Goal: Task Accomplishment & Management: Complete application form

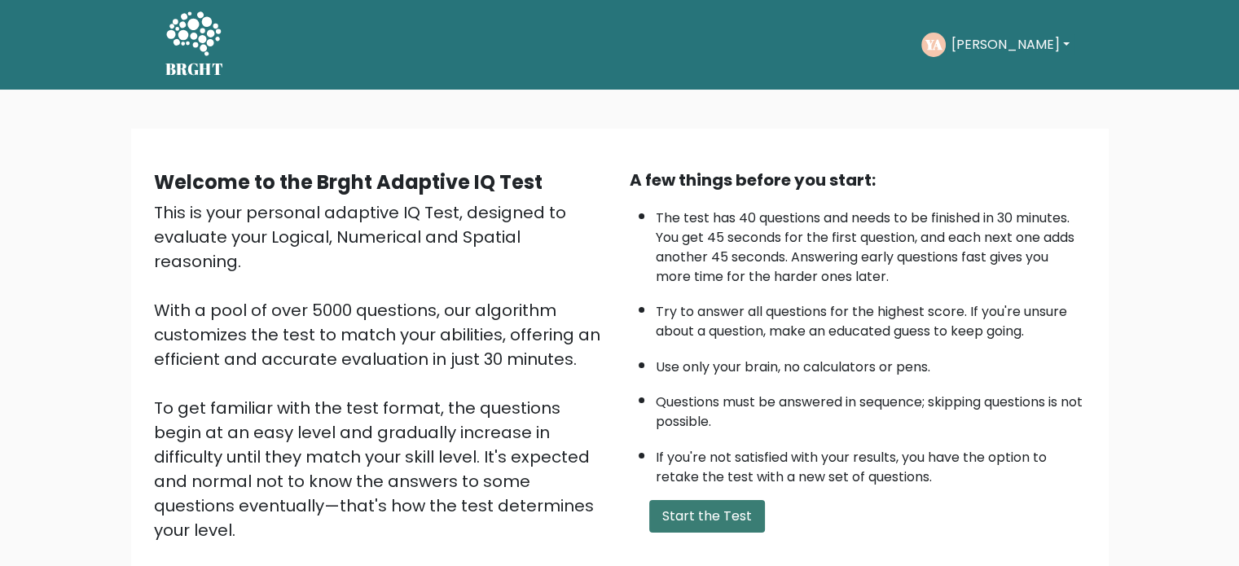
click at [702, 500] on button "Start the Test" at bounding box center [707, 516] width 116 height 33
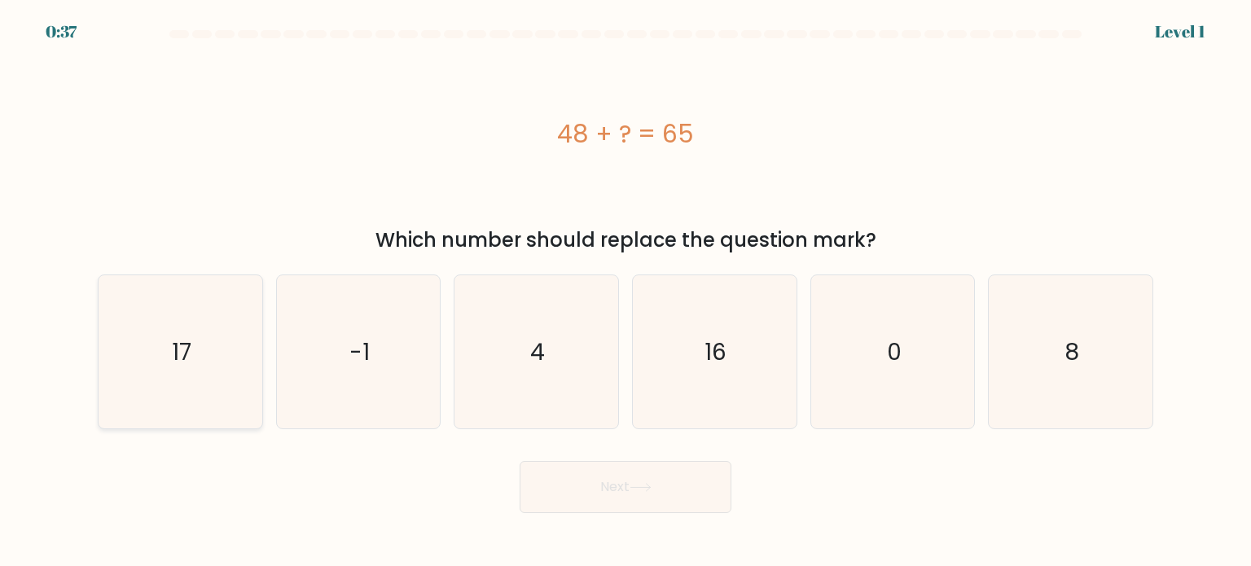
click at [173, 354] on text "17" at bounding box center [182, 351] width 20 height 33
click at [625, 292] on input "a. 17" at bounding box center [625, 287] width 1 height 8
radio input "true"
click at [650, 486] on icon at bounding box center [641, 487] width 22 height 9
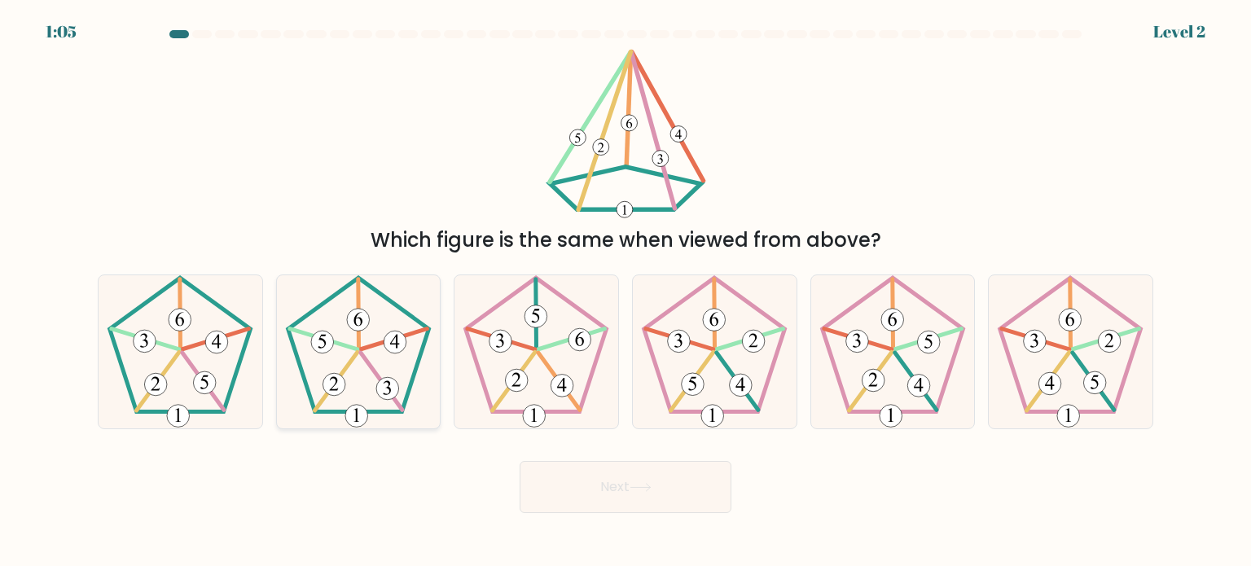
click at [376, 339] on icon at bounding box center [358, 351] width 153 height 153
click at [625, 292] on input "b." at bounding box center [625, 287] width 1 height 8
radio input "true"
click at [625, 489] on button "Next" at bounding box center [626, 487] width 212 height 52
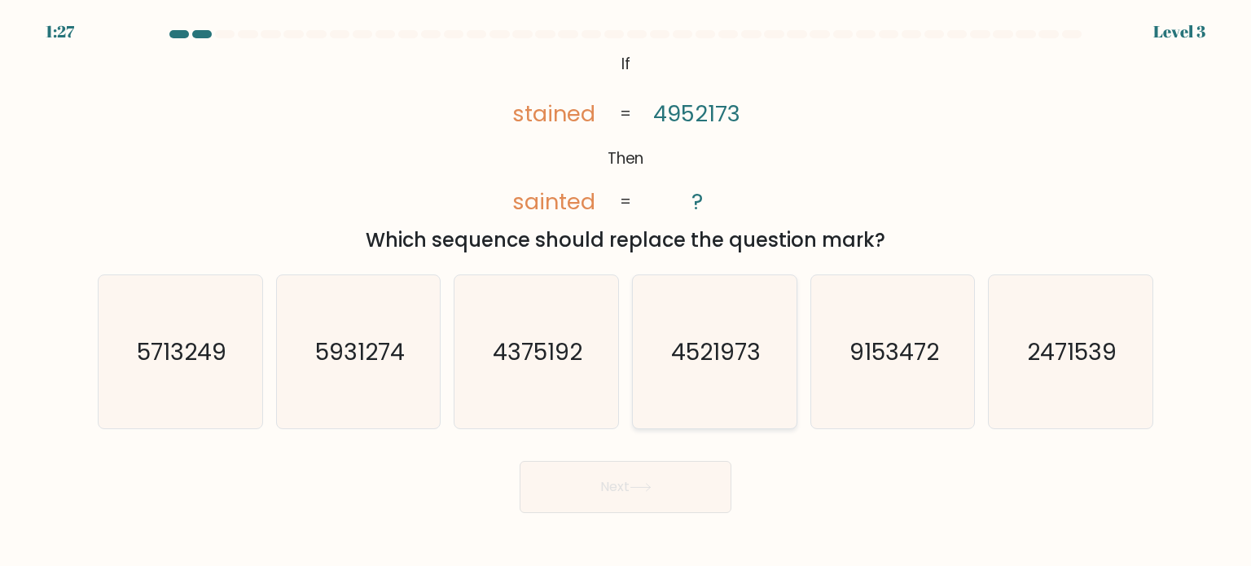
click at [716, 362] on text "4521973" at bounding box center [716, 351] width 90 height 33
click at [626, 292] on input "d. 4521973" at bounding box center [625, 287] width 1 height 8
radio input "true"
click at [651, 481] on button "Next" at bounding box center [626, 487] width 212 height 52
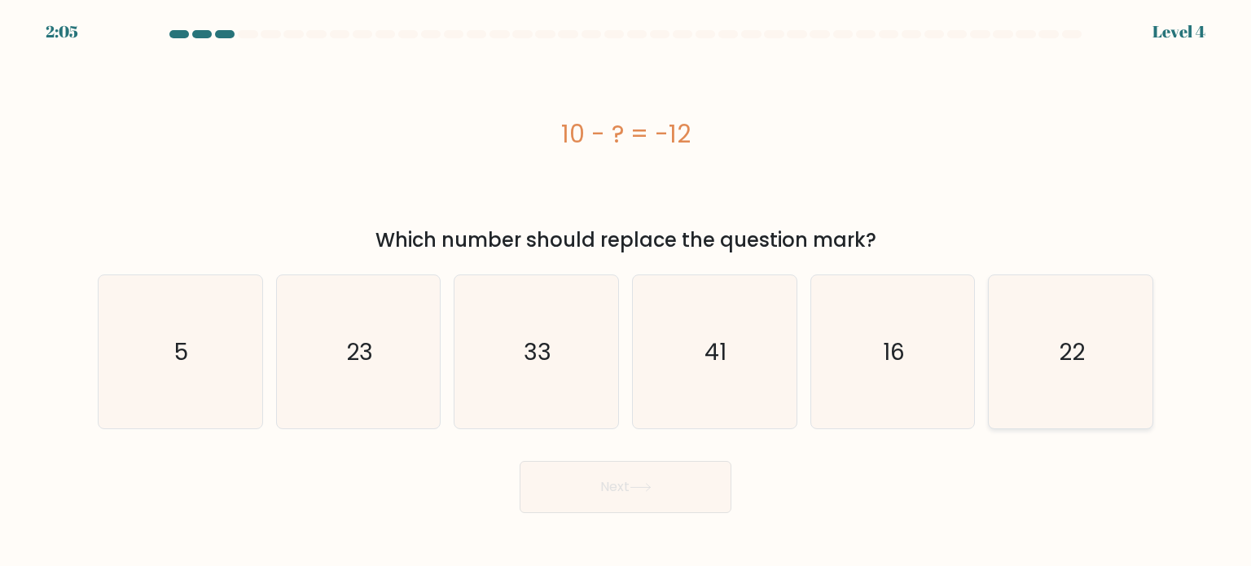
click at [1087, 368] on icon "22" at bounding box center [1070, 351] width 153 height 153
click at [626, 292] on input "f. 22" at bounding box center [625, 287] width 1 height 8
radio input "true"
click at [671, 494] on button "Next" at bounding box center [626, 487] width 212 height 52
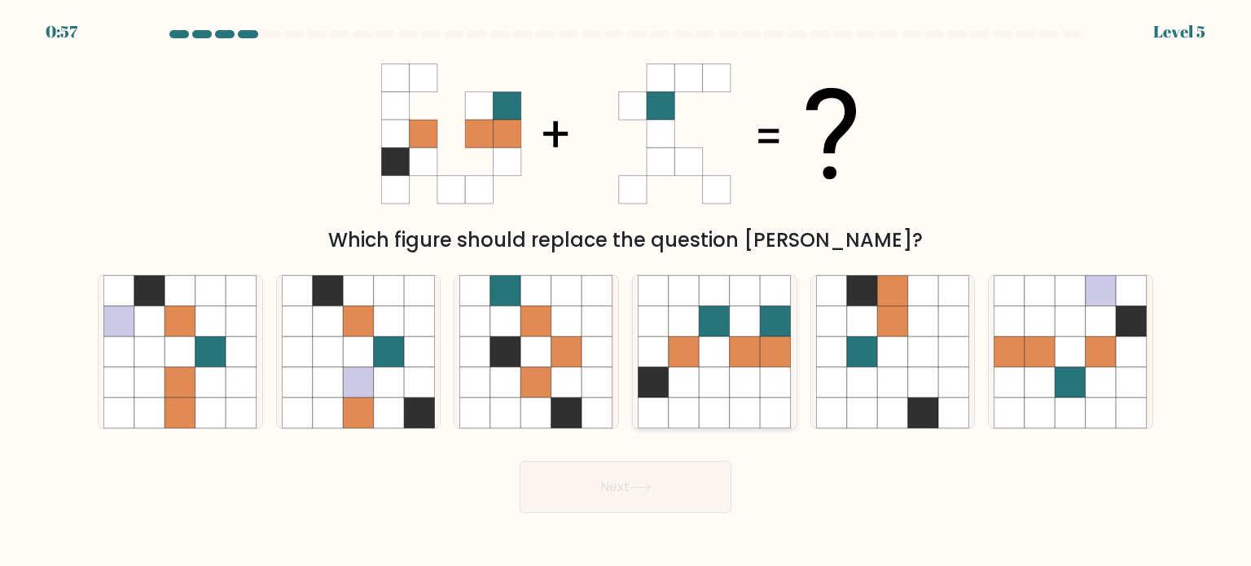
click at [751, 352] on icon at bounding box center [745, 351] width 31 height 31
click at [626, 292] on input "d." at bounding box center [625, 287] width 1 height 8
radio input "true"
click at [635, 487] on icon at bounding box center [641, 487] width 22 height 9
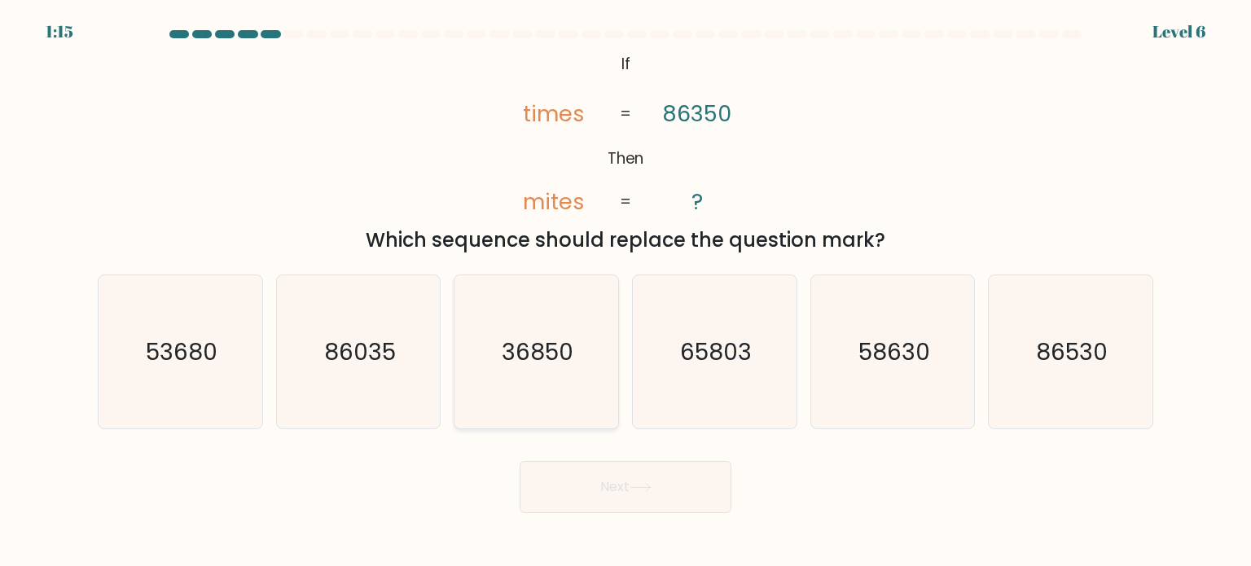
click at [553, 329] on icon "36850" at bounding box center [535, 351] width 153 height 153
click at [625, 292] on input "c. 36850" at bounding box center [625, 287] width 1 height 8
radio input "true"
click at [639, 494] on button "Next" at bounding box center [626, 487] width 212 height 52
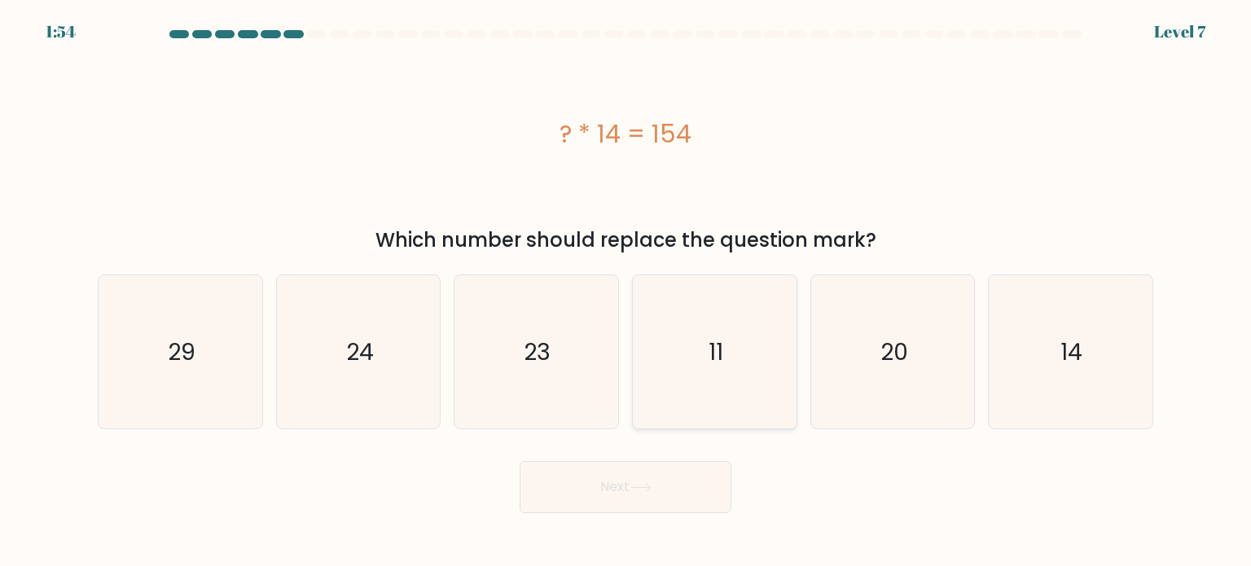
click at [747, 353] on icon "11" at bounding box center [714, 351] width 153 height 153
click at [626, 292] on input "d. 11" at bounding box center [625, 287] width 1 height 8
radio input "true"
click at [630, 475] on button "Next" at bounding box center [626, 487] width 212 height 52
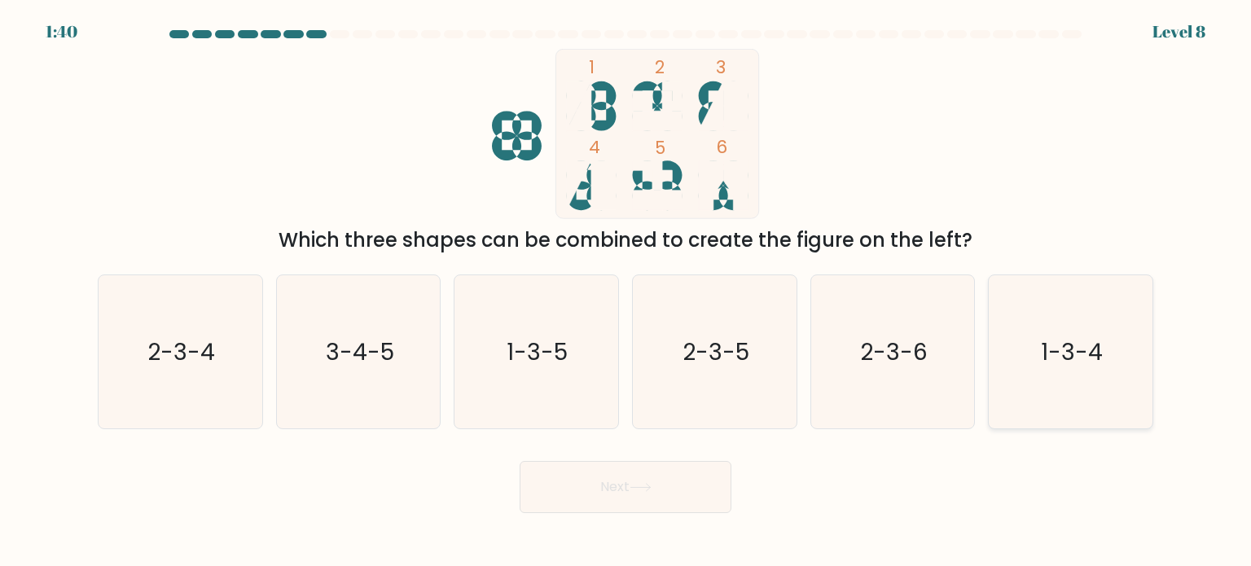
click at [1064, 348] on text "1-3-4" at bounding box center [1072, 351] width 62 height 33
click at [626, 292] on input "f. 1-3-4" at bounding box center [625, 287] width 1 height 8
radio input "true"
click at [580, 467] on button "Next" at bounding box center [626, 487] width 212 height 52
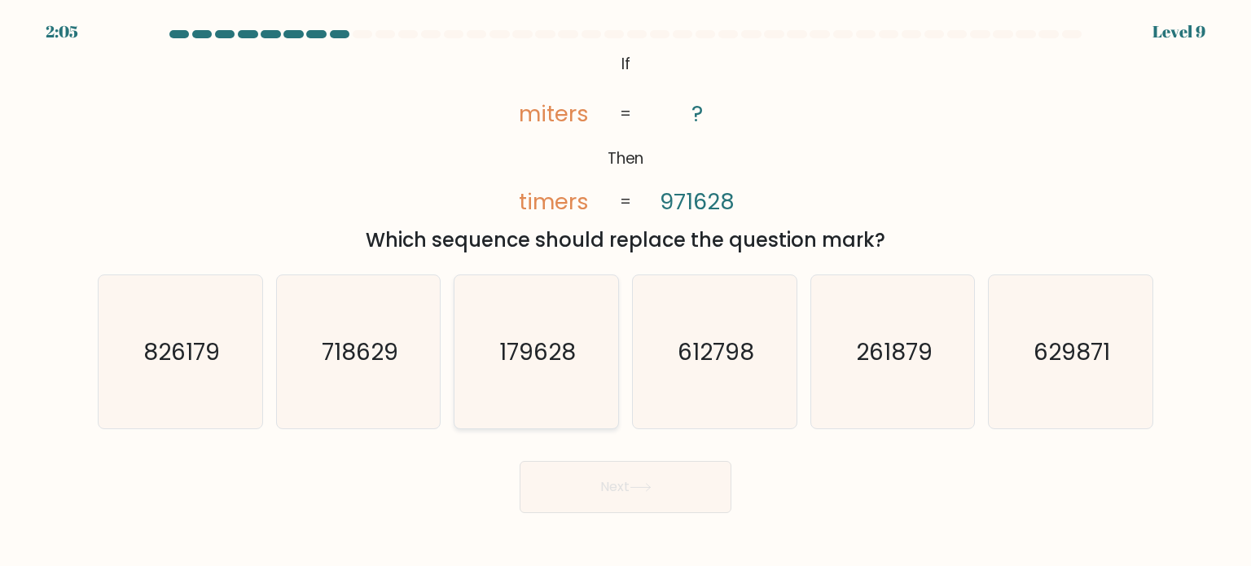
click at [531, 352] on text "179628" at bounding box center [538, 351] width 77 height 33
click at [625, 292] on input "c. 179628" at bounding box center [625, 287] width 1 height 8
radio input "true"
click at [629, 485] on button "Next" at bounding box center [626, 487] width 212 height 52
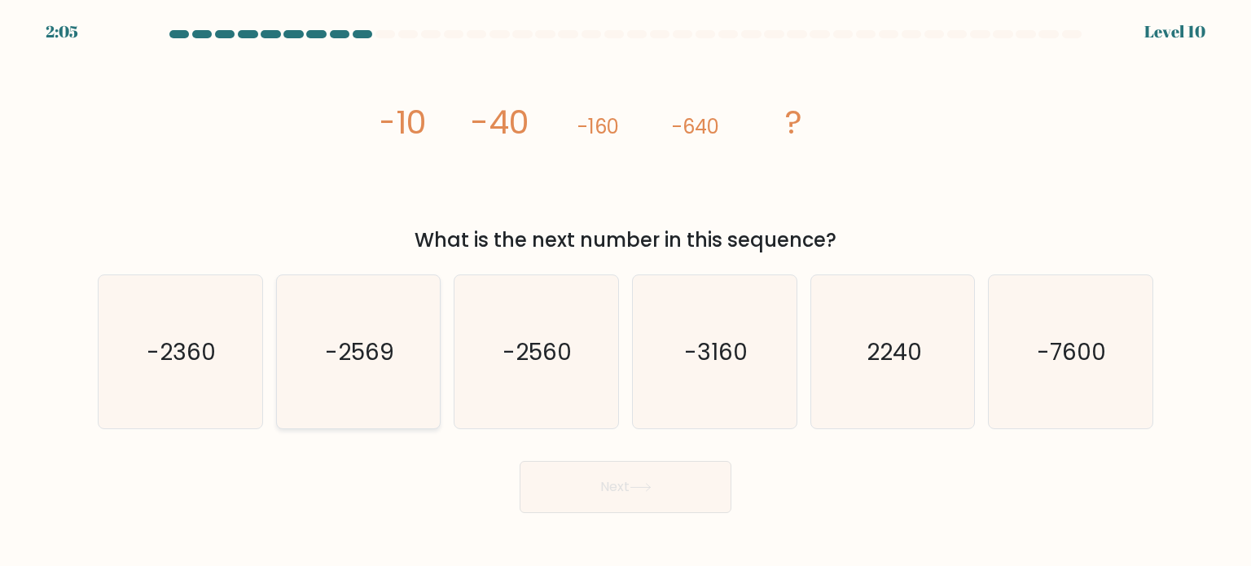
click at [394, 379] on icon "-2569" at bounding box center [358, 351] width 153 height 153
click at [625, 292] on input "b. -2569" at bounding box center [625, 287] width 1 height 8
radio input "true"
click at [616, 489] on button "Next" at bounding box center [626, 487] width 212 height 52
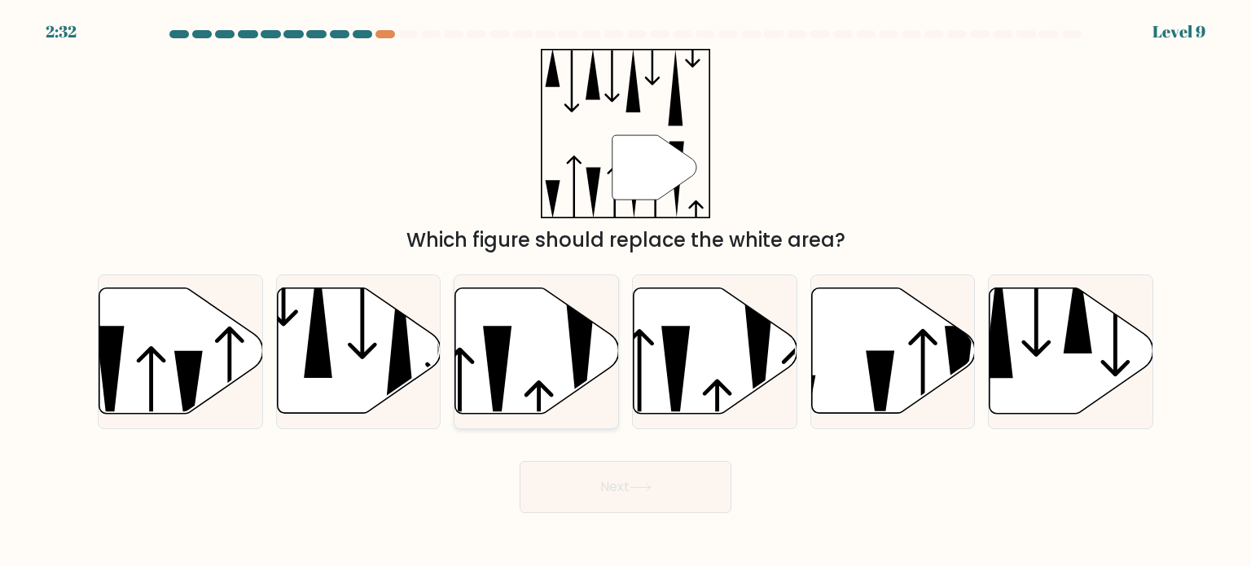
click at [570, 347] on icon at bounding box center [537, 350] width 164 height 125
click at [625, 292] on input "c." at bounding box center [625, 287] width 1 height 8
radio input "true"
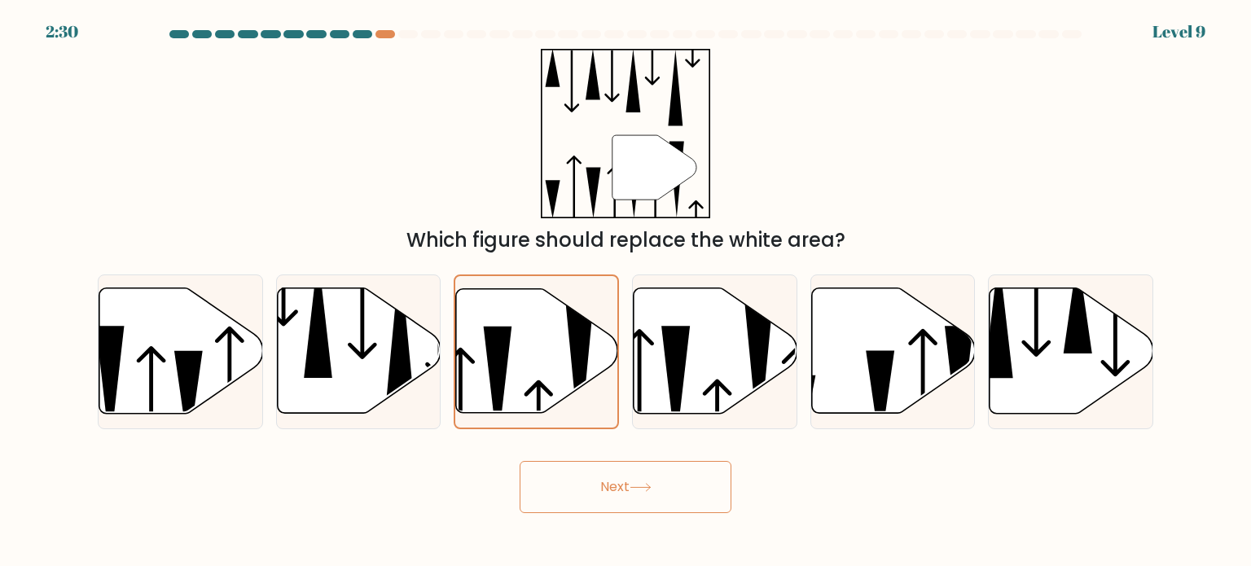
click at [638, 477] on button "Next" at bounding box center [626, 487] width 212 height 52
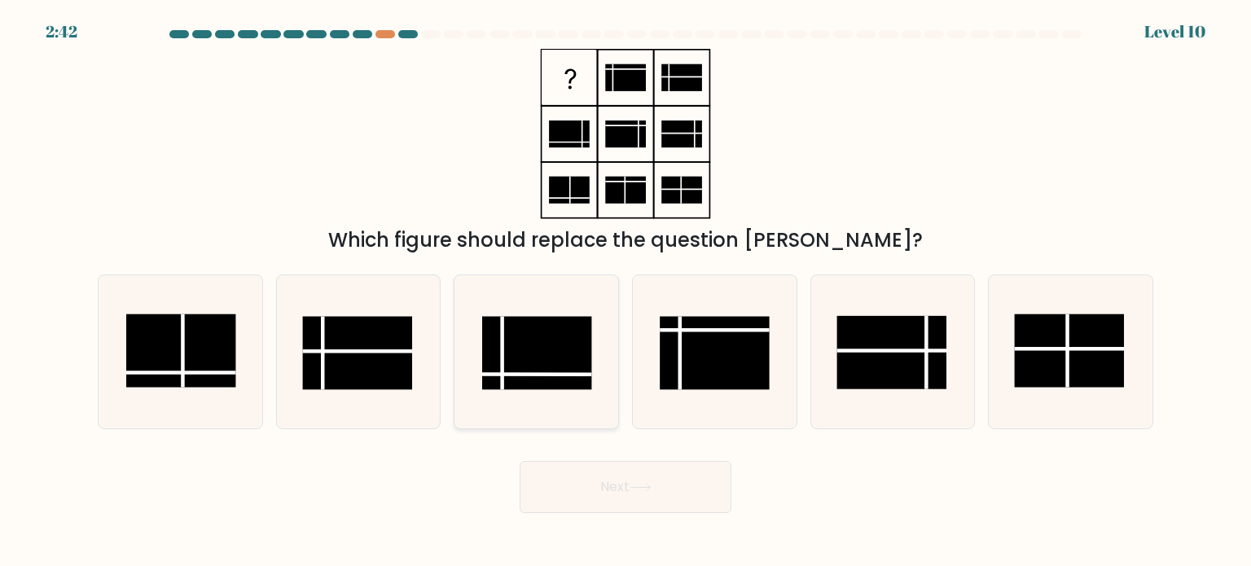
click at [538, 383] on rect at bounding box center [537, 352] width 110 height 73
click at [625, 292] on input "c." at bounding box center [625, 287] width 1 height 8
radio input "true"
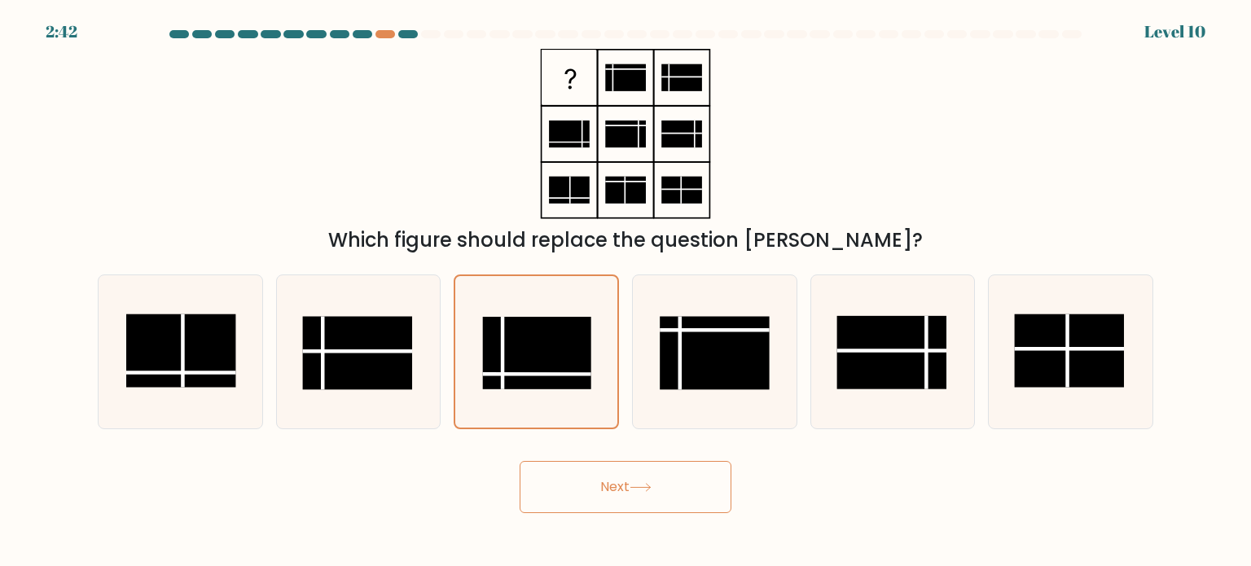
click at [625, 485] on button "Next" at bounding box center [626, 487] width 212 height 52
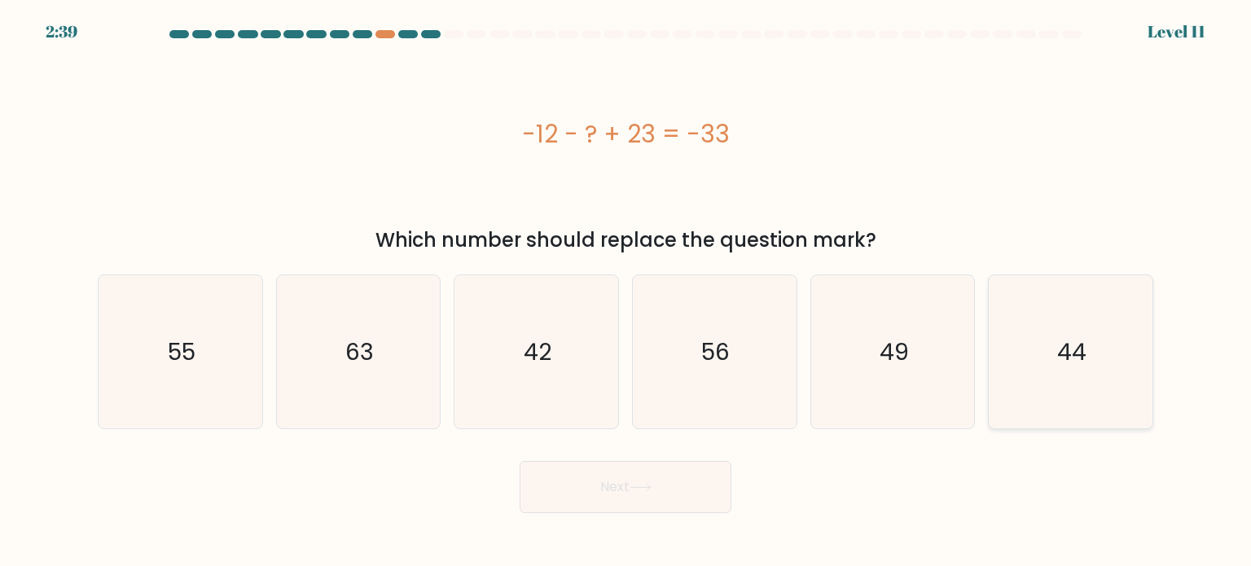
click at [1079, 379] on icon "44" at bounding box center [1070, 351] width 153 height 153
click at [626, 292] on input "f. 44" at bounding box center [625, 287] width 1 height 8
radio input "true"
click at [629, 486] on button "Next" at bounding box center [626, 487] width 212 height 52
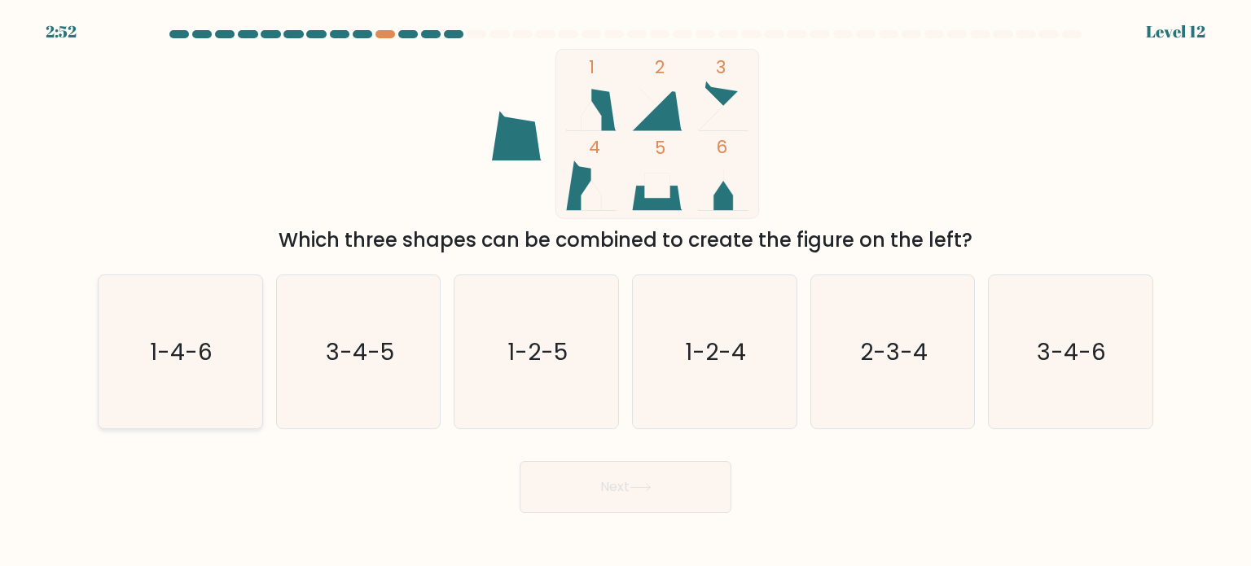
click at [224, 368] on icon "1-4-6" at bounding box center [179, 351] width 153 height 153
click at [625, 292] on input "a. 1-4-6" at bounding box center [625, 287] width 1 height 8
radio input "true"
click at [661, 489] on button "Next" at bounding box center [626, 487] width 212 height 52
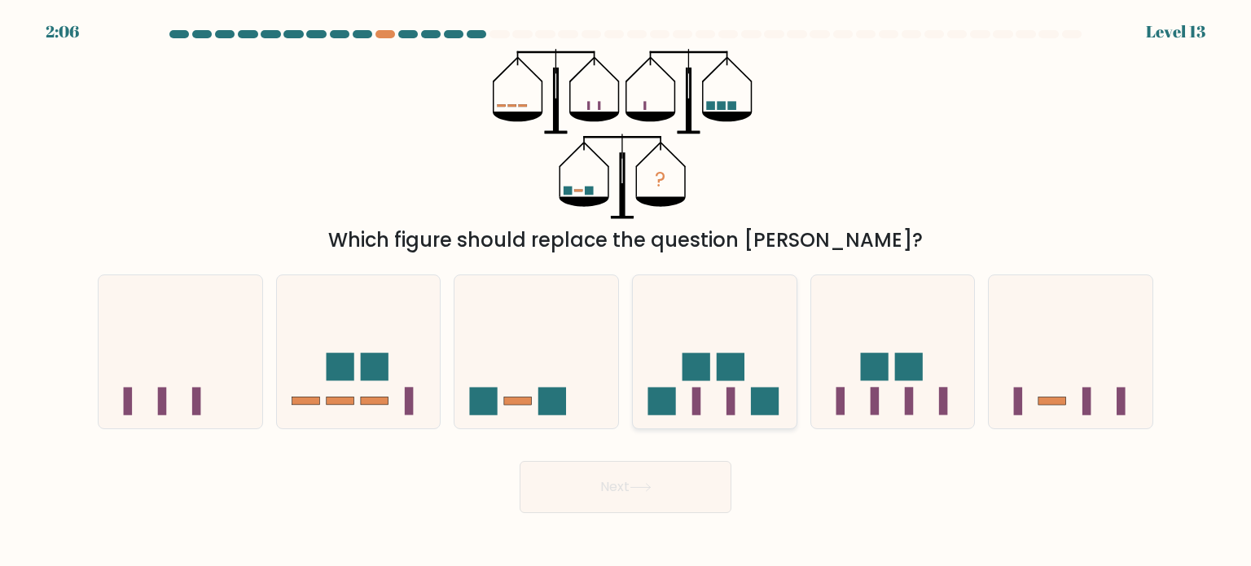
click at [690, 393] on icon at bounding box center [715, 351] width 164 height 135
click at [626, 292] on input "d." at bounding box center [625, 287] width 1 height 8
radio input "true"
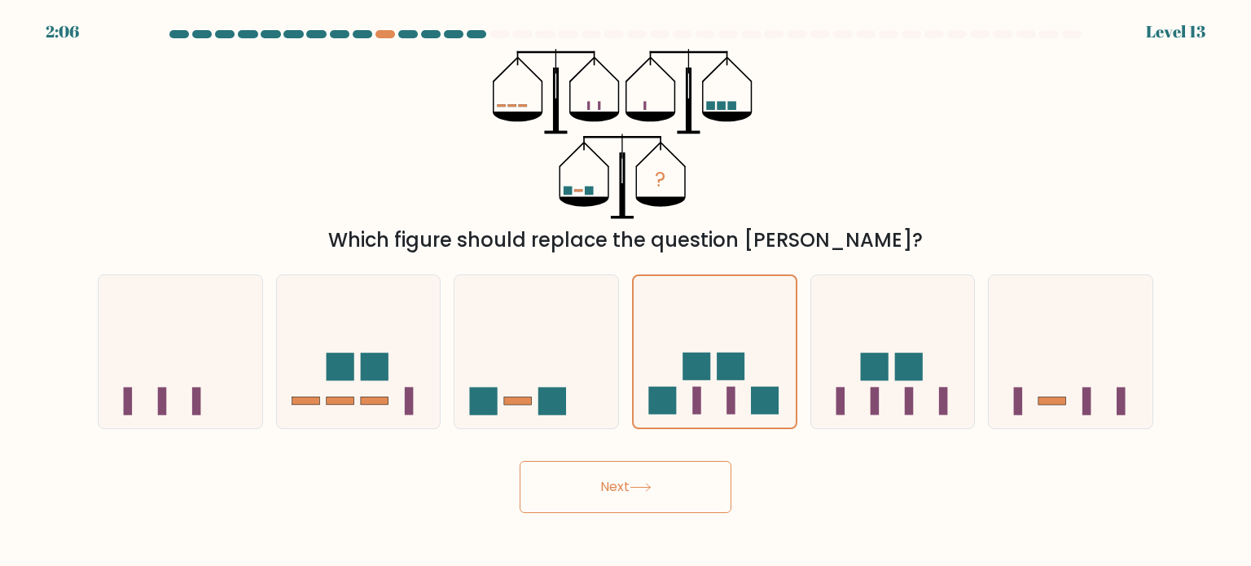
click at [652, 483] on icon at bounding box center [641, 487] width 22 height 9
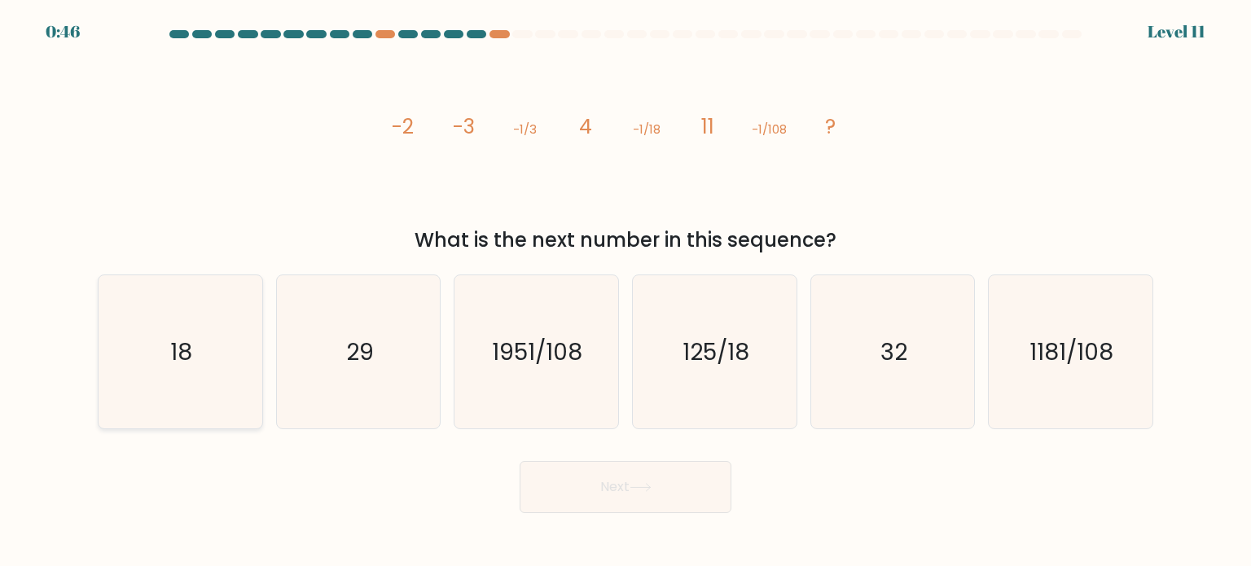
click at [229, 362] on icon "18" at bounding box center [179, 351] width 153 height 153
click at [625, 292] on input "a. 18" at bounding box center [625, 287] width 1 height 8
radio input "true"
click at [668, 491] on button "Next" at bounding box center [626, 487] width 212 height 52
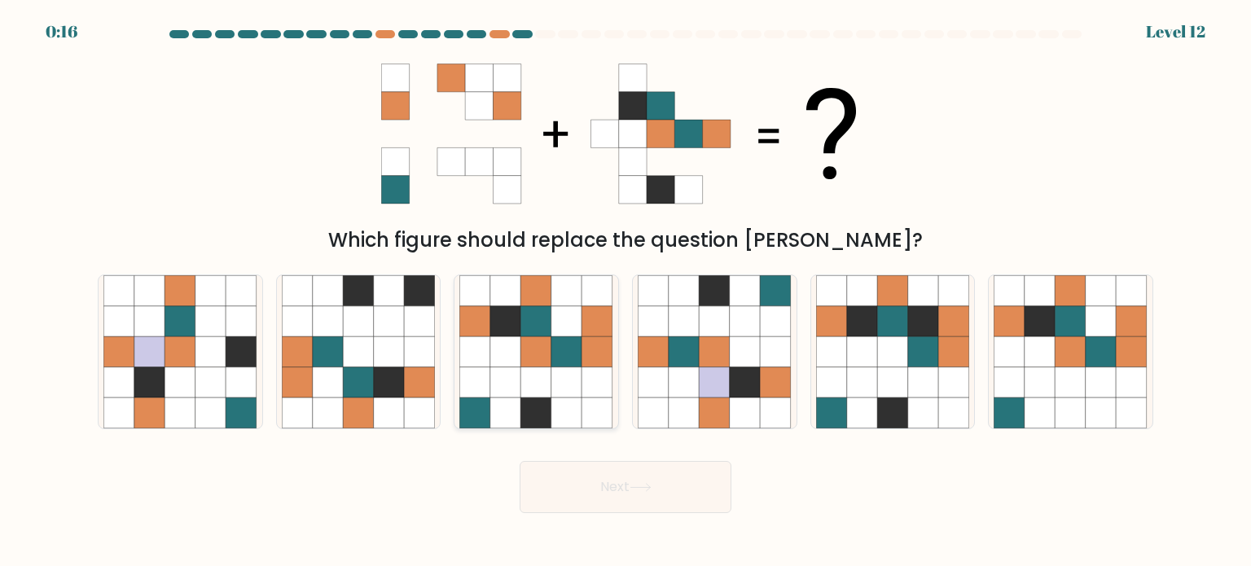
click at [560, 373] on icon at bounding box center [566, 381] width 31 height 31
click at [625, 292] on input "c." at bounding box center [625, 287] width 1 height 8
radio input "true"
click at [607, 483] on button "Next" at bounding box center [626, 487] width 212 height 52
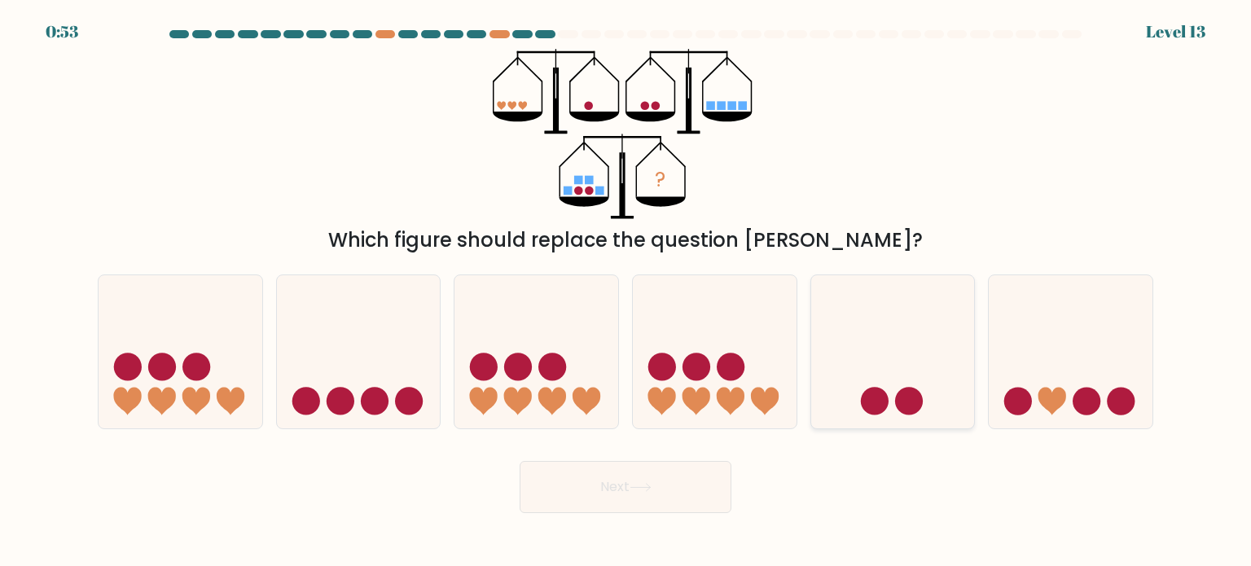
click at [898, 377] on icon at bounding box center [893, 351] width 164 height 135
click at [626, 292] on input "e." at bounding box center [625, 287] width 1 height 8
radio input "true"
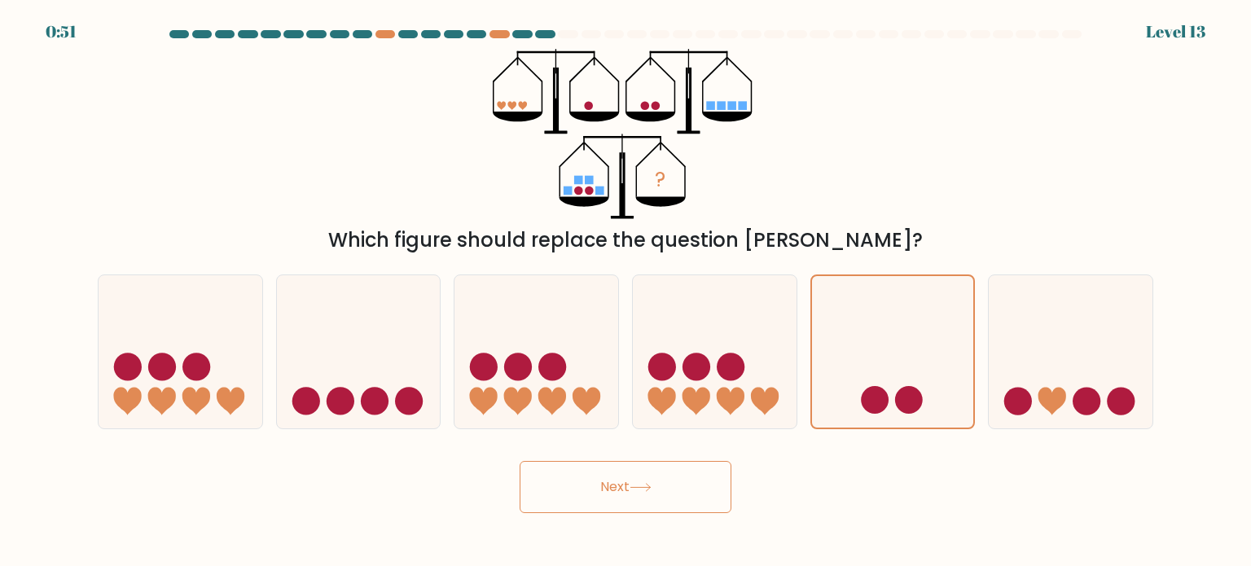
click at [632, 486] on button "Next" at bounding box center [626, 487] width 212 height 52
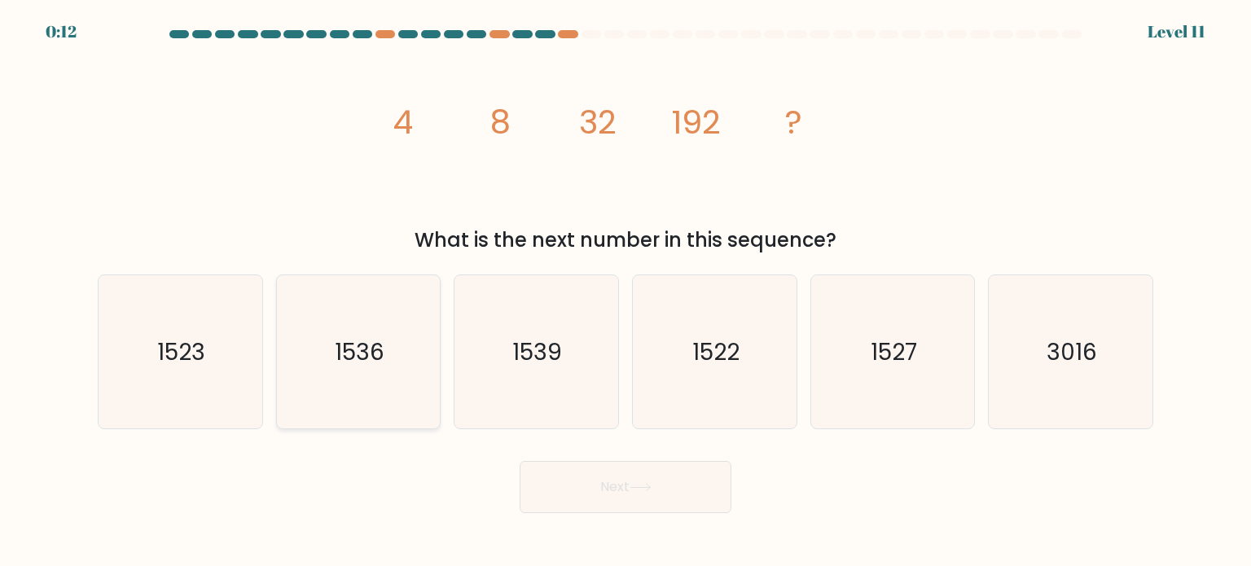
click at [385, 358] on icon "1536" at bounding box center [358, 351] width 153 height 153
click at [625, 292] on input "b. 1536" at bounding box center [625, 287] width 1 height 8
radio input "true"
click at [590, 476] on button "Next" at bounding box center [626, 487] width 212 height 52
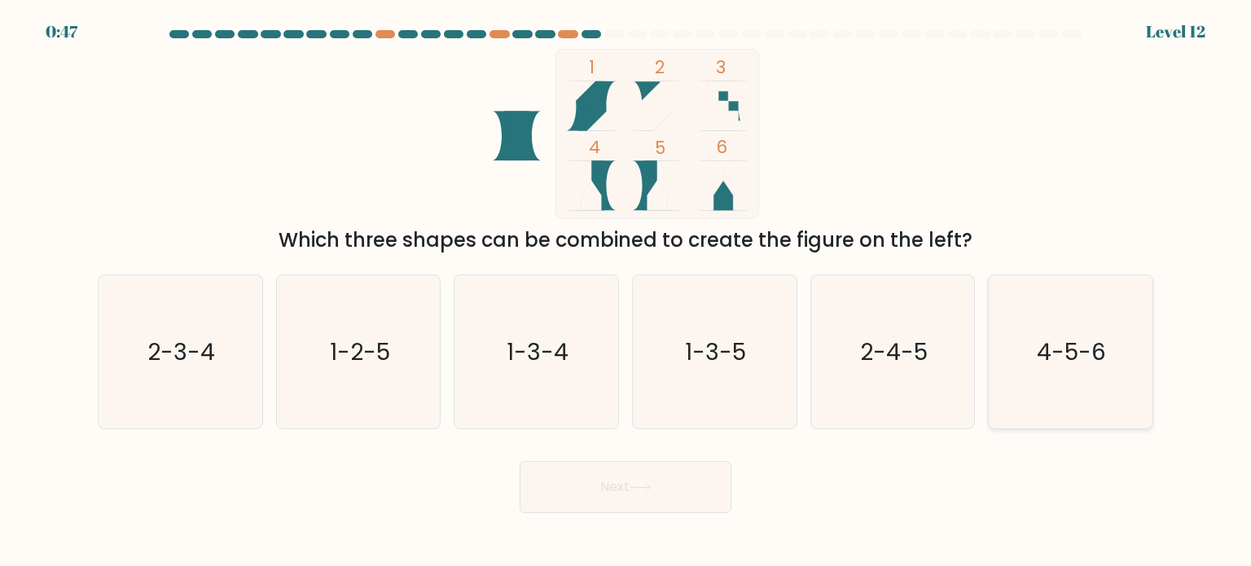
click at [1089, 375] on icon "4-5-6" at bounding box center [1070, 351] width 153 height 153
click at [626, 292] on input "f. 4-5-6" at bounding box center [625, 287] width 1 height 8
radio input "true"
click at [652, 482] on button "Next" at bounding box center [626, 487] width 212 height 52
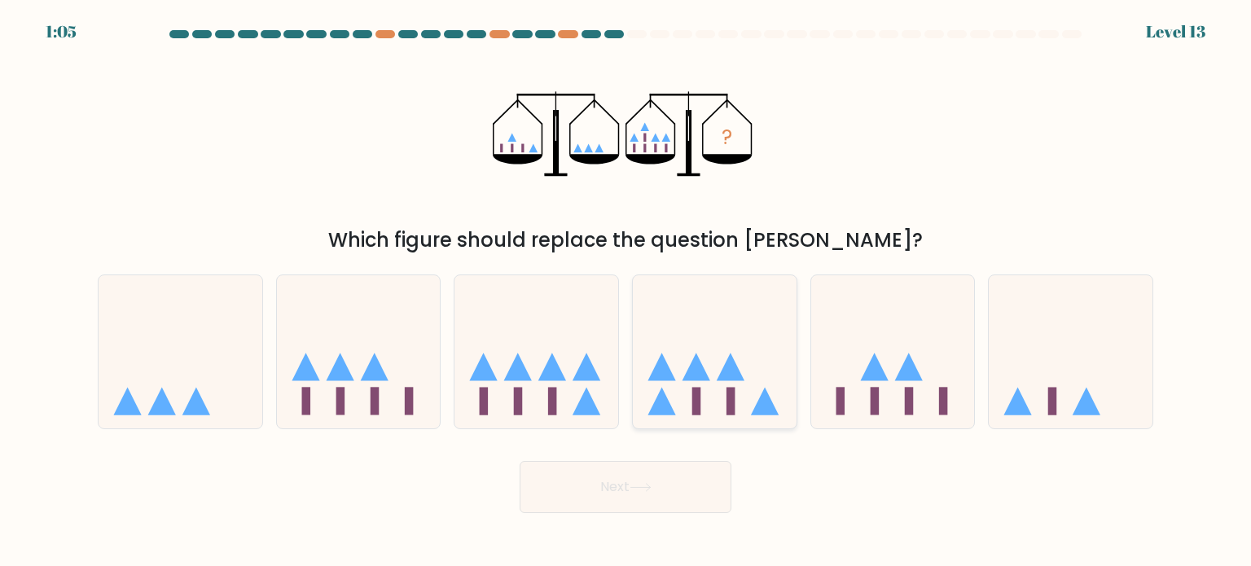
click at [650, 284] on icon at bounding box center [715, 351] width 164 height 135
click at [626, 284] on input "d." at bounding box center [625, 287] width 1 height 8
radio input "true"
click at [582, 371] on icon at bounding box center [587, 367] width 28 height 28
click at [625, 292] on input "c." at bounding box center [625, 287] width 1 height 8
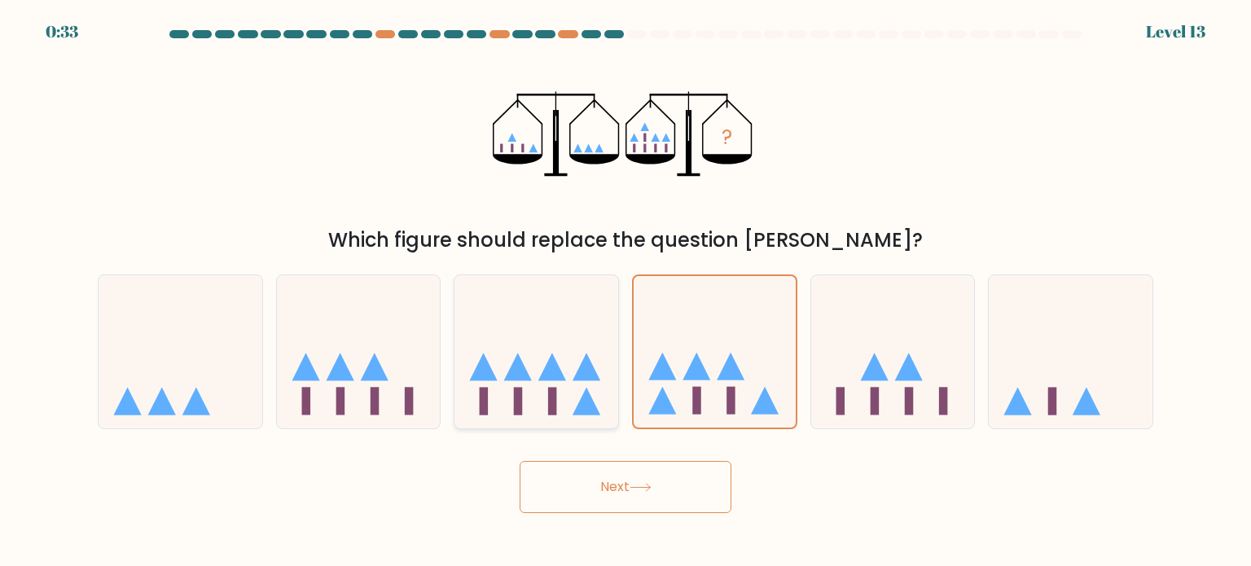
radio input "true"
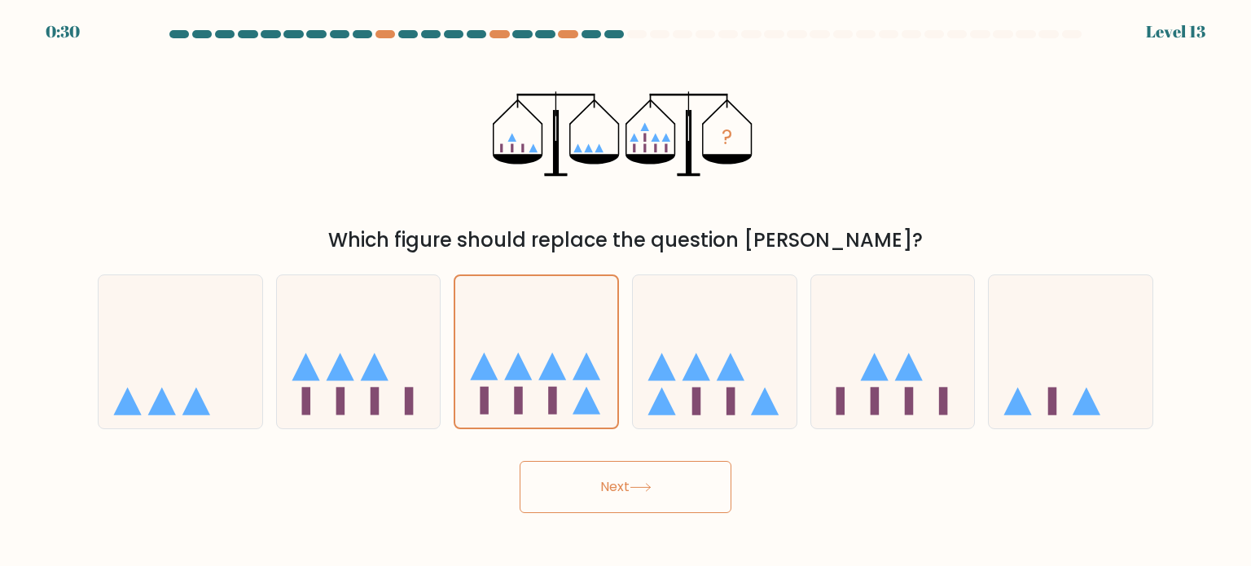
click at [618, 486] on button "Next" at bounding box center [626, 487] width 212 height 52
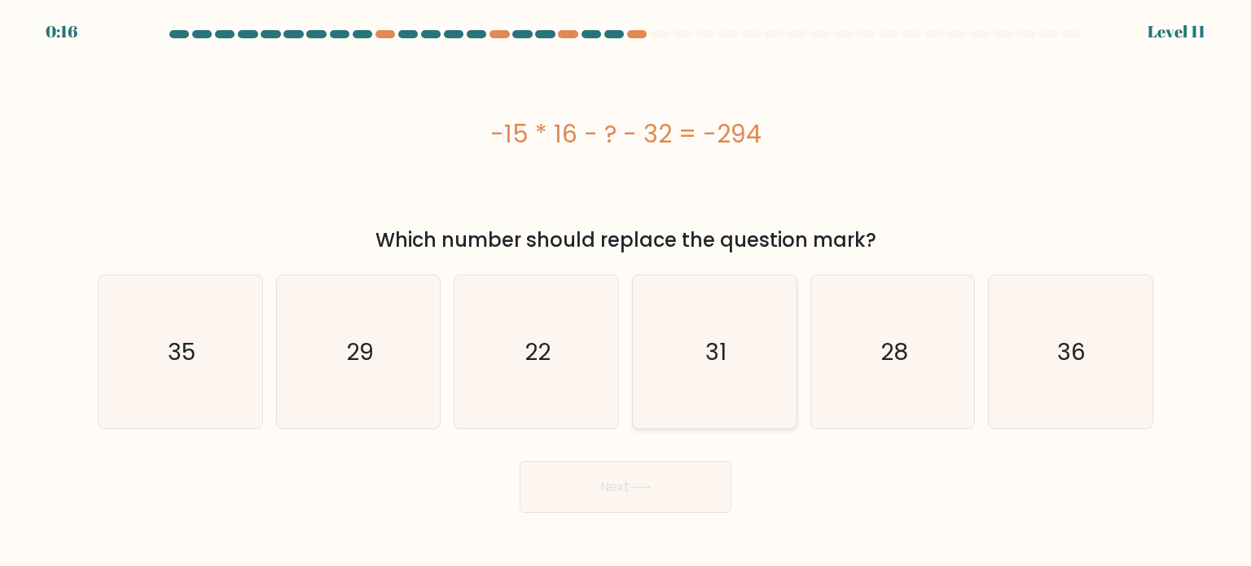
click at [746, 347] on icon "31" at bounding box center [714, 351] width 153 height 153
click at [626, 292] on input "d. 31" at bounding box center [625, 287] width 1 height 8
radio input "true"
click at [702, 485] on button "Next" at bounding box center [626, 487] width 212 height 52
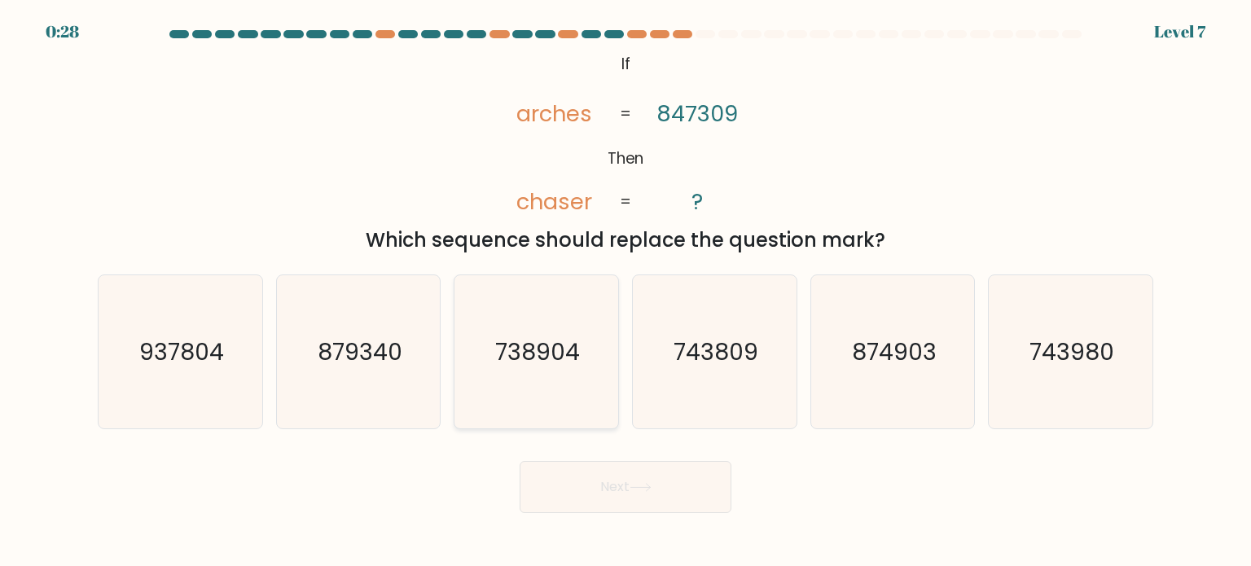
click at [547, 381] on icon "738904" at bounding box center [535, 351] width 153 height 153
click at [625, 292] on input "c. 738904" at bounding box center [625, 287] width 1 height 8
radio input "true"
click at [630, 498] on button "Next" at bounding box center [626, 487] width 212 height 52
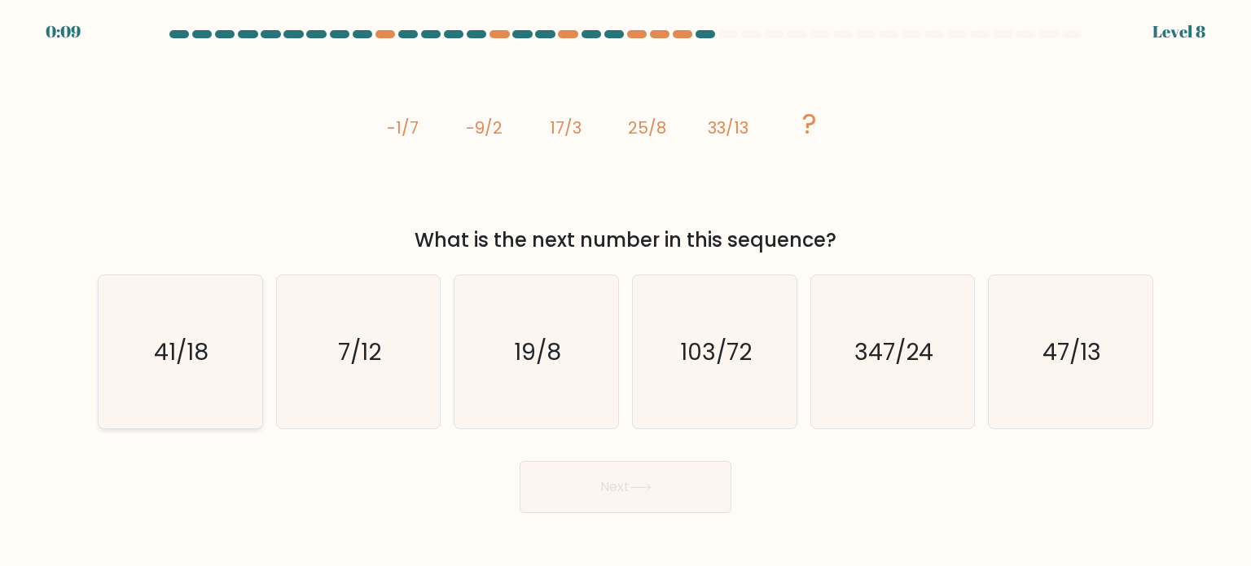
click at [182, 356] on text "41/18" at bounding box center [182, 351] width 55 height 33
click at [625, 292] on input "a. 41/18" at bounding box center [625, 287] width 1 height 8
radio input "true"
click at [629, 486] on button "Next" at bounding box center [626, 487] width 212 height 52
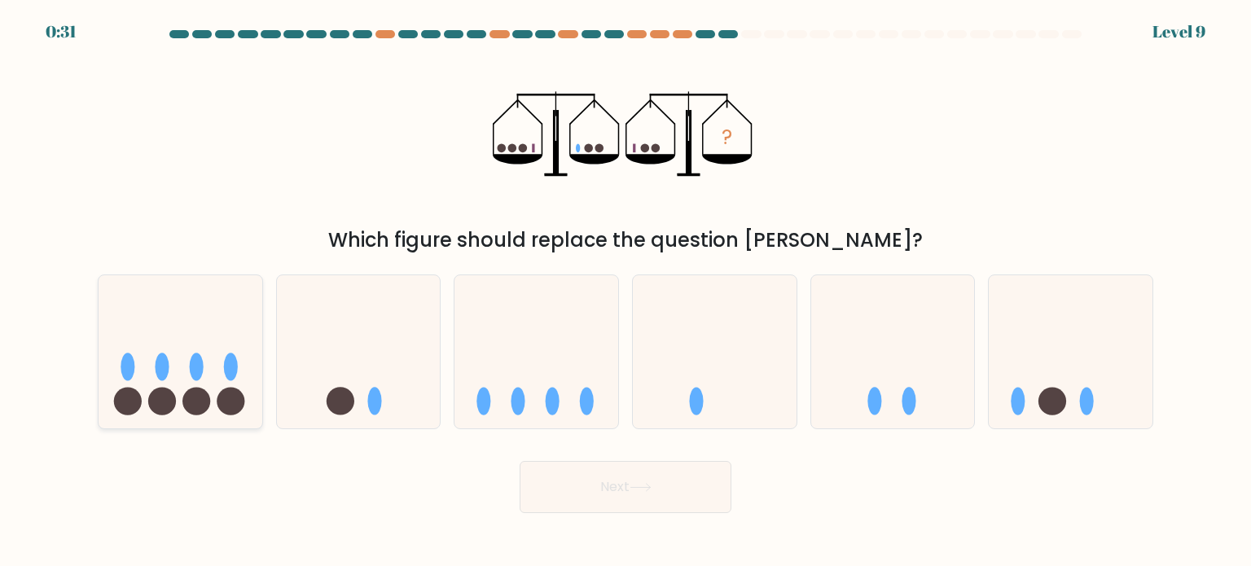
click at [187, 371] on icon at bounding box center [181, 351] width 164 height 135
click at [625, 292] on input "a." at bounding box center [625, 287] width 1 height 8
radio input "true"
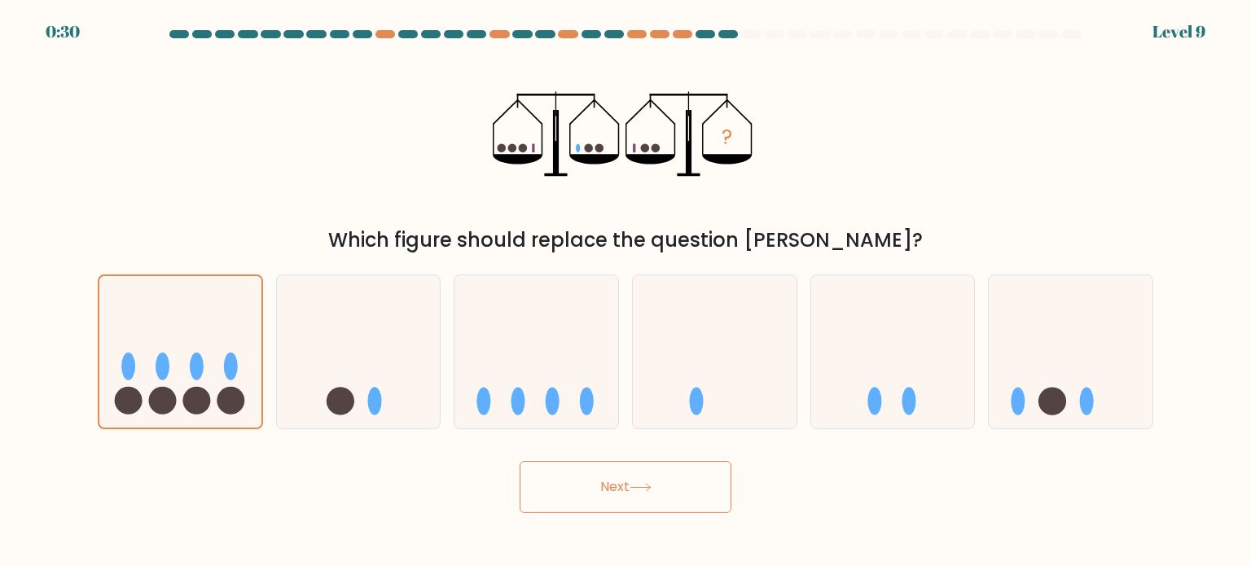
click at [593, 497] on button "Next" at bounding box center [626, 487] width 212 height 52
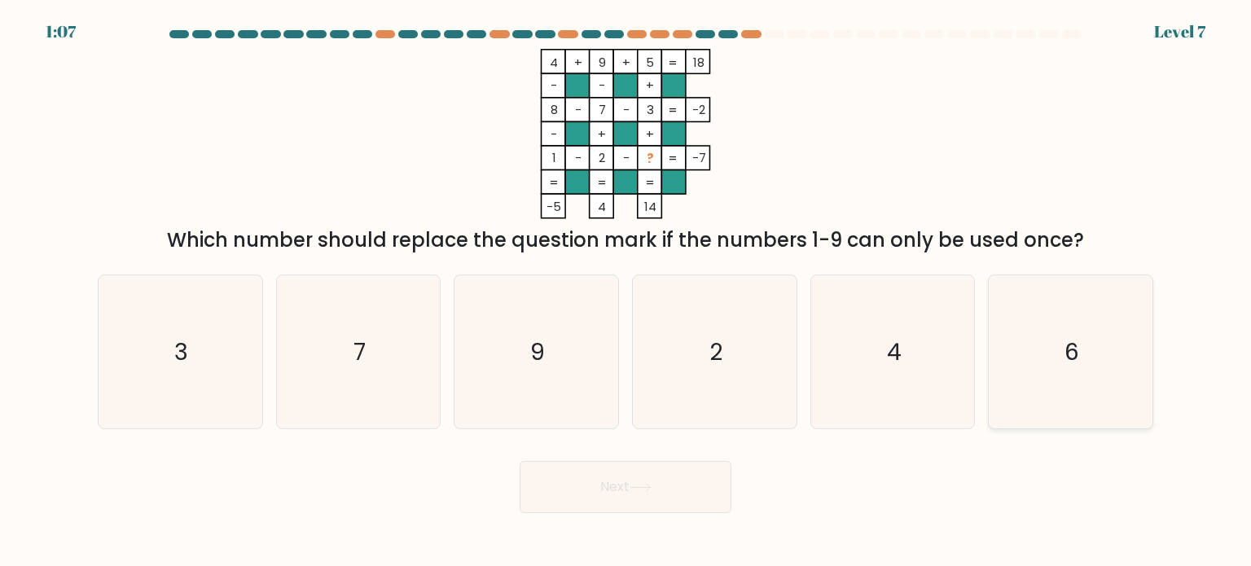
click at [1049, 336] on icon "6" at bounding box center [1070, 351] width 153 height 153
click at [626, 292] on input "f. 6" at bounding box center [625, 287] width 1 height 8
radio input "true"
click at [652, 476] on button "Next" at bounding box center [626, 487] width 212 height 52
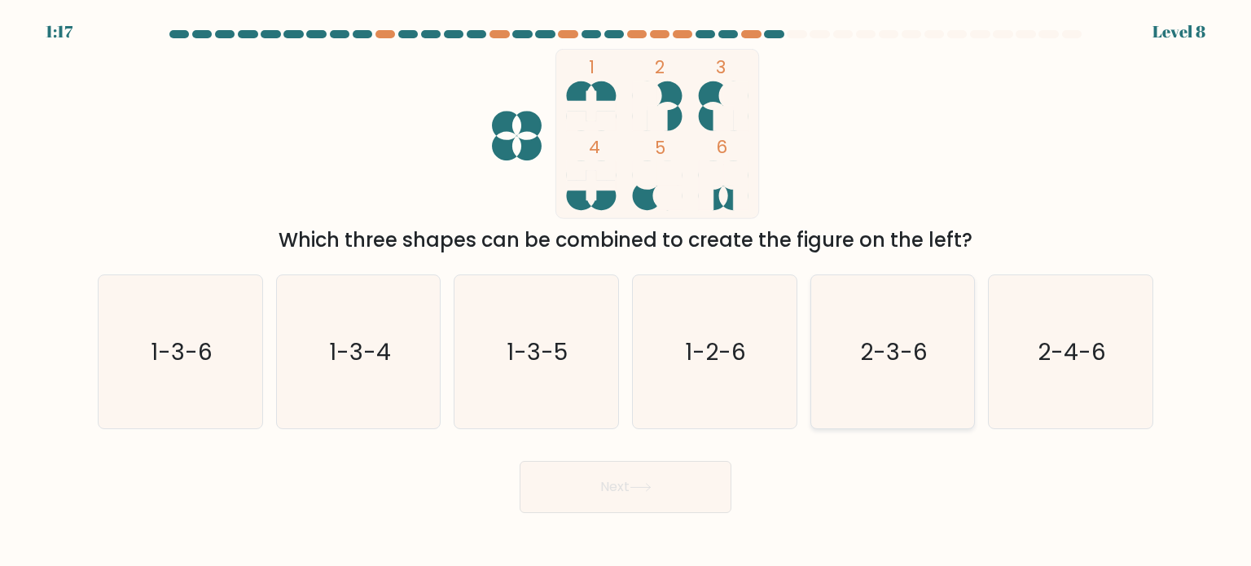
click at [883, 381] on icon "2-3-6" at bounding box center [892, 351] width 153 height 153
click at [626, 292] on input "e. 2-3-6" at bounding box center [625, 287] width 1 height 8
radio input "true"
click at [674, 490] on button "Next" at bounding box center [626, 487] width 212 height 52
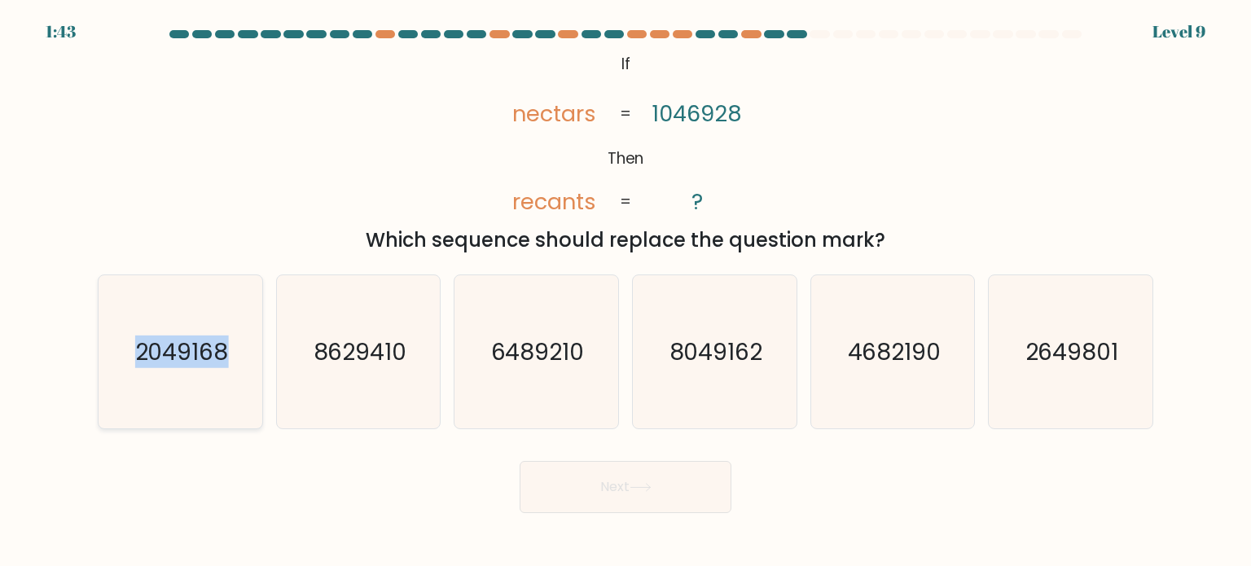
click at [154, 380] on icon "2049168" at bounding box center [179, 351] width 153 height 153
click at [625, 292] on input "a. 2049168" at bounding box center [625, 287] width 1 height 8
radio input "true"
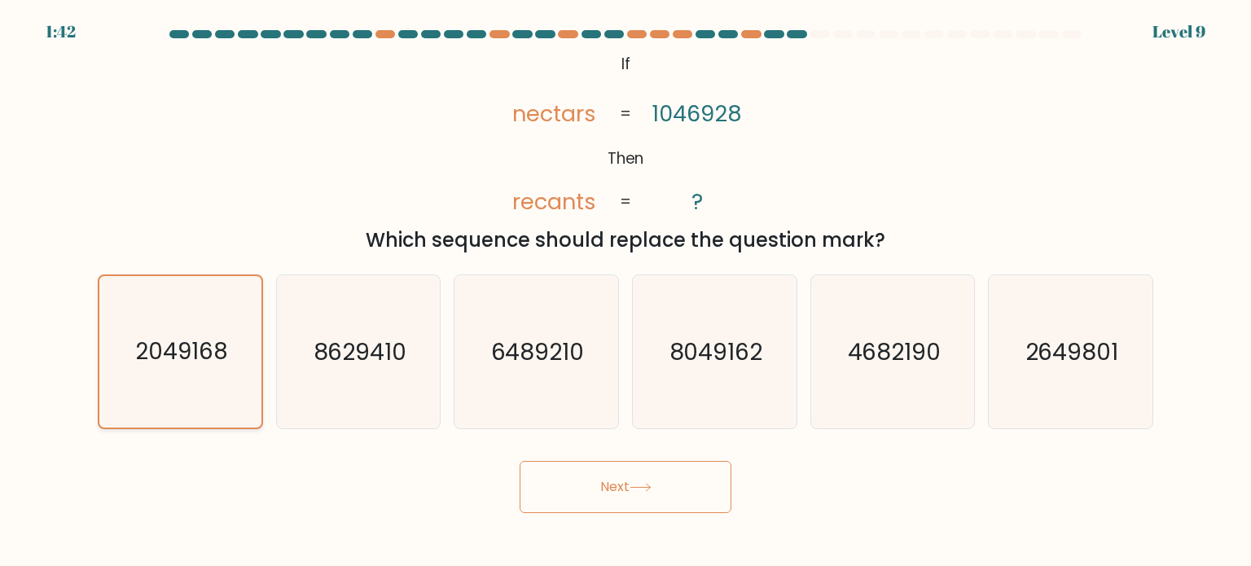
click at [153, 348] on text "2049168" at bounding box center [181, 352] width 93 height 32
click at [625, 292] on input "a. 2049168" at bounding box center [625, 287] width 1 height 8
click at [670, 472] on button "Next" at bounding box center [626, 487] width 212 height 52
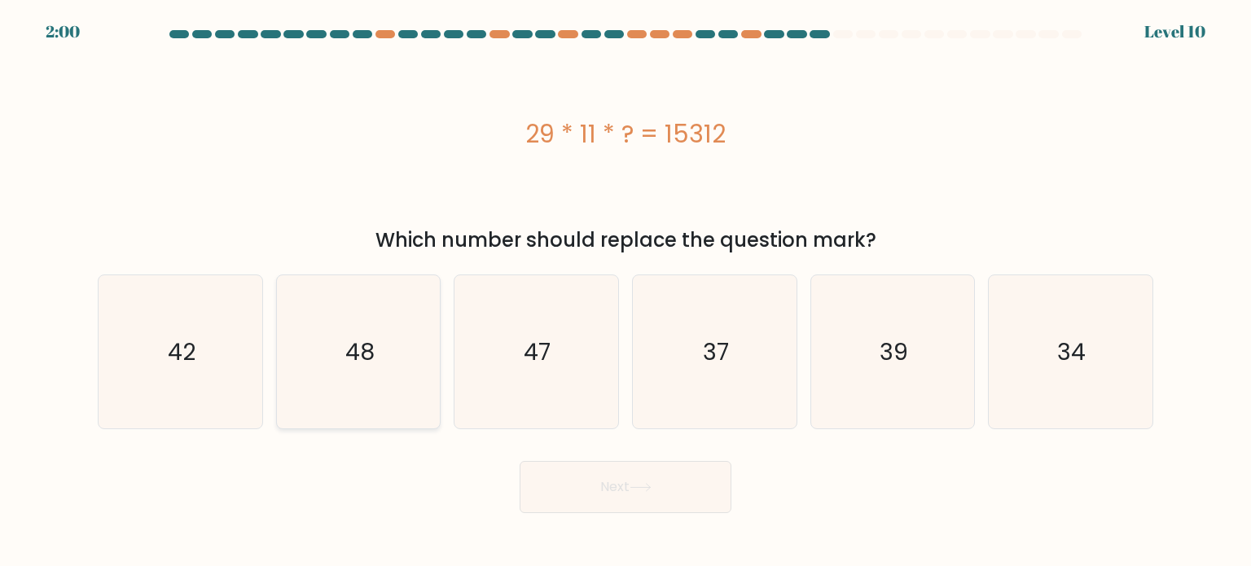
click at [374, 341] on text "48" at bounding box center [359, 351] width 29 height 33
click at [625, 292] on input "b. 48" at bounding box center [625, 287] width 1 height 8
radio input "true"
click at [641, 500] on button "Next" at bounding box center [626, 487] width 212 height 52
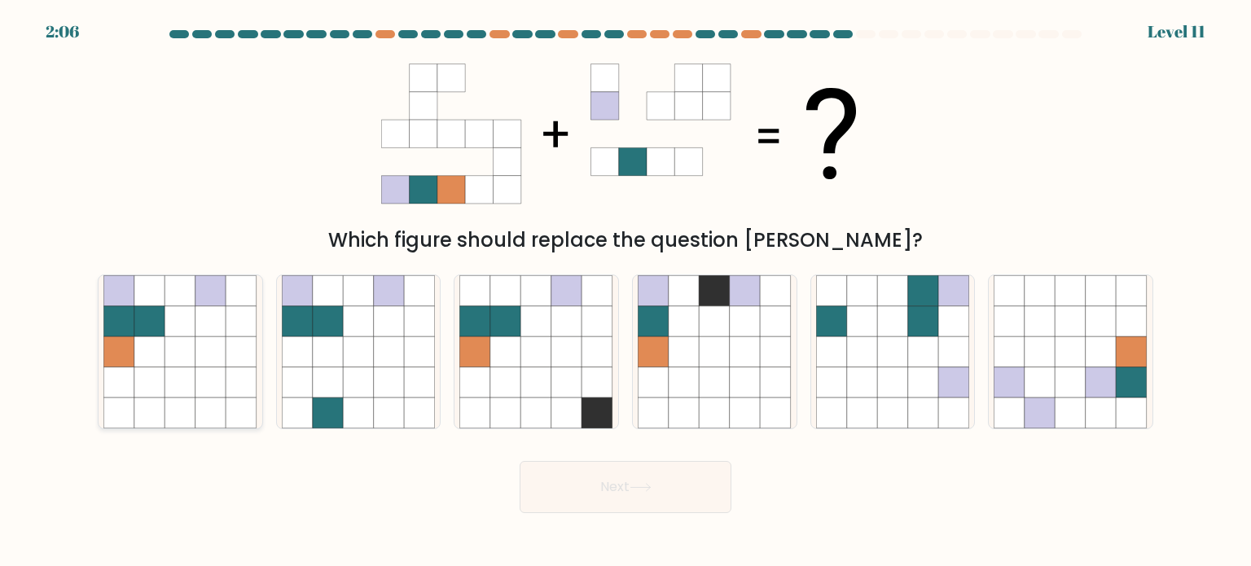
click at [146, 327] on icon at bounding box center [149, 320] width 31 height 31
click at [625, 292] on input "a." at bounding box center [625, 287] width 1 height 8
radio input "true"
click at [640, 465] on button "Next" at bounding box center [626, 487] width 212 height 52
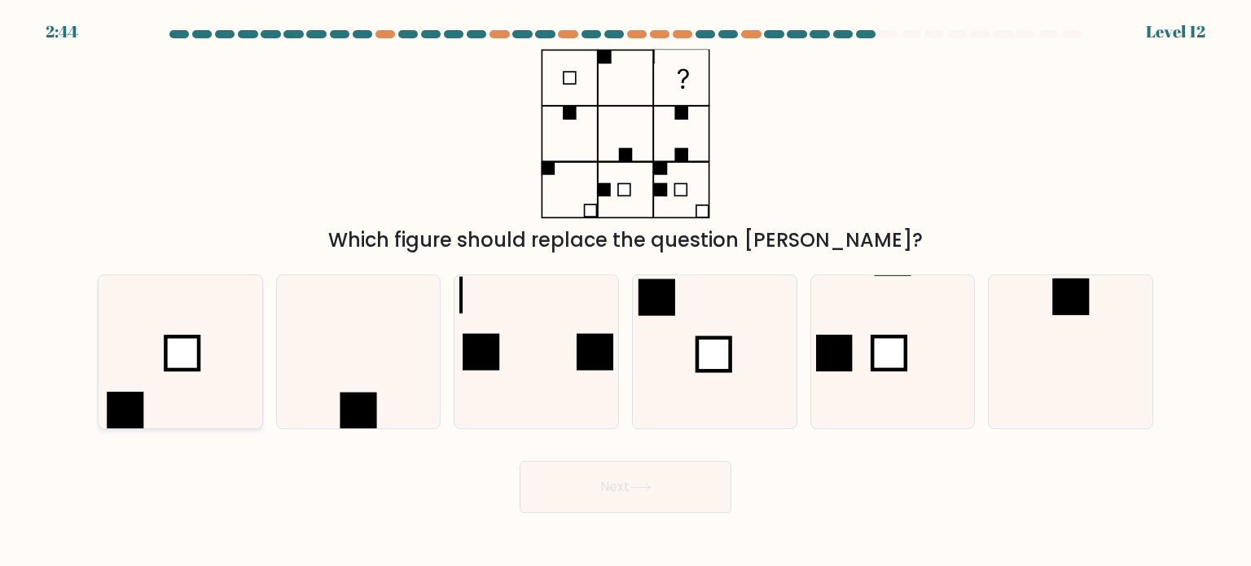
click at [141, 389] on icon at bounding box center [179, 351] width 153 height 153
click at [625, 292] on input "a." at bounding box center [625, 287] width 1 height 8
radio input "true"
click at [668, 472] on button "Next" at bounding box center [626, 487] width 212 height 52
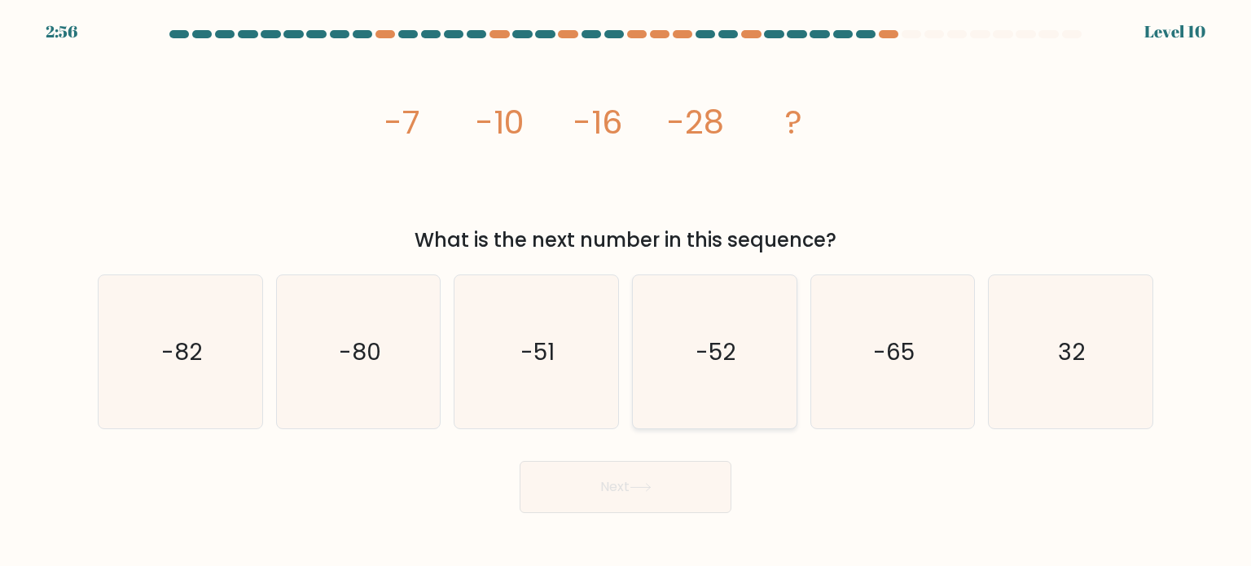
click at [703, 360] on text "-52" at bounding box center [716, 351] width 40 height 33
click at [626, 292] on input "d. -52" at bounding box center [625, 287] width 1 height 8
radio input "true"
click at [660, 475] on button "Next" at bounding box center [626, 487] width 212 height 52
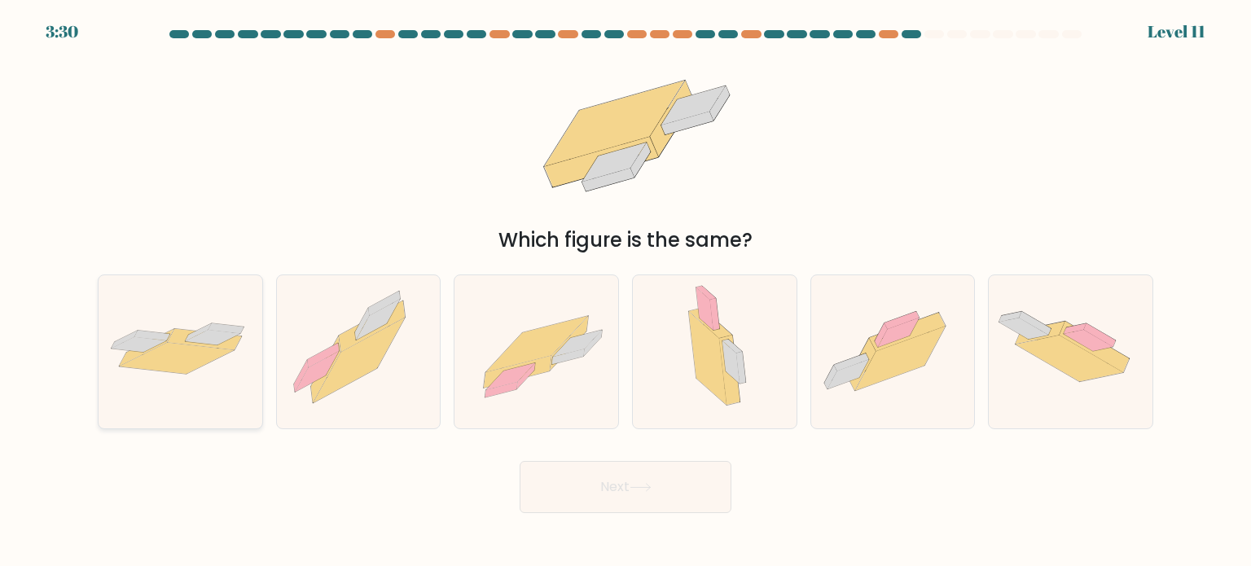
click at [213, 381] on icon at bounding box center [181, 352] width 164 height 68
click at [625, 292] on input "a." at bounding box center [625, 287] width 1 height 8
radio input "true"
click at [634, 482] on button "Next" at bounding box center [626, 487] width 212 height 52
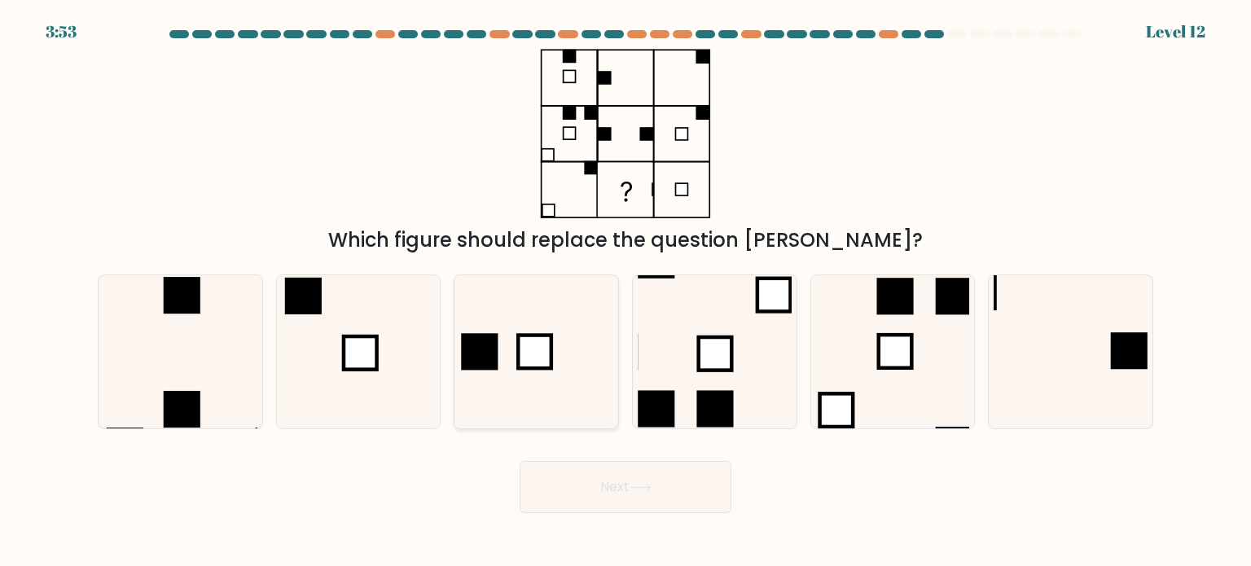
click at [541, 361] on rect at bounding box center [535, 351] width 33 height 33
click at [625, 292] on input "c." at bounding box center [625, 287] width 1 height 8
radio input "true"
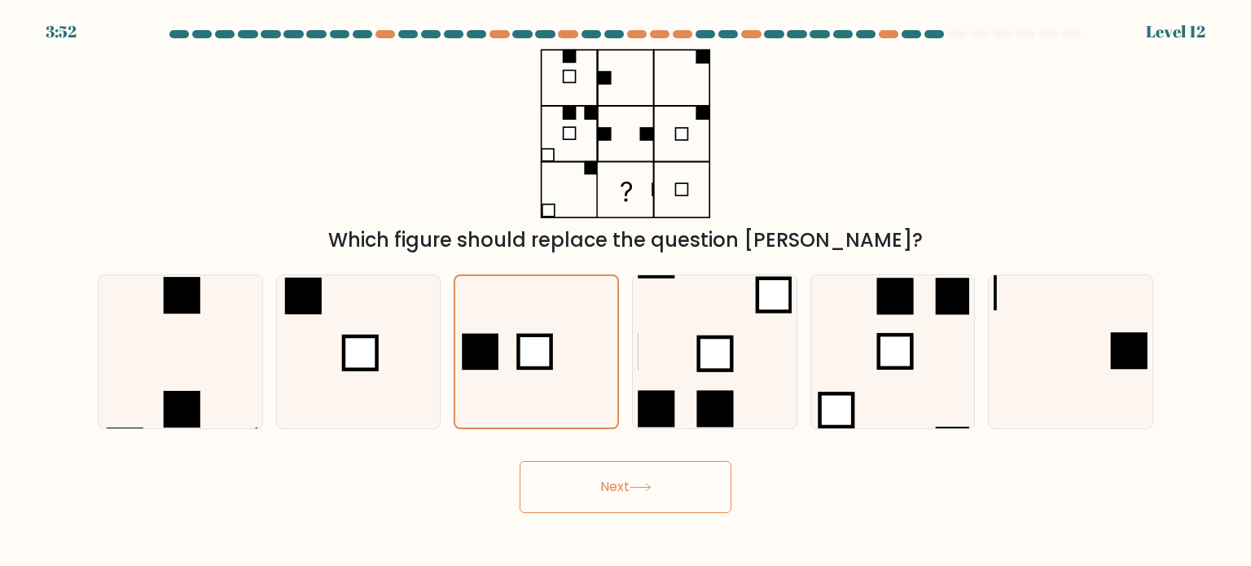
click at [624, 485] on button "Next" at bounding box center [626, 487] width 212 height 52
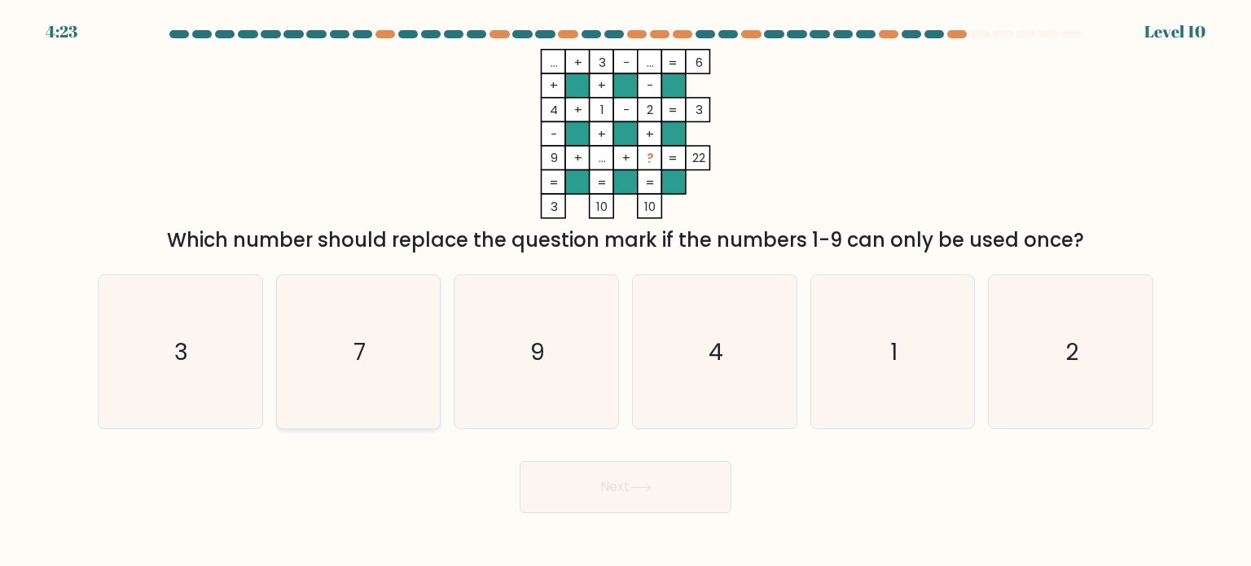
click at [390, 382] on icon "7" at bounding box center [358, 351] width 153 height 153
click at [625, 292] on input "b. 7" at bounding box center [625, 287] width 1 height 8
radio input "true"
click at [659, 475] on button "Next" at bounding box center [626, 487] width 212 height 52
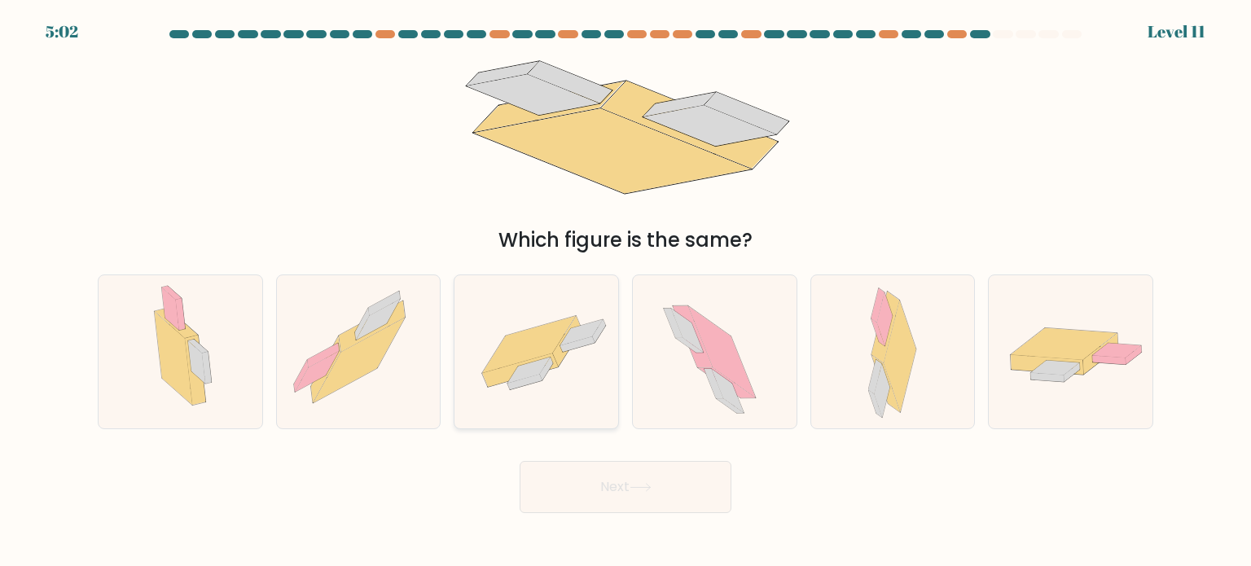
click at [541, 381] on icon at bounding box center [524, 382] width 34 height 15
click at [625, 292] on input "c." at bounding box center [625, 287] width 1 height 8
radio input "true"
click at [622, 485] on button "Next" at bounding box center [626, 487] width 212 height 52
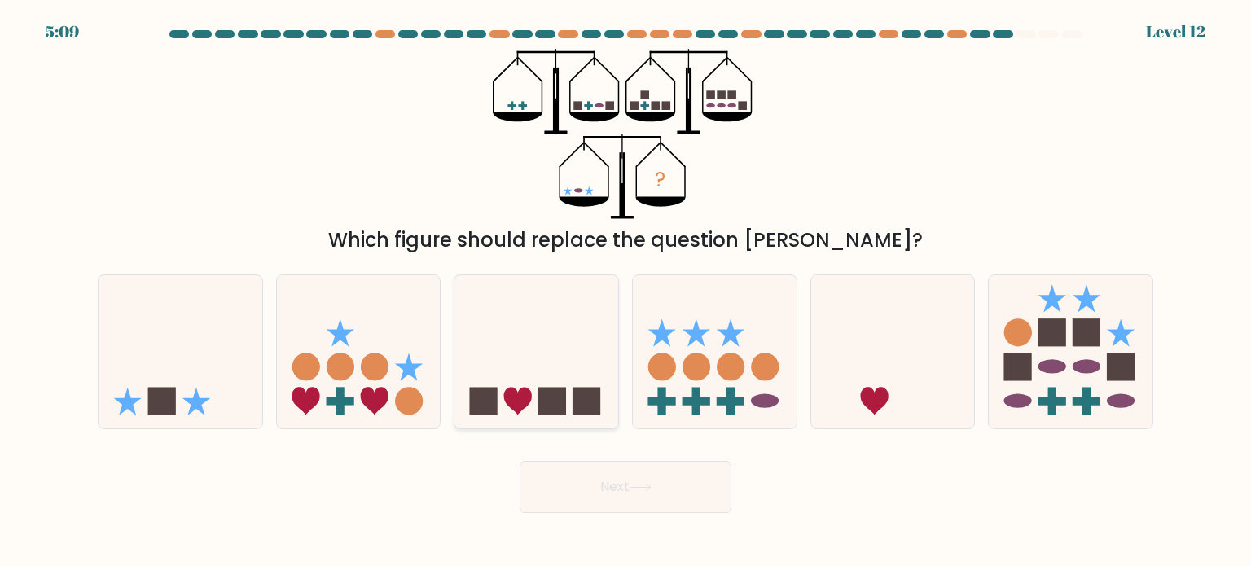
click at [520, 379] on icon at bounding box center [536, 351] width 164 height 135
click at [625, 292] on input "c." at bounding box center [625, 287] width 1 height 8
radio input "true"
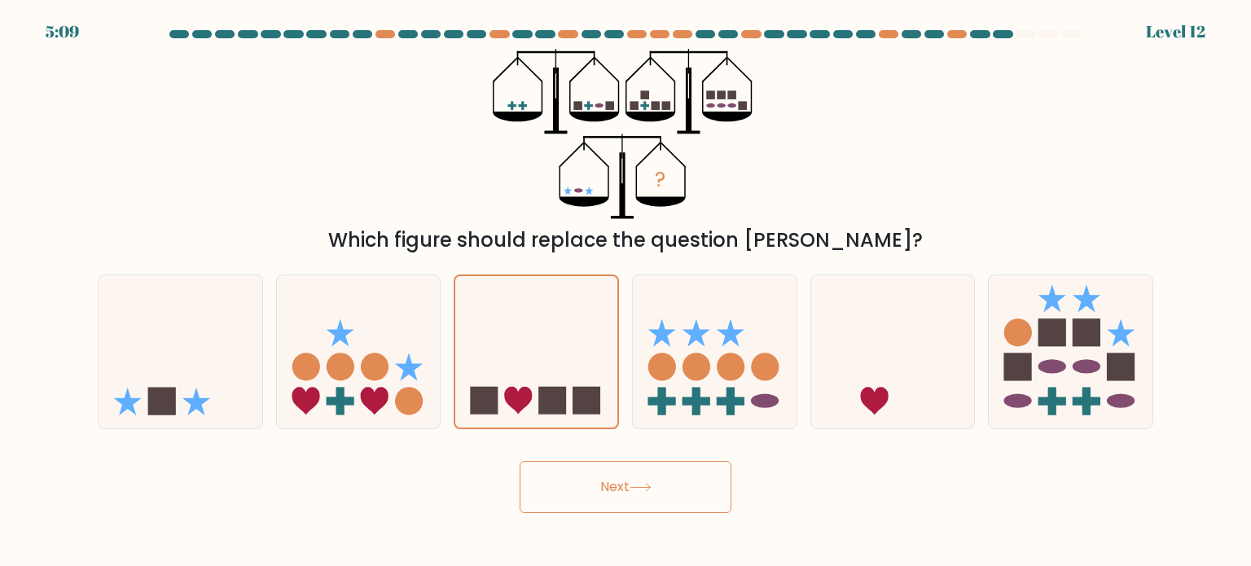
click at [599, 485] on button "Next" at bounding box center [626, 487] width 212 height 52
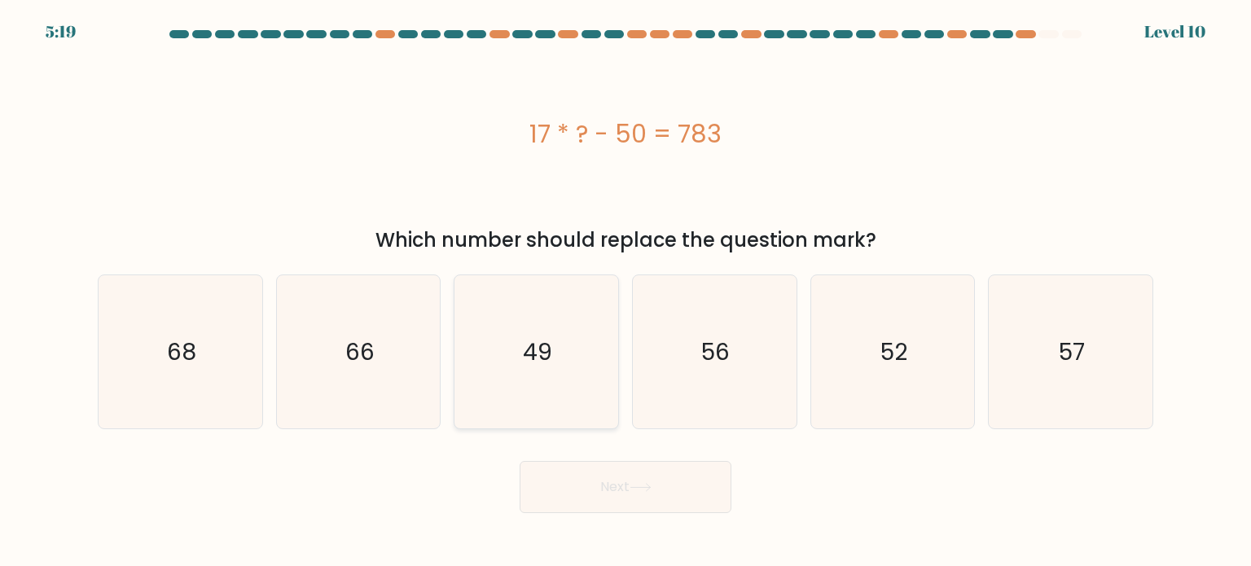
click at [546, 371] on icon "49" at bounding box center [535, 351] width 153 height 153
click at [625, 292] on input "c. 49" at bounding box center [625, 287] width 1 height 8
radio input "true"
click at [626, 497] on button "Next" at bounding box center [626, 487] width 212 height 52
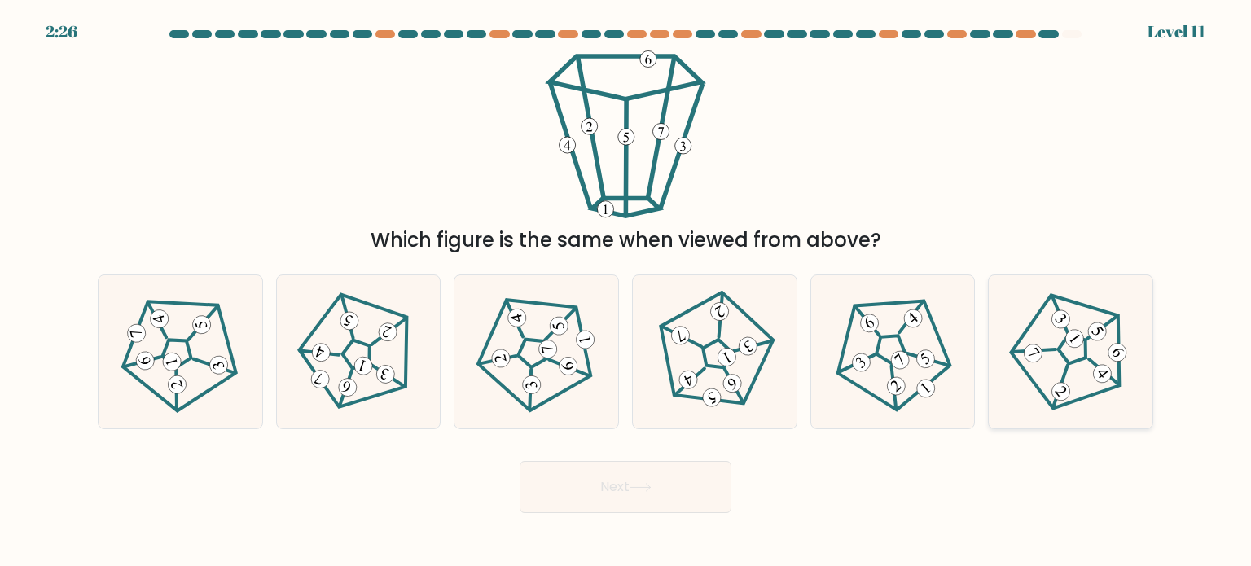
click at [1091, 342] on icon at bounding box center [1070, 351] width 123 height 123
click at [626, 292] on input "f." at bounding box center [625, 287] width 1 height 8
radio input "true"
click at [672, 479] on button "Next" at bounding box center [626, 487] width 212 height 52
click at [700, 493] on button "Next" at bounding box center [626, 487] width 212 height 52
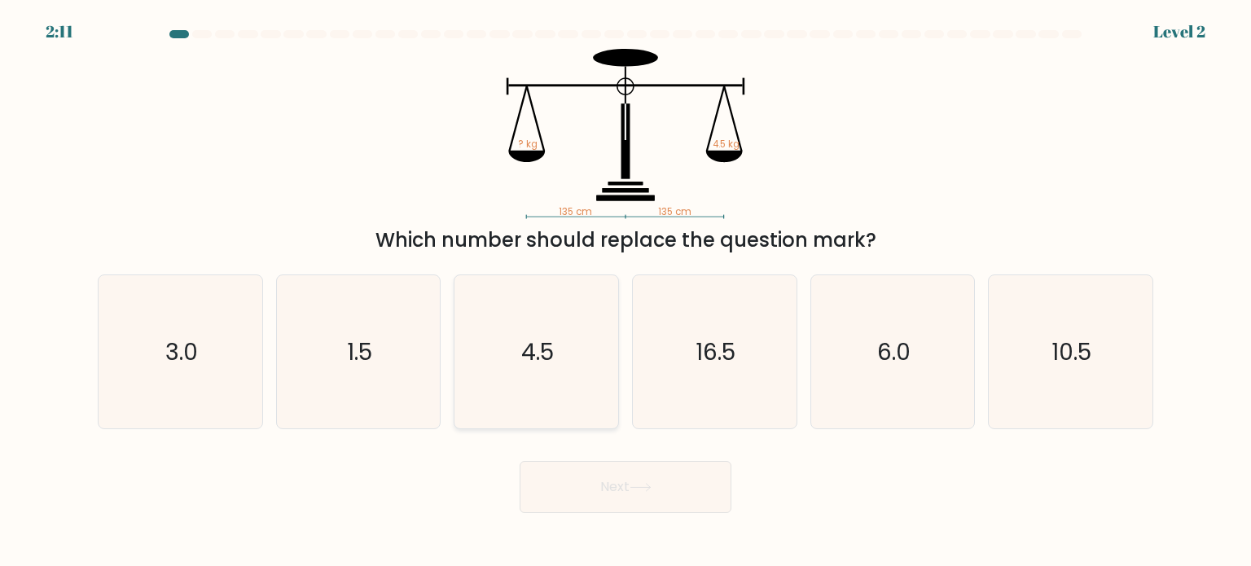
click at [557, 361] on icon "4.5" at bounding box center [535, 351] width 153 height 153
click at [625, 292] on input "c. 4.5" at bounding box center [625, 287] width 1 height 8
radio input "true"
click at [648, 482] on button "Next" at bounding box center [626, 487] width 212 height 52
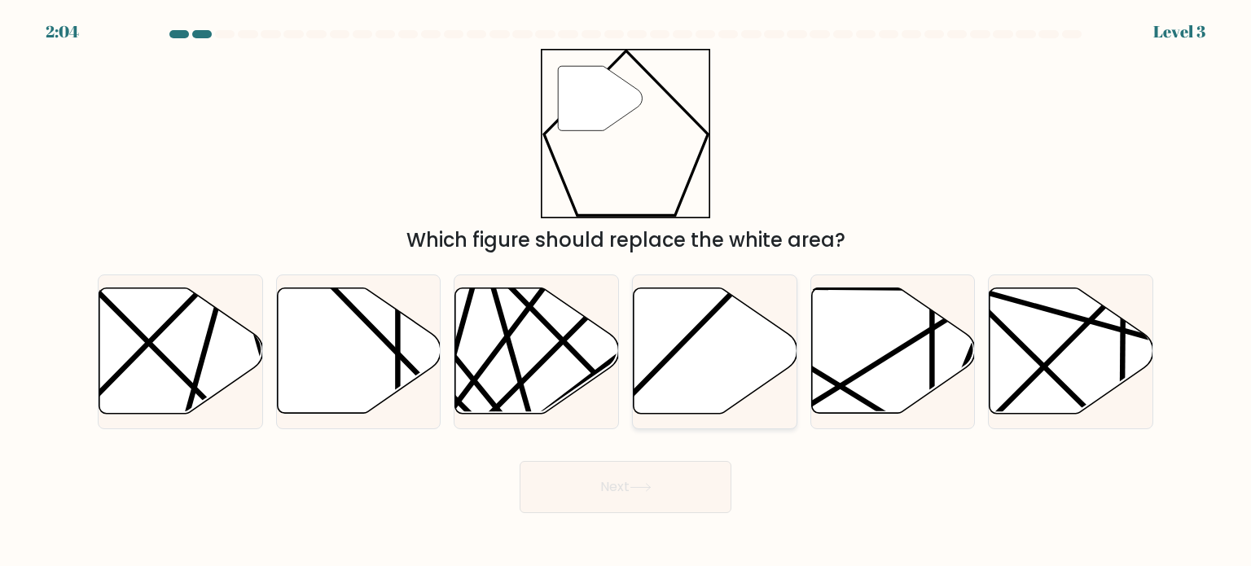
click at [727, 386] on icon at bounding box center [716, 350] width 164 height 125
click at [626, 292] on input "d." at bounding box center [625, 287] width 1 height 8
radio input "true"
click at [662, 489] on button "Next" at bounding box center [626, 487] width 212 height 52
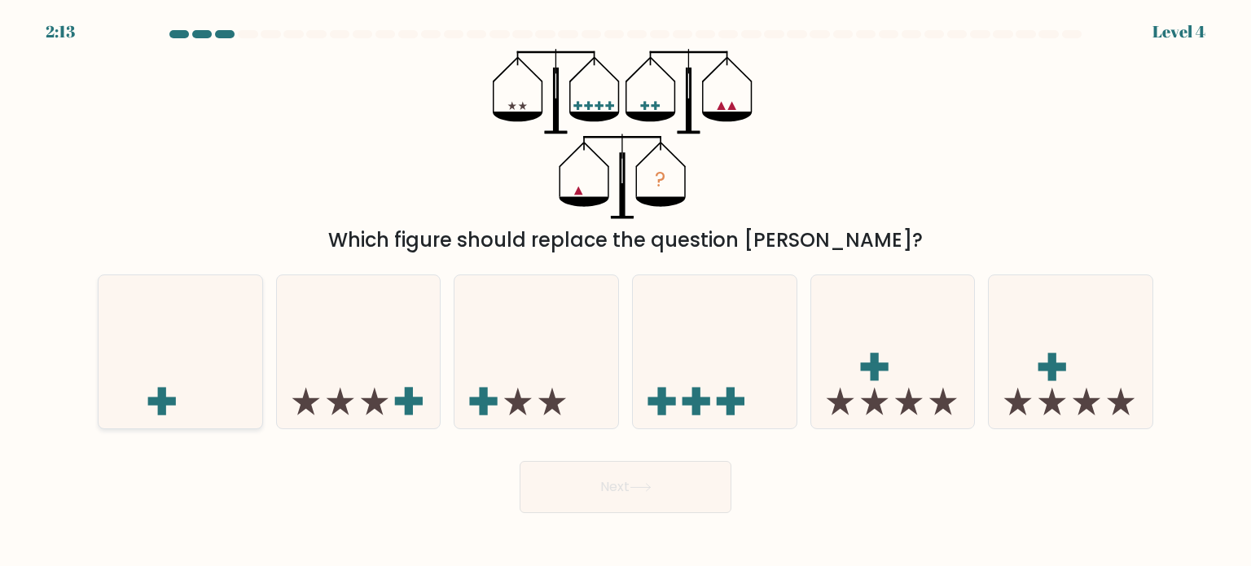
click at [223, 371] on icon at bounding box center [181, 351] width 164 height 135
click at [625, 292] on input "a." at bounding box center [625, 287] width 1 height 8
radio input "true"
click at [622, 487] on button "Next" at bounding box center [626, 487] width 212 height 52
click at [633, 478] on button "Next" at bounding box center [626, 487] width 212 height 52
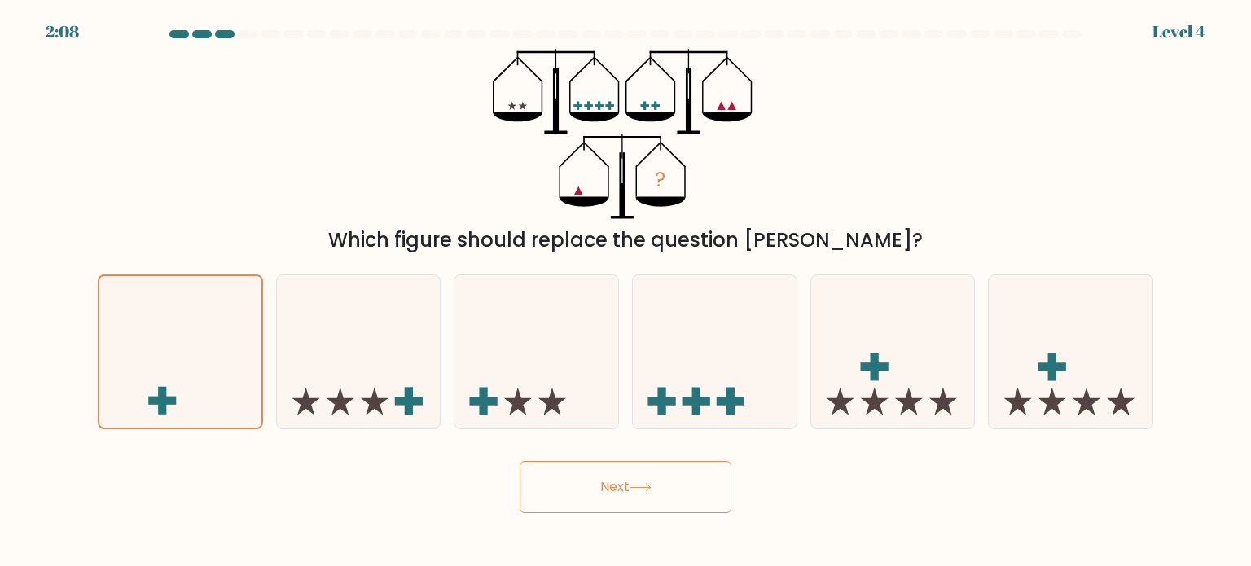
click at [660, 476] on button "Next" at bounding box center [626, 487] width 212 height 52
click at [642, 478] on button "Next" at bounding box center [626, 487] width 212 height 52
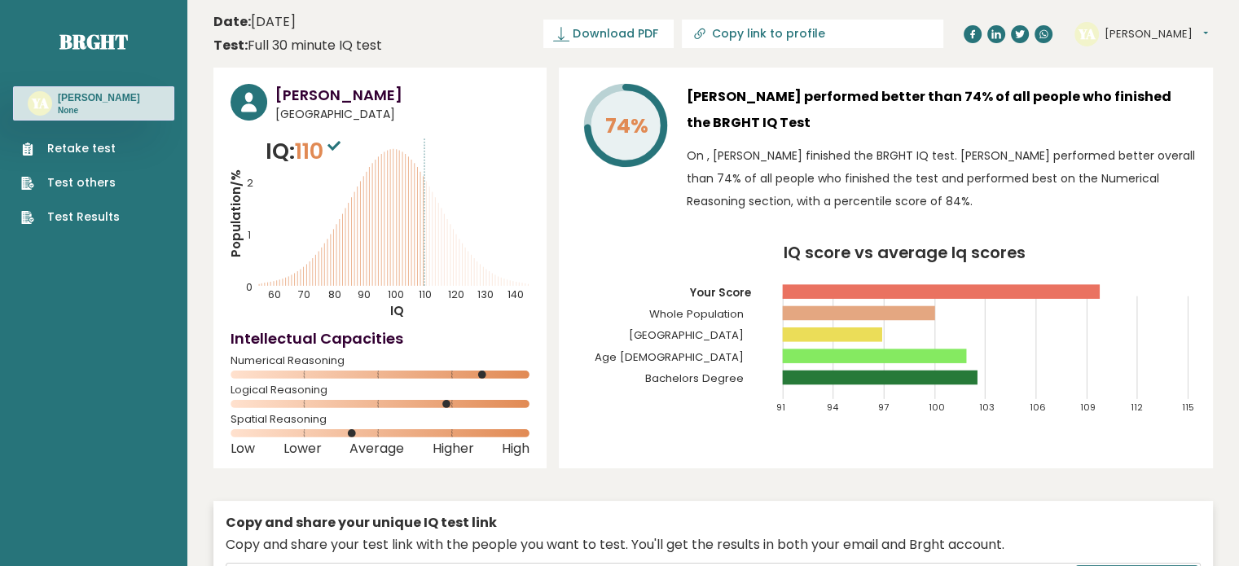
click at [860, 29] on input "Copy link to profile" at bounding box center [822, 33] width 222 height 13
type input "https://brght.org/profile/yvonne-awuor/?utm_source=share&utm_medium=copy&utm_ca…"
click at [599, 26] on span "Download PDF" at bounding box center [557, 33] width 85 height 17
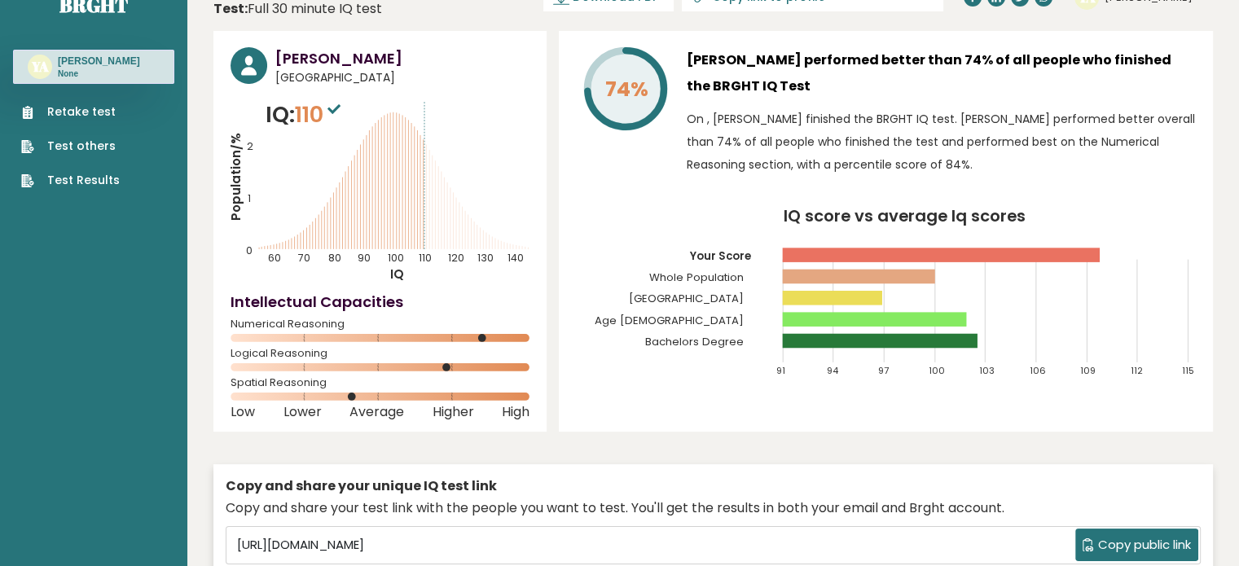
scroll to position [7, 0]
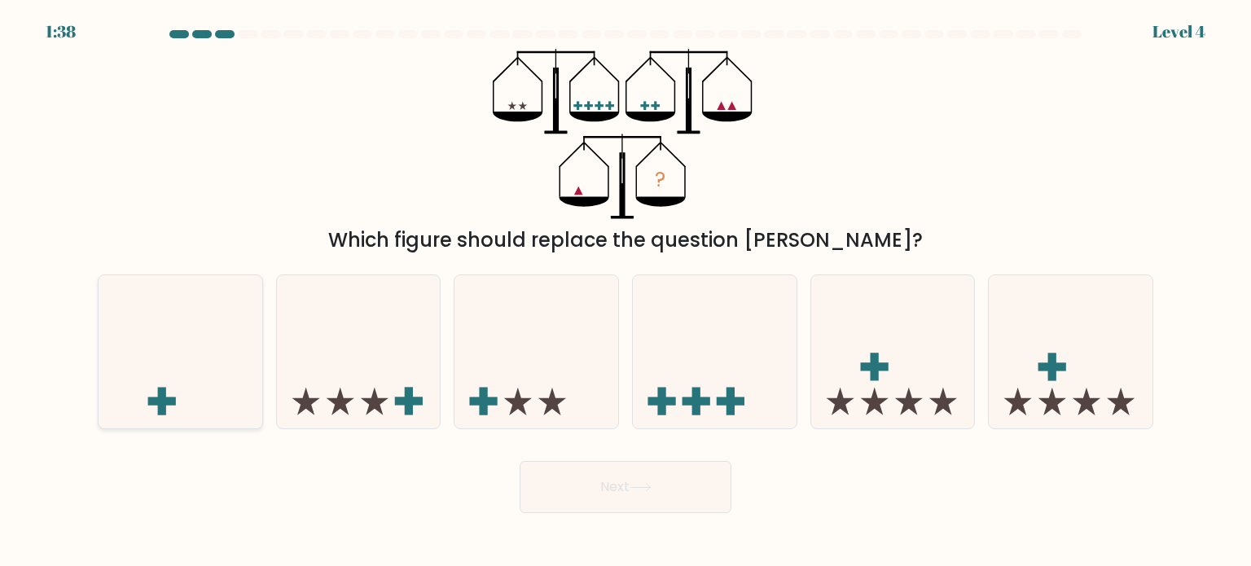
click at [196, 353] on icon at bounding box center [181, 351] width 164 height 135
click at [625, 292] on input "a." at bounding box center [625, 287] width 1 height 8
radio input "true"
click at [635, 478] on button "Next" at bounding box center [626, 487] width 212 height 52
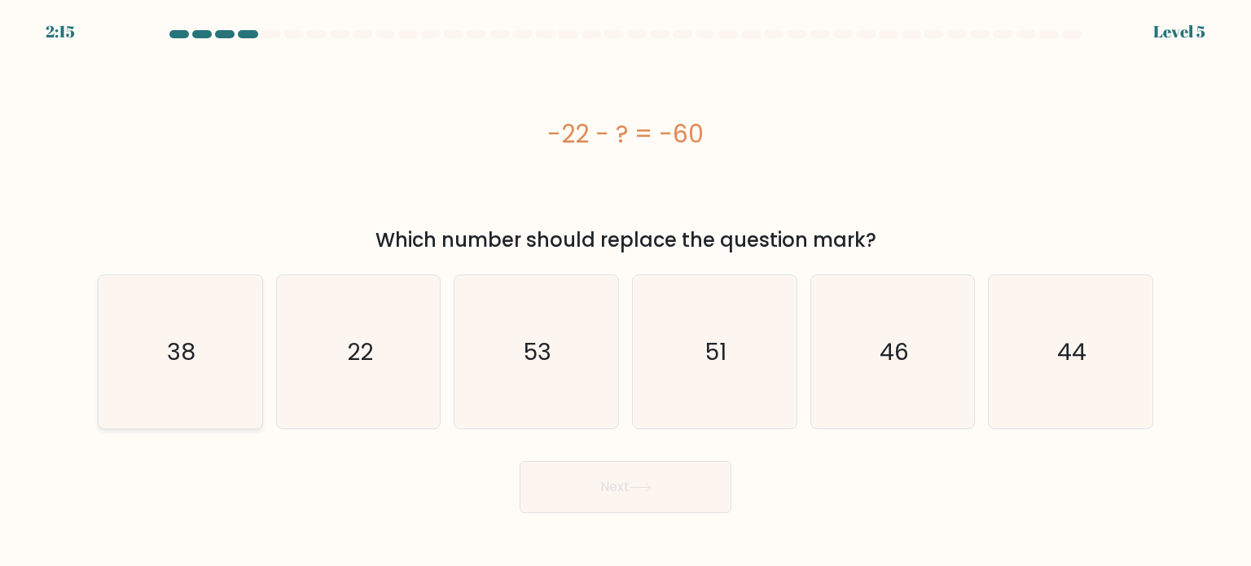
click at [193, 367] on icon "38" at bounding box center [179, 351] width 153 height 153
click at [625, 292] on input "a. 38" at bounding box center [625, 287] width 1 height 8
radio input "true"
click at [627, 491] on button "Next" at bounding box center [626, 487] width 212 height 52
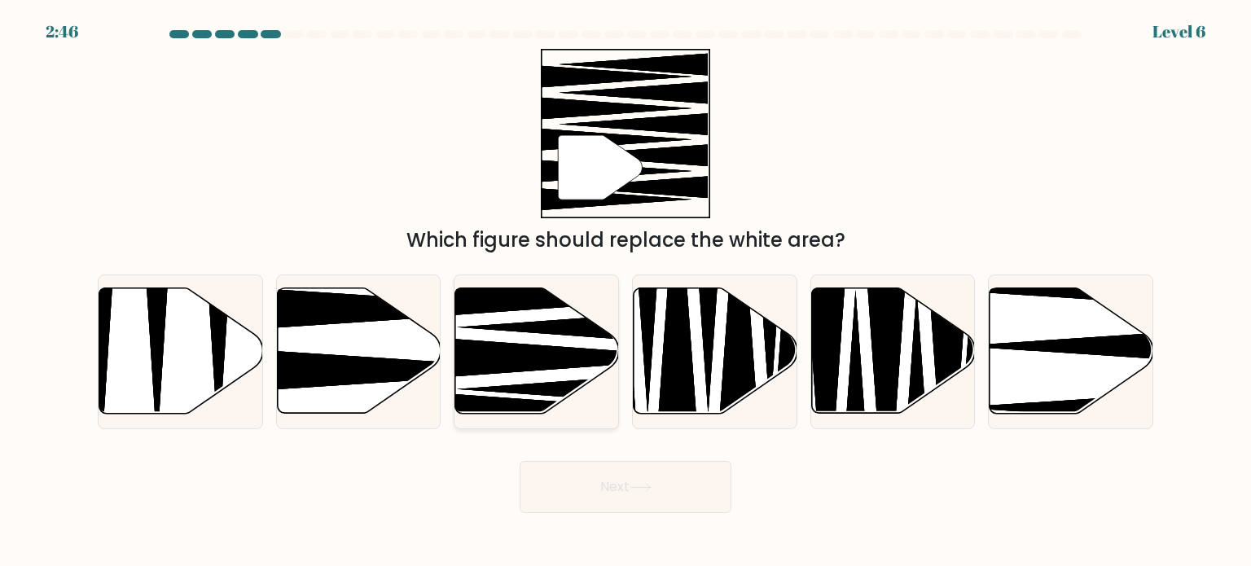
click at [552, 345] on icon at bounding box center [537, 350] width 164 height 125
click at [625, 292] on input "c." at bounding box center [625, 287] width 1 height 8
radio input "true"
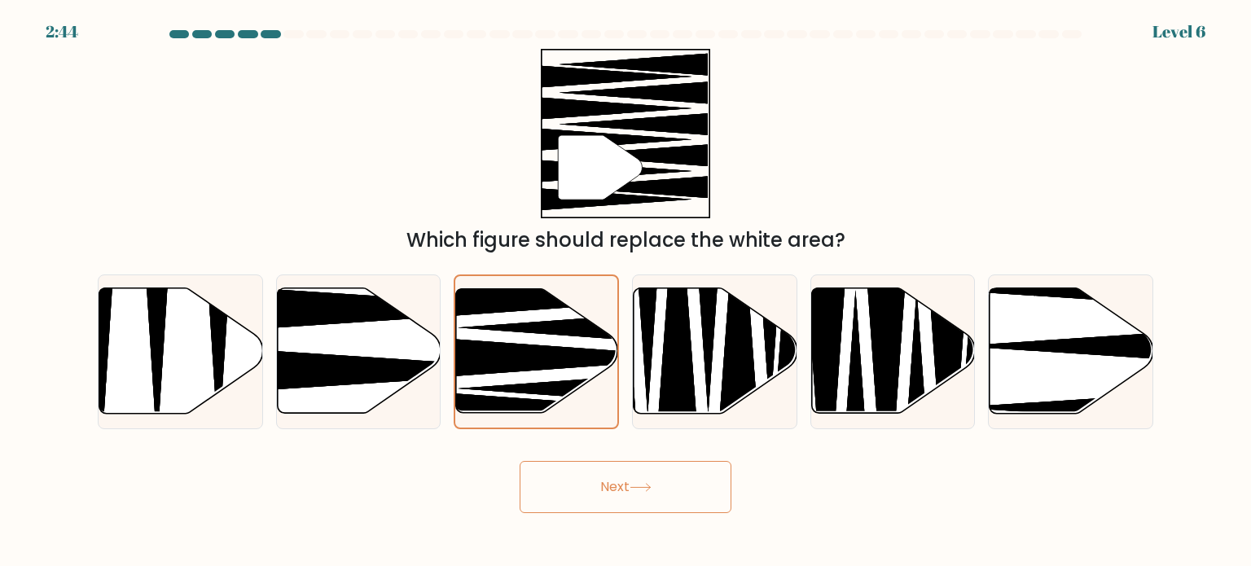
click at [577, 475] on button "Next" at bounding box center [626, 487] width 212 height 52
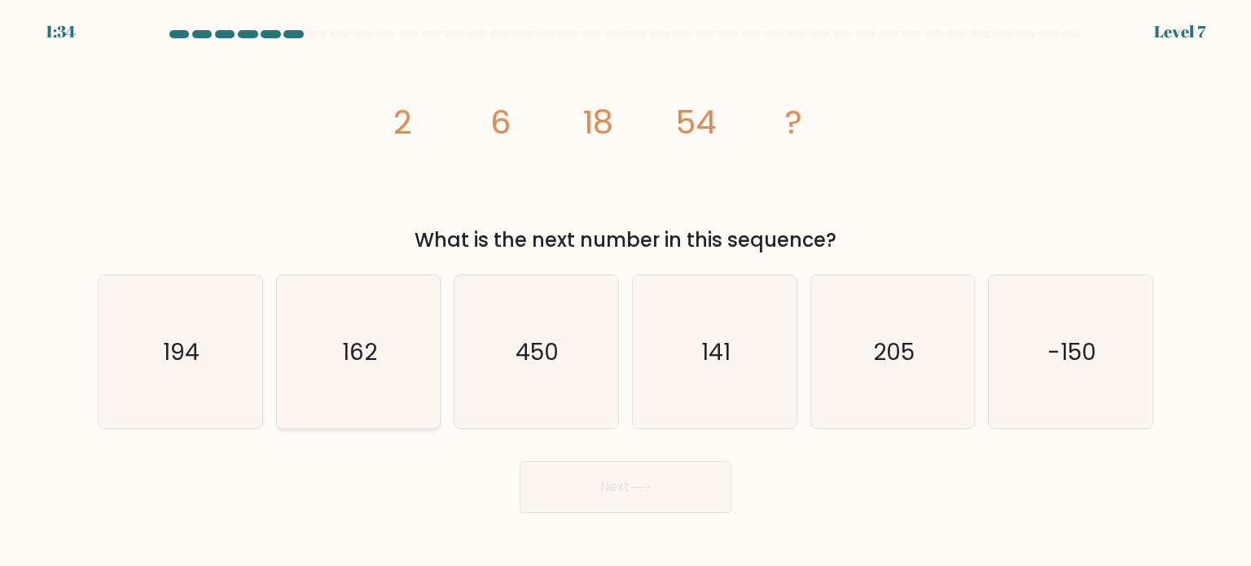
click at [378, 339] on icon "162" at bounding box center [358, 351] width 153 height 153
click at [625, 292] on input "b. 162" at bounding box center [625, 287] width 1 height 8
radio input "true"
click at [632, 485] on button "Next" at bounding box center [626, 487] width 212 height 52
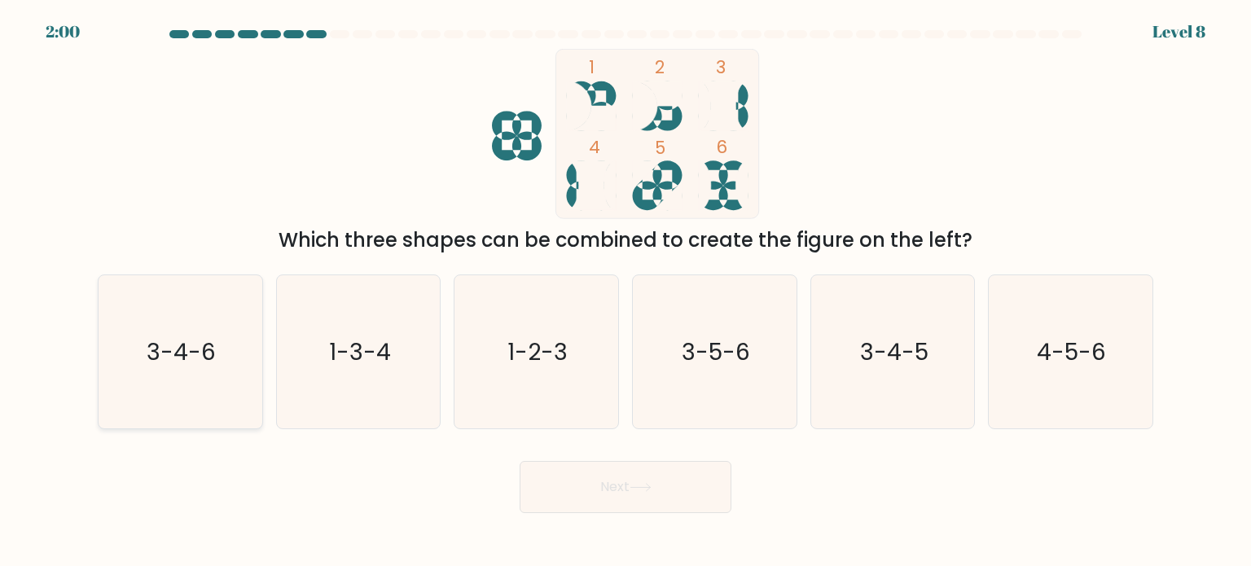
click at [224, 348] on icon "3-4-6" at bounding box center [179, 351] width 153 height 153
click at [625, 292] on input "a. 3-4-6" at bounding box center [625, 287] width 1 height 8
radio input "true"
click at [678, 484] on button "Next" at bounding box center [626, 487] width 212 height 52
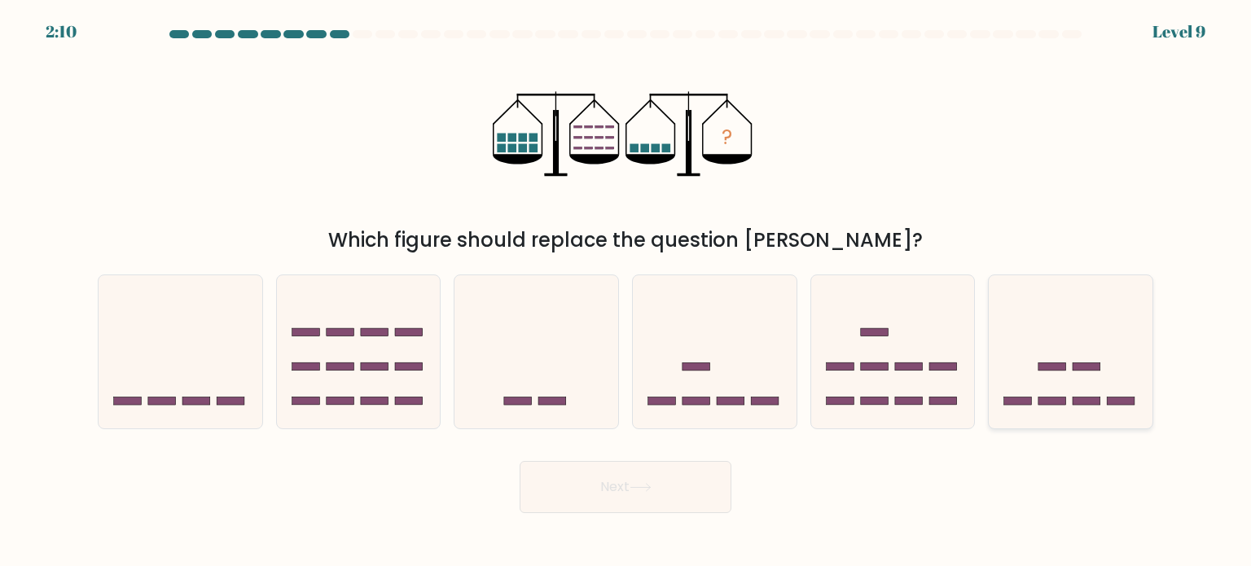
click at [1090, 380] on icon at bounding box center [1071, 351] width 164 height 135
click at [626, 292] on input "f." at bounding box center [625, 287] width 1 height 8
radio input "true"
click at [684, 498] on button "Next" at bounding box center [626, 487] width 212 height 52
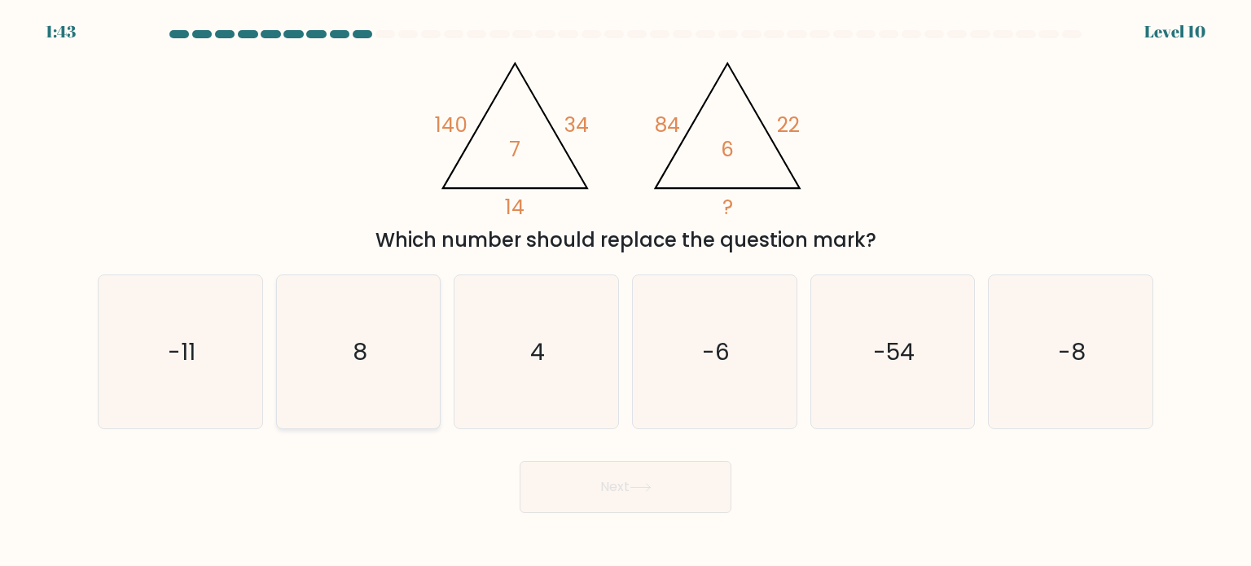
click at [365, 368] on icon "8" at bounding box center [358, 351] width 153 height 153
click at [625, 292] on input "b. 8" at bounding box center [625, 287] width 1 height 8
radio input "true"
click at [612, 481] on button "Next" at bounding box center [626, 487] width 212 height 52
click at [632, 477] on button "Next" at bounding box center [626, 487] width 212 height 52
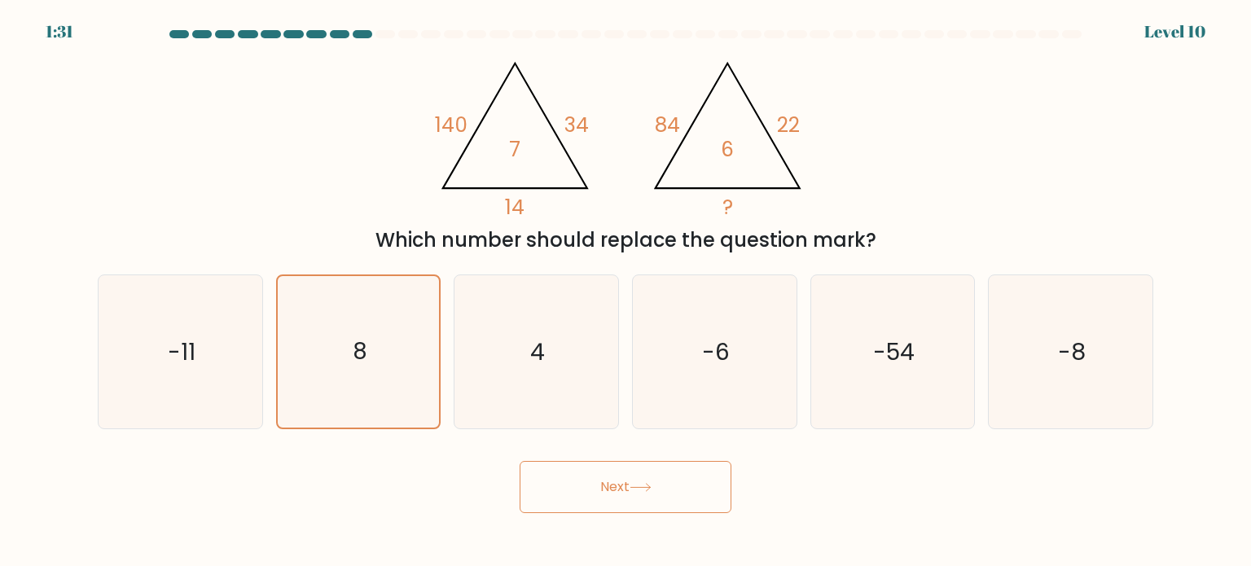
click at [606, 485] on button "Next" at bounding box center [626, 487] width 212 height 52
click at [601, 493] on button "Next" at bounding box center [626, 487] width 212 height 52
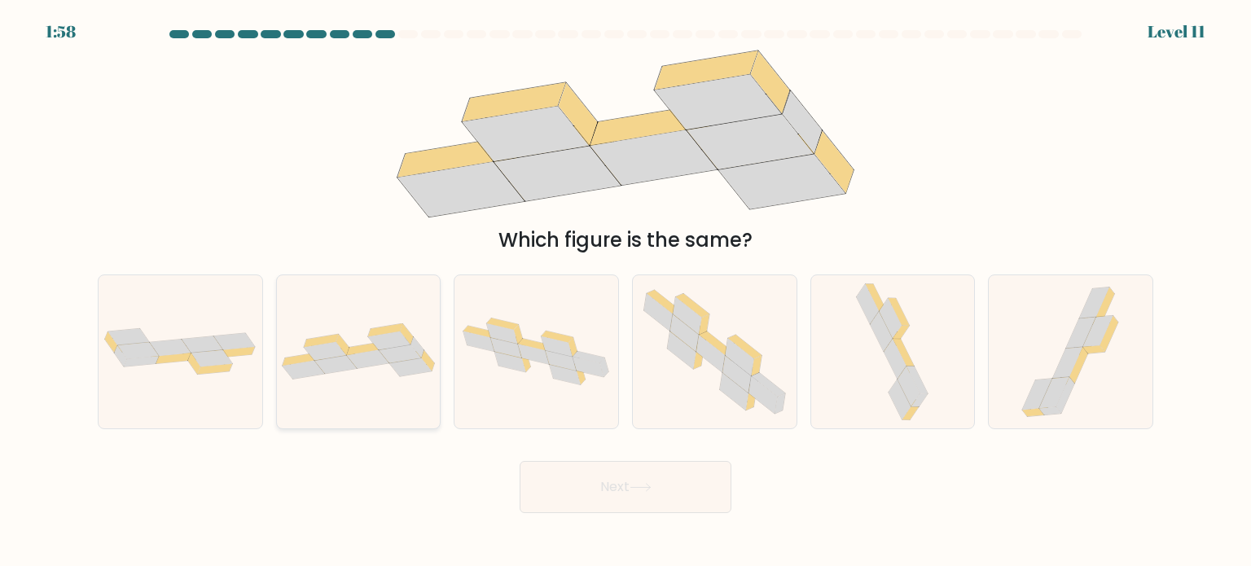
click at [410, 378] on icon at bounding box center [359, 351] width 164 height 56
click at [625, 292] on input "b." at bounding box center [625, 287] width 1 height 8
radio input "true"
click at [562, 477] on button "Next" at bounding box center [626, 487] width 212 height 52
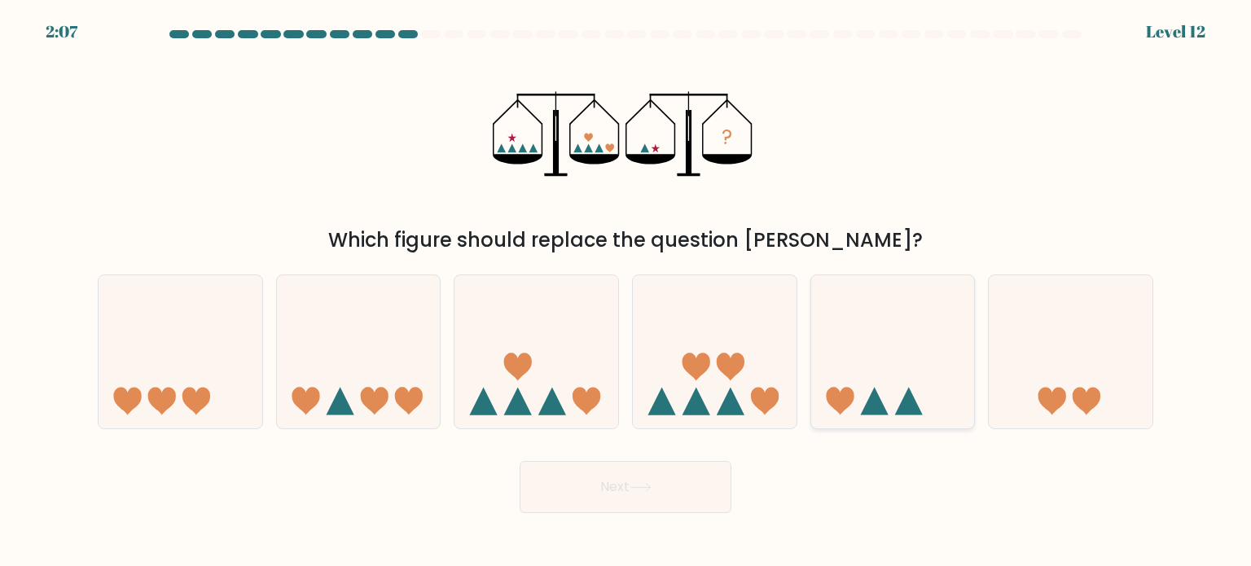
click at [871, 381] on icon at bounding box center [893, 351] width 164 height 135
click at [626, 292] on input "e." at bounding box center [625, 287] width 1 height 8
radio input "true"
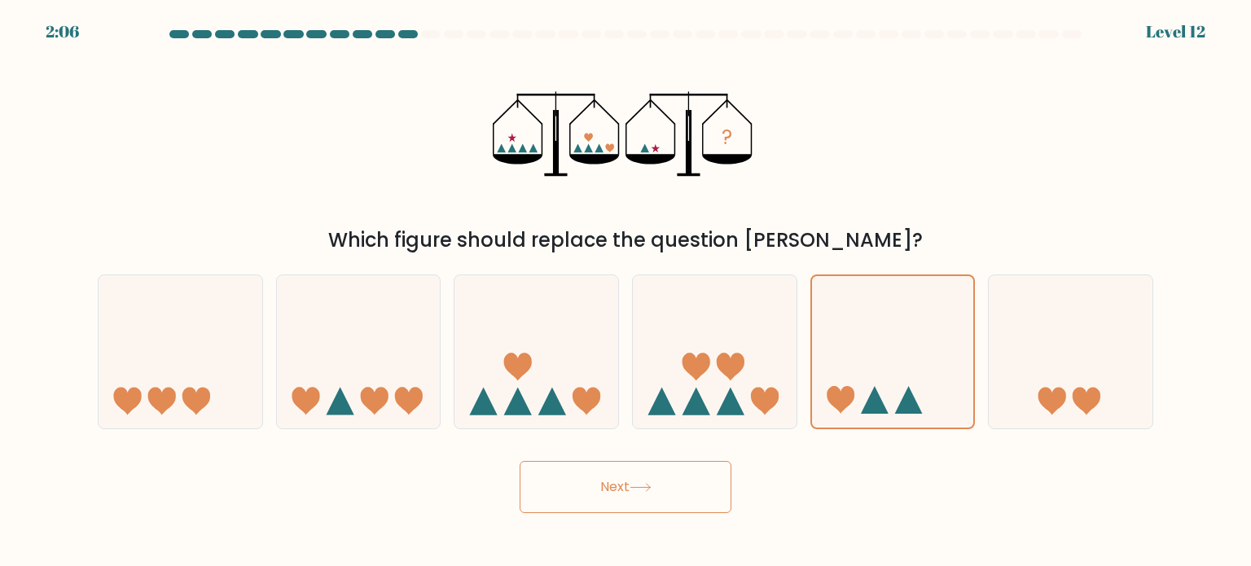
click at [707, 481] on button "Next" at bounding box center [626, 487] width 212 height 52
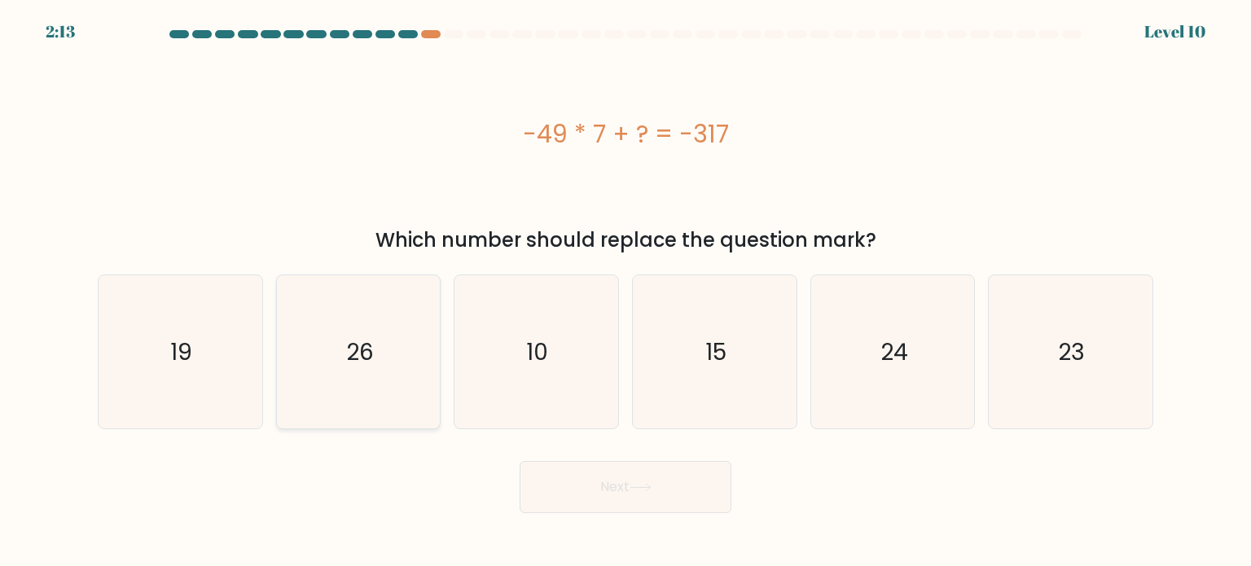
click at [393, 366] on icon "26" at bounding box center [358, 351] width 153 height 153
click at [625, 292] on input "b. 26" at bounding box center [625, 287] width 1 height 8
radio input "true"
click at [611, 501] on button "Next" at bounding box center [626, 487] width 212 height 52
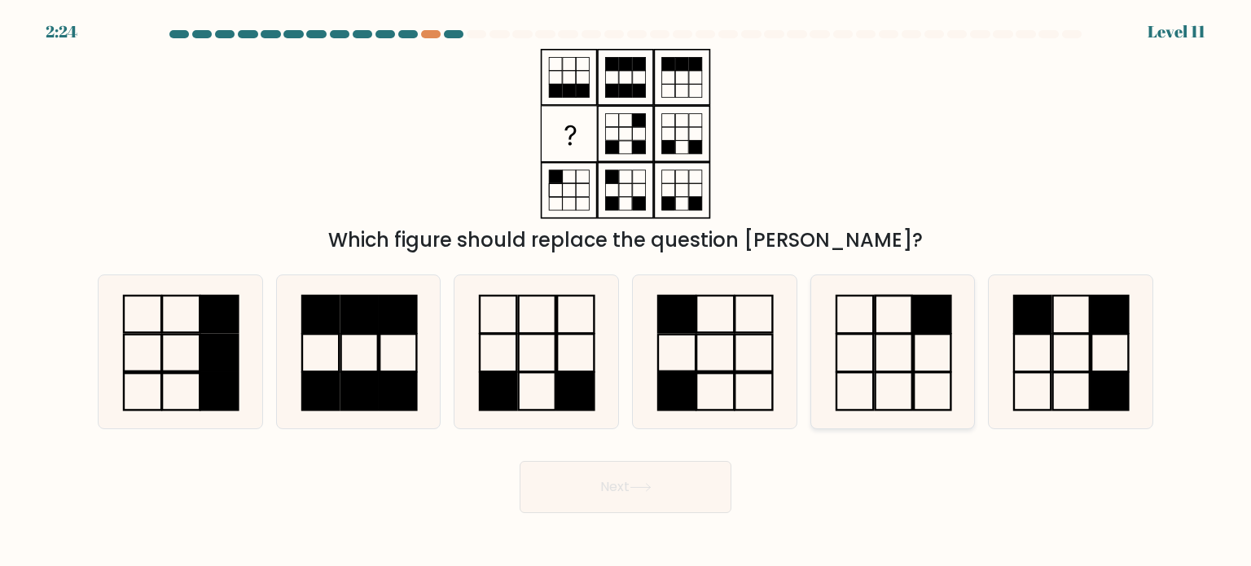
click at [915, 359] on icon at bounding box center [892, 351] width 153 height 153
click at [626, 292] on input "e." at bounding box center [625, 287] width 1 height 8
radio input "true"
click at [655, 478] on button "Next" at bounding box center [626, 487] width 212 height 52
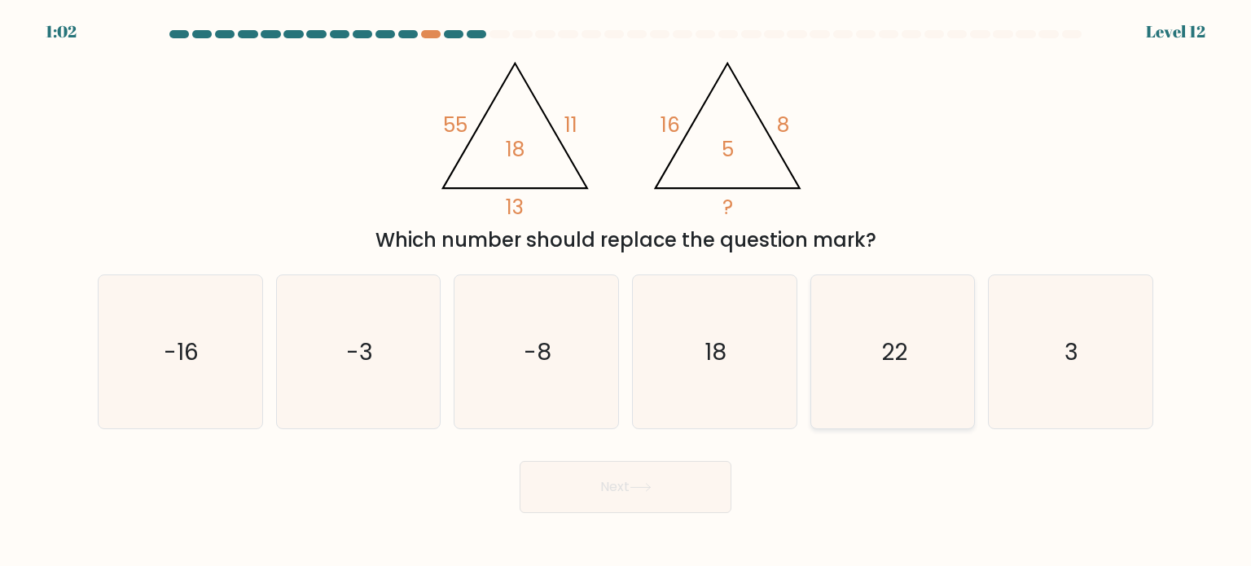
click at [920, 365] on icon "22" at bounding box center [892, 351] width 153 height 153
click at [626, 292] on input "e. 22" at bounding box center [625, 287] width 1 height 8
radio input "true"
click at [665, 498] on button "Next" at bounding box center [626, 487] width 212 height 52
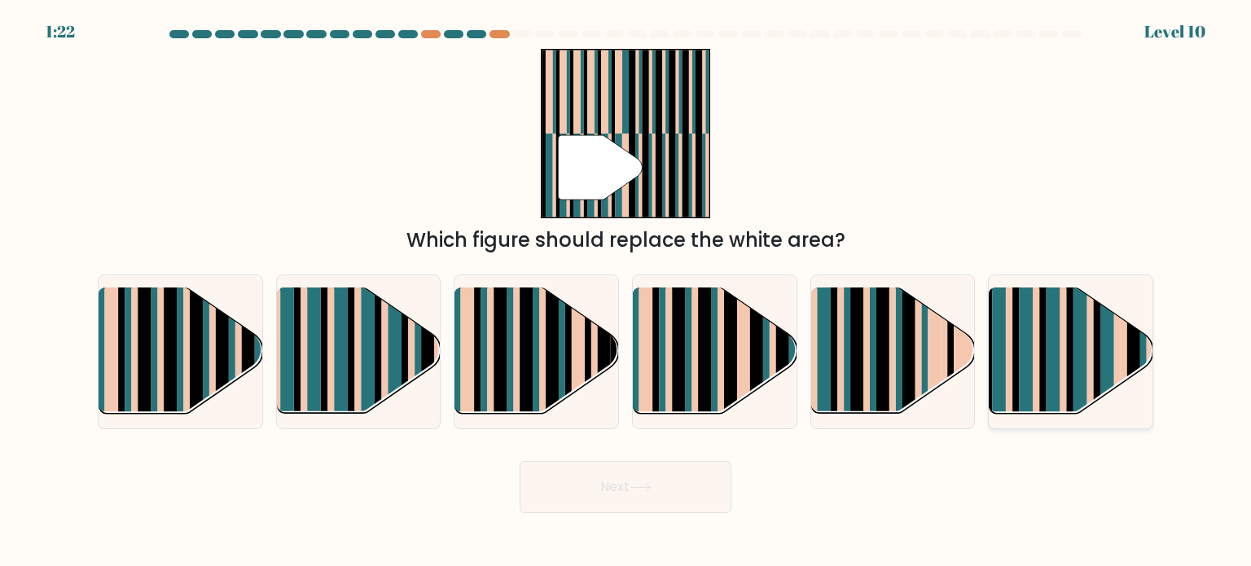
click at [1036, 366] on rect at bounding box center [1036, 366] width 7 height 162
click at [626, 292] on input "f." at bounding box center [625, 287] width 1 height 8
radio input "true"
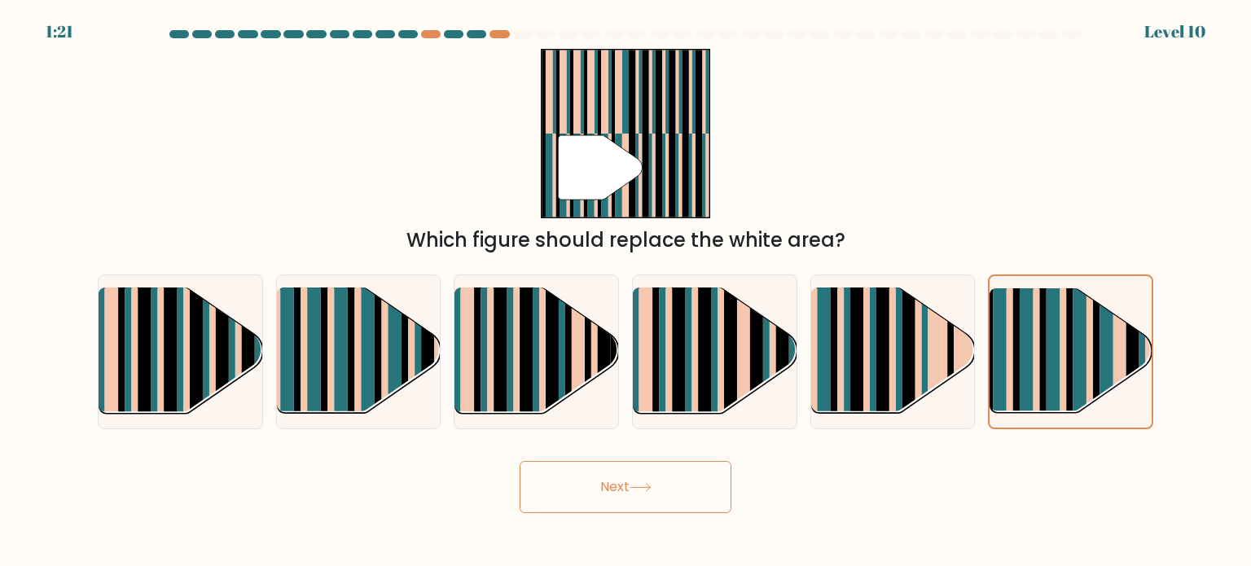
click at [586, 485] on button "Next" at bounding box center [626, 487] width 212 height 52
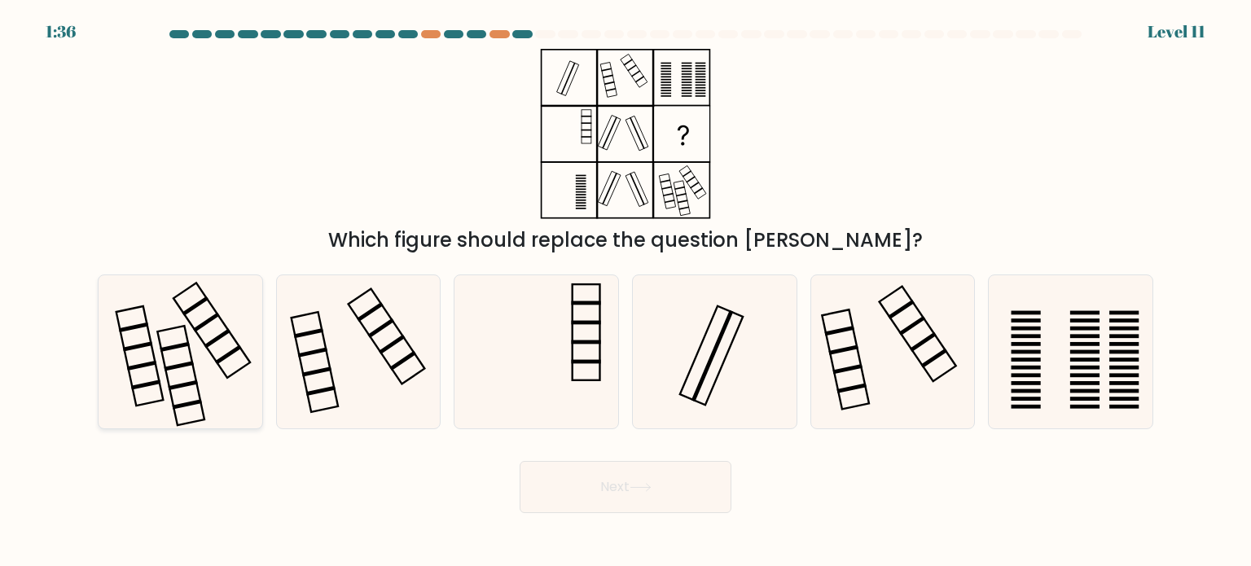
click at [241, 362] on icon at bounding box center [179, 351] width 153 height 153
click at [625, 292] on input "a." at bounding box center [625, 287] width 1 height 8
radio input "true"
click at [568, 494] on button "Next" at bounding box center [626, 487] width 212 height 52
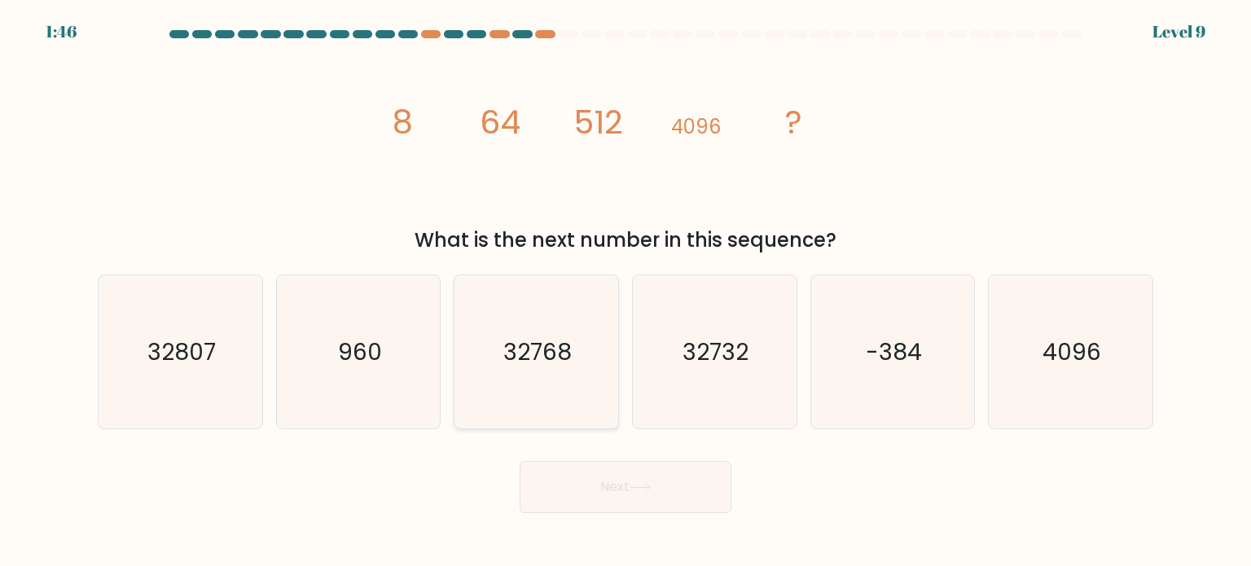
click at [552, 364] on text "32768" at bounding box center [538, 351] width 68 height 33
click at [625, 292] on input "c. 32768" at bounding box center [625, 287] width 1 height 8
radio input "true"
click at [630, 481] on button "Next" at bounding box center [626, 487] width 212 height 52
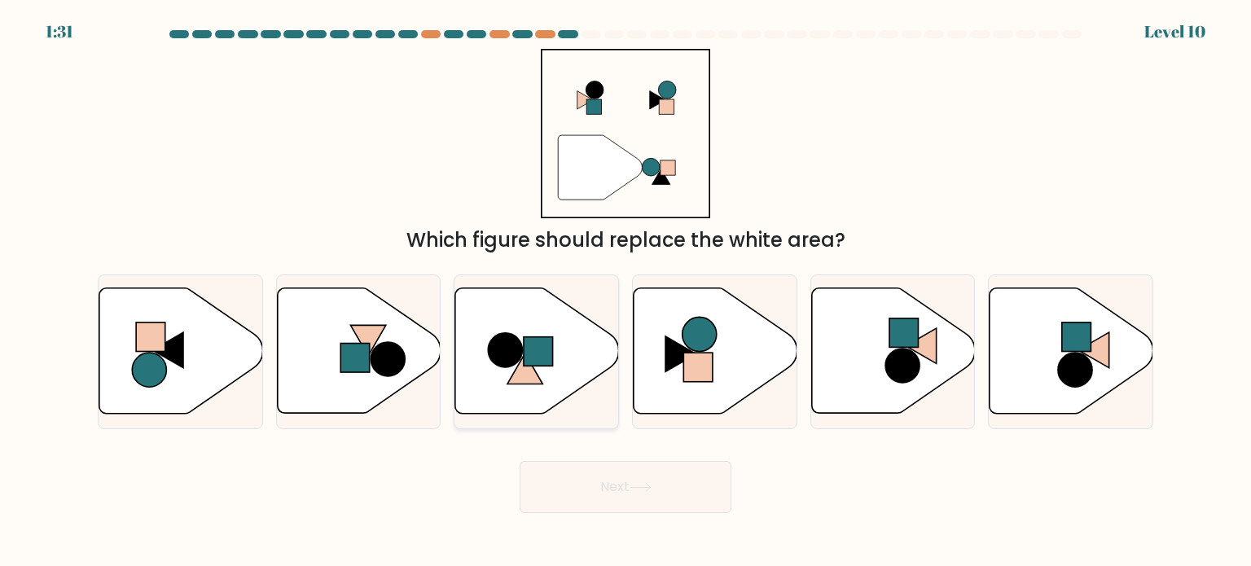
click at [547, 353] on rect at bounding box center [538, 351] width 29 height 29
click at [625, 292] on input "c." at bounding box center [625, 287] width 1 height 8
radio input "true"
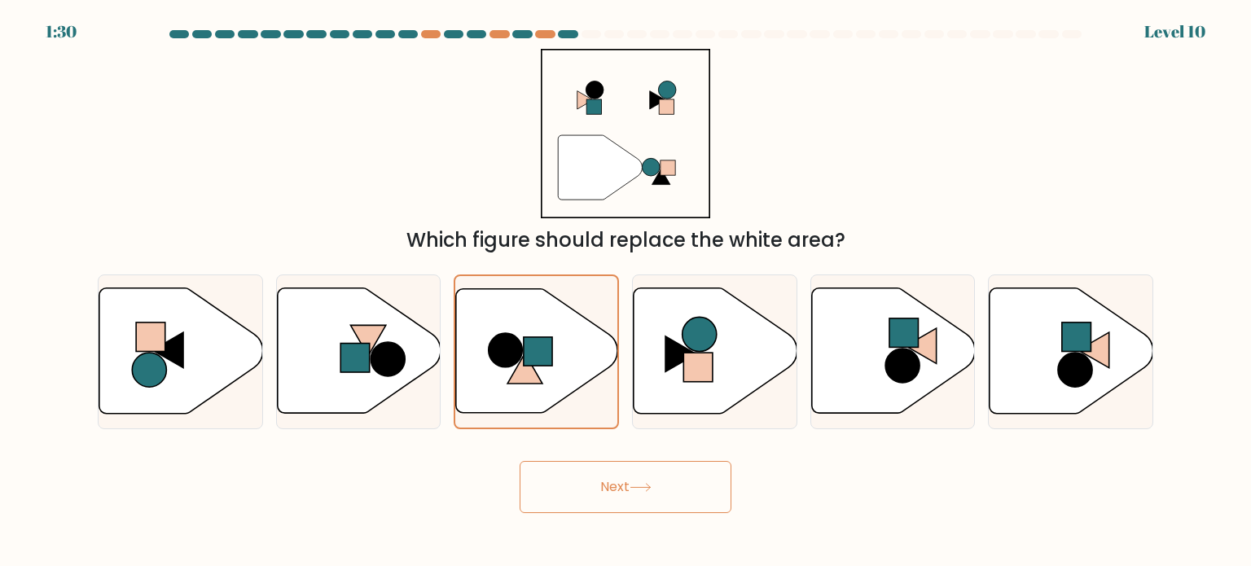
click at [577, 480] on button "Next" at bounding box center [626, 487] width 212 height 52
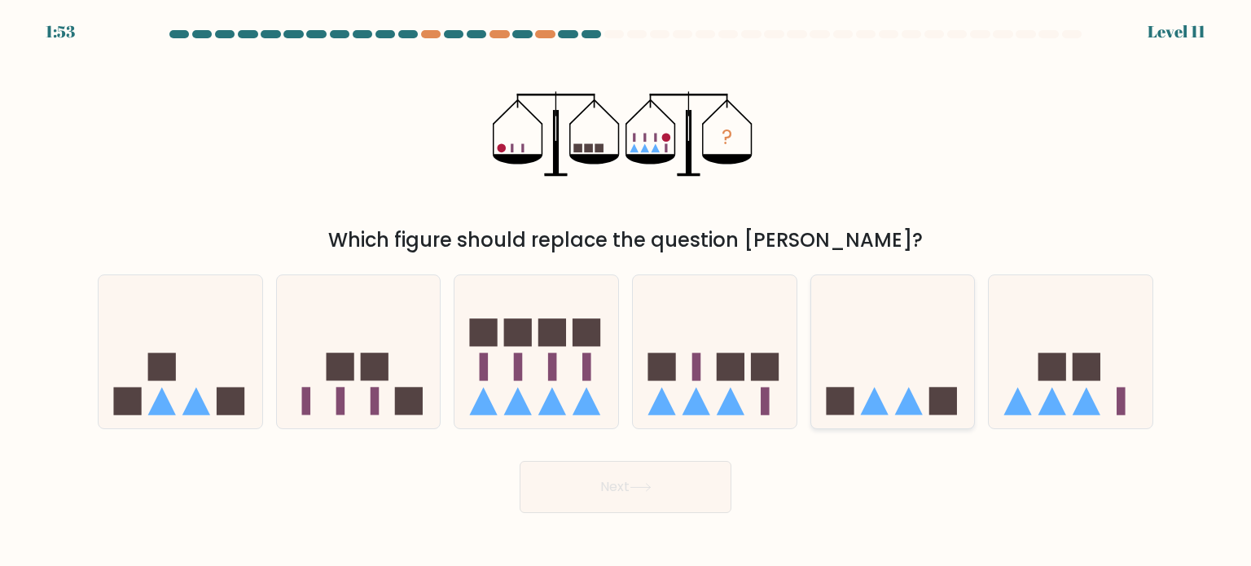
click at [873, 382] on icon at bounding box center [893, 351] width 164 height 135
click at [626, 292] on input "e." at bounding box center [625, 287] width 1 height 8
radio input "true"
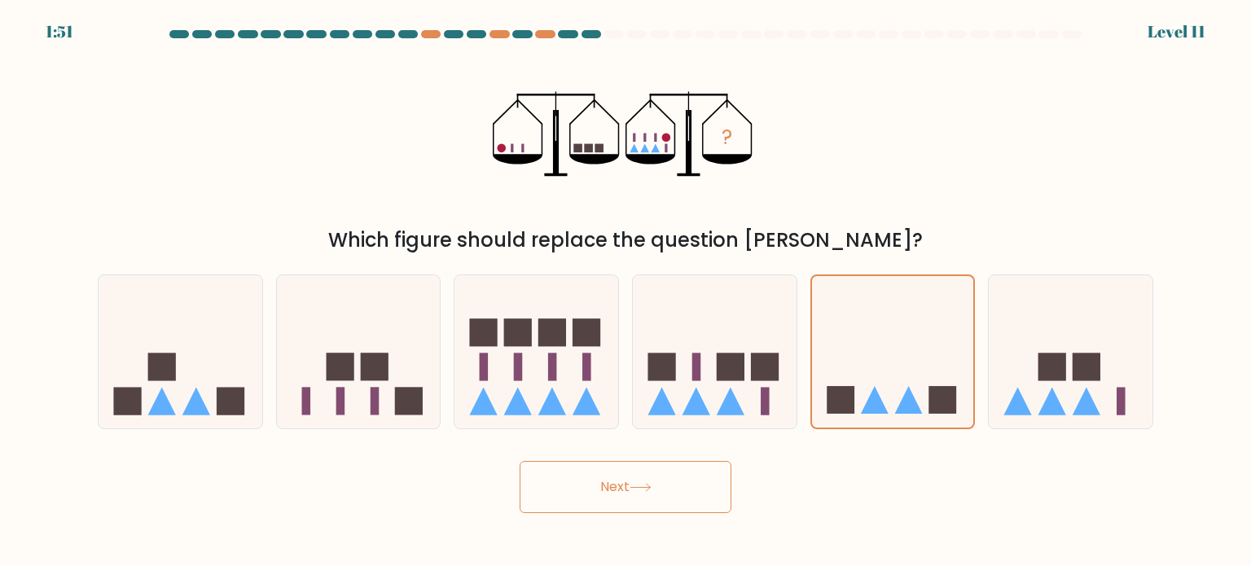
click at [687, 475] on button "Next" at bounding box center [626, 487] width 212 height 52
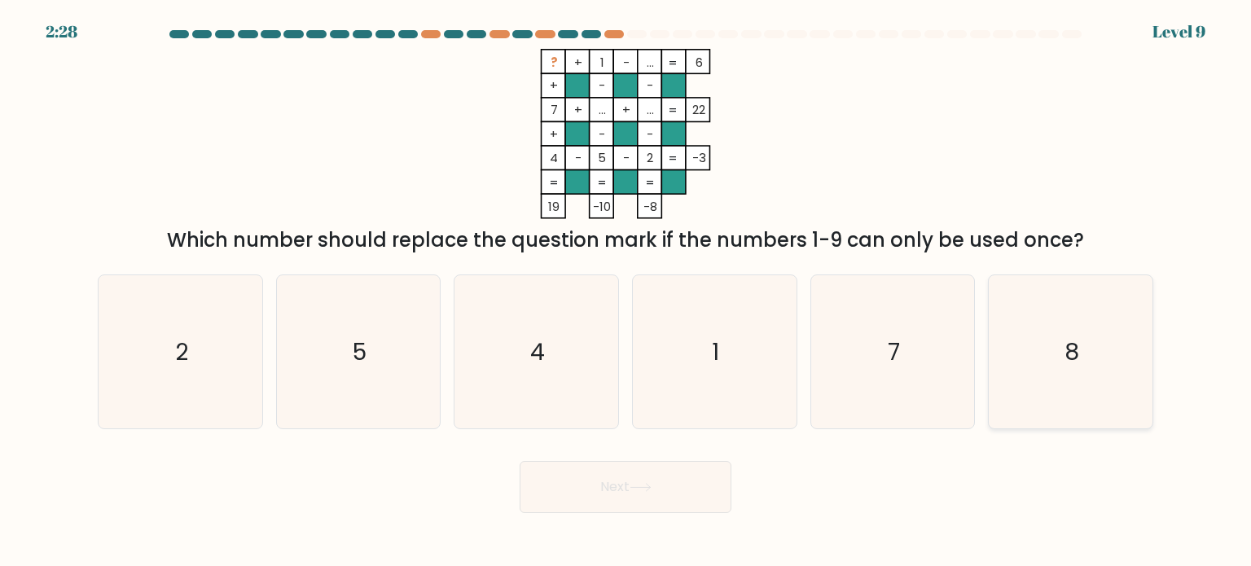
click at [1020, 380] on icon "8" at bounding box center [1070, 351] width 153 height 153
click at [626, 292] on input "f. 8" at bounding box center [625, 287] width 1 height 8
radio input "true"
click at [710, 475] on button "Next" at bounding box center [626, 487] width 212 height 52
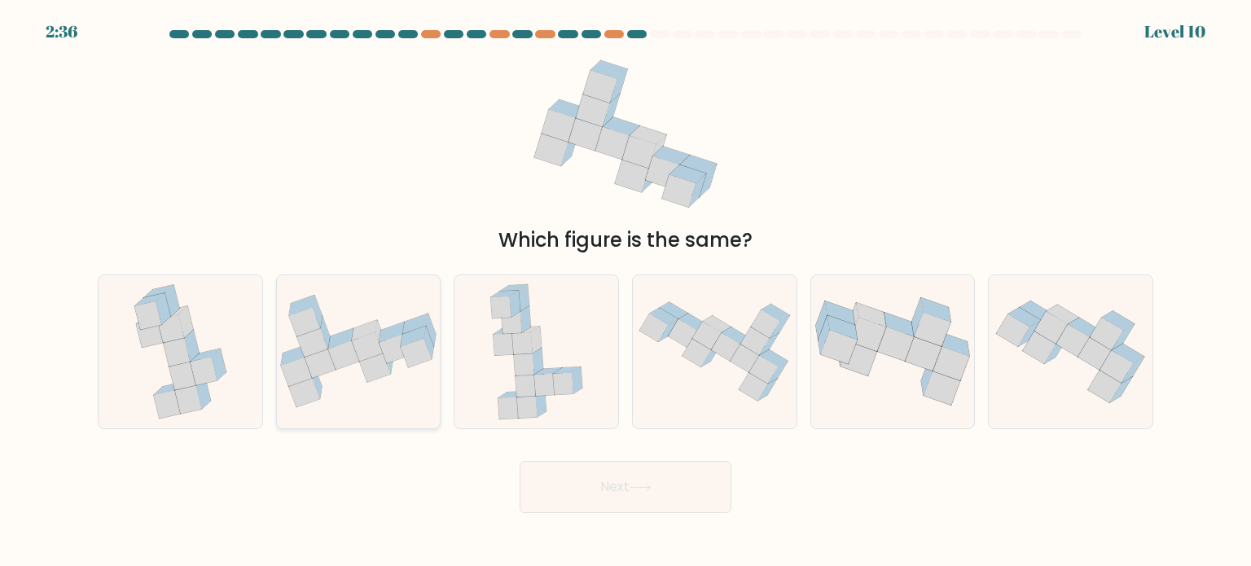
click at [378, 356] on icon at bounding box center [359, 351] width 164 height 113
click at [625, 292] on input "b." at bounding box center [625, 287] width 1 height 8
radio input "true"
click at [541, 366] on icon at bounding box center [538, 361] width 11 height 27
click at [625, 292] on input "c." at bounding box center [625, 287] width 1 height 8
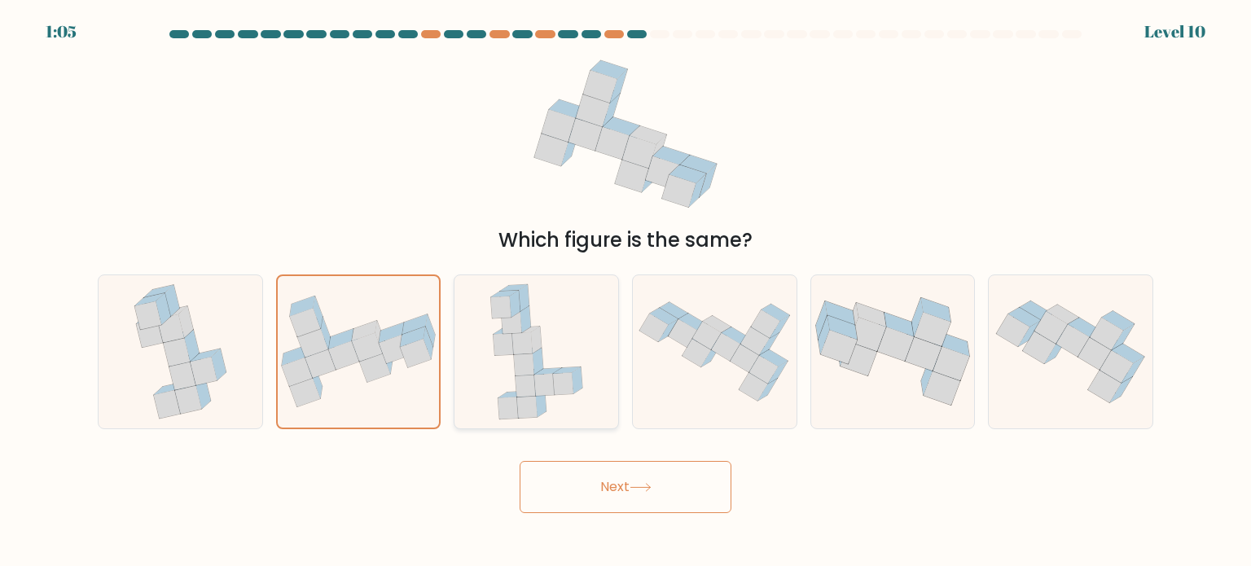
radio input "true"
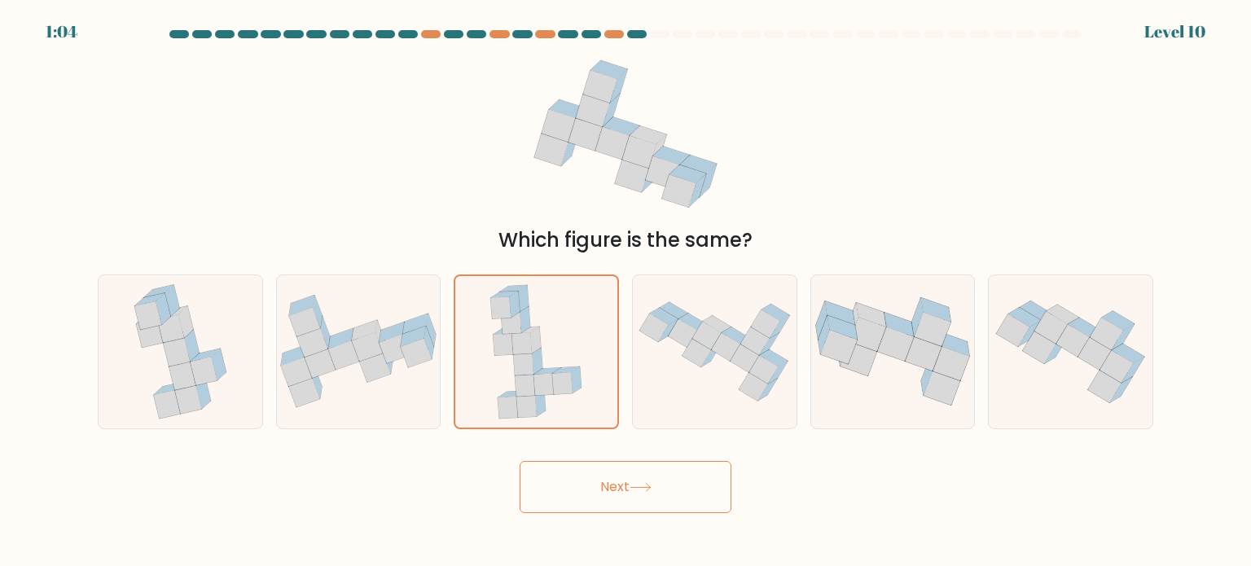
click at [582, 477] on button "Next" at bounding box center [626, 487] width 212 height 52
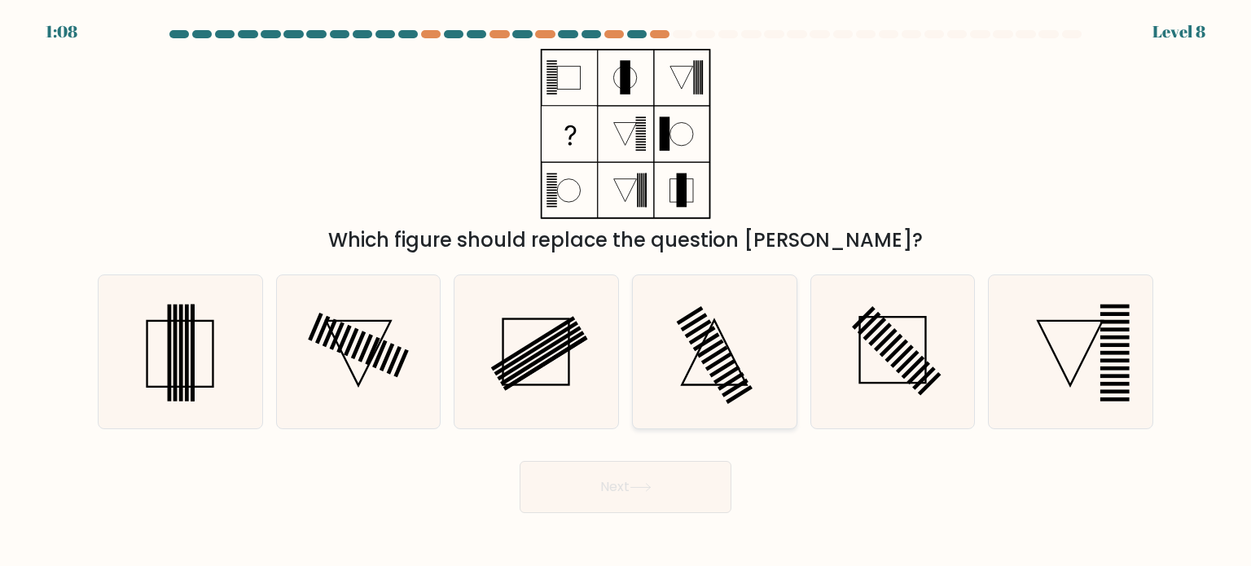
click at [756, 394] on icon at bounding box center [714, 351] width 153 height 153
click at [626, 292] on input "d." at bounding box center [625, 287] width 1 height 8
radio input "true"
click at [634, 476] on button "Next" at bounding box center [626, 487] width 212 height 52
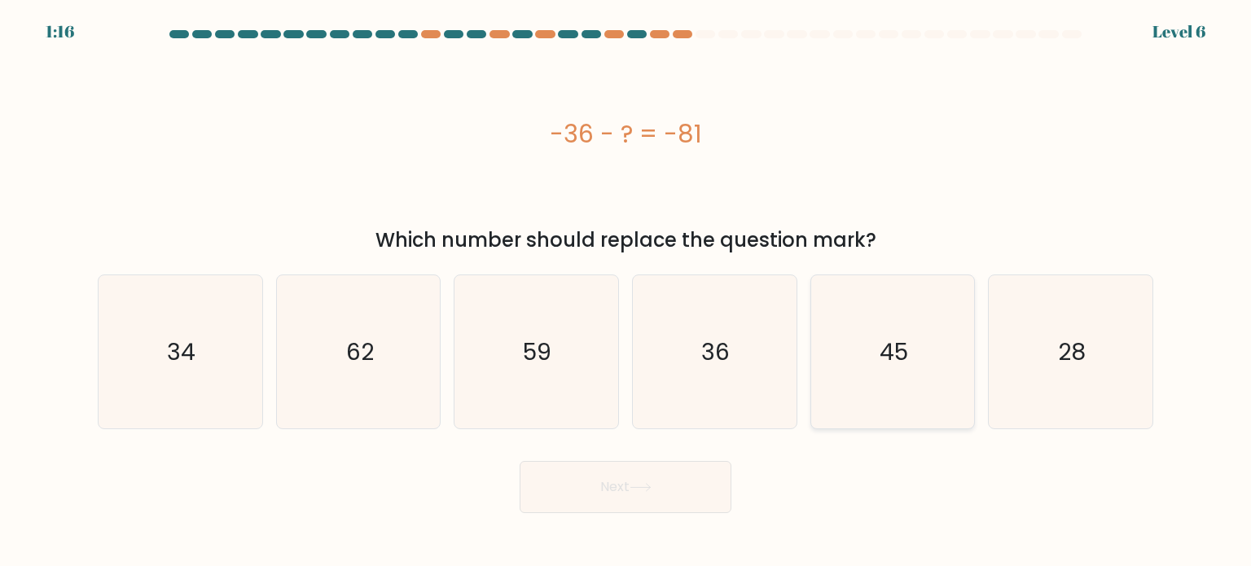
click at [889, 349] on text "45" at bounding box center [894, 351] width 29 height 33
click at [626, 292] on input "e. 45" at bounding box center [625, 287] width 1 height 8
radio input "true"
click at [650, 483] on icon at bounding box center [641, 487] width 22 height 9
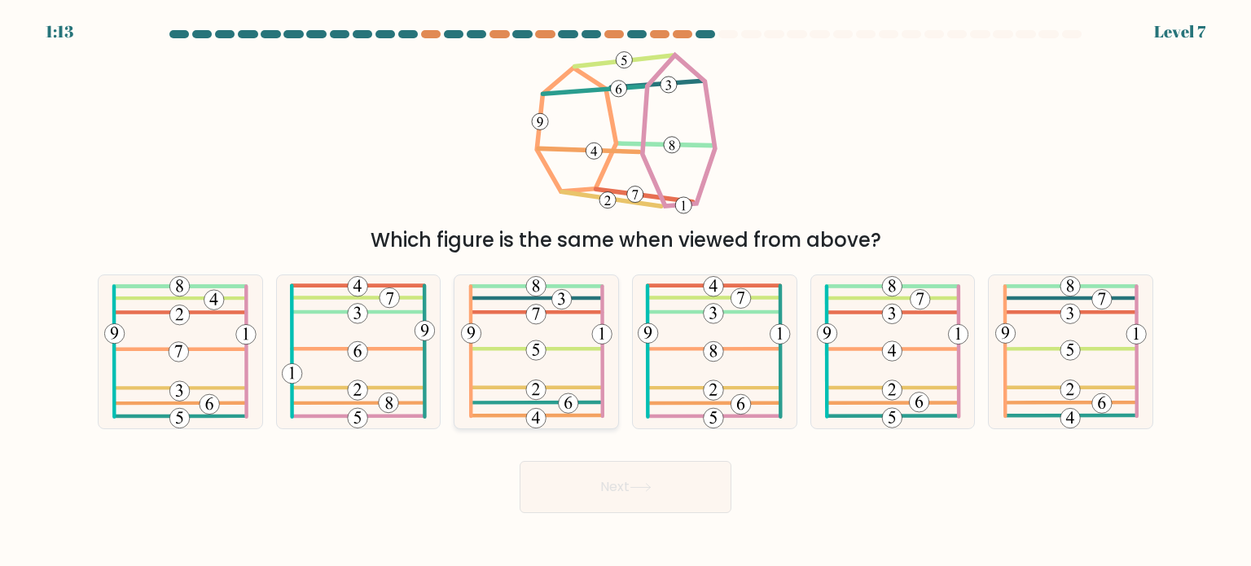
click at [527, 322] on icon at bounding box center [536, 351] width 151 height 153
click at [625, 292] on input "c." at bounding box center [625, 287] width 1 height 8
radio input "true"
click at [590, 465] on button "Next" at bounding box center [626, 487] width 212 height 52
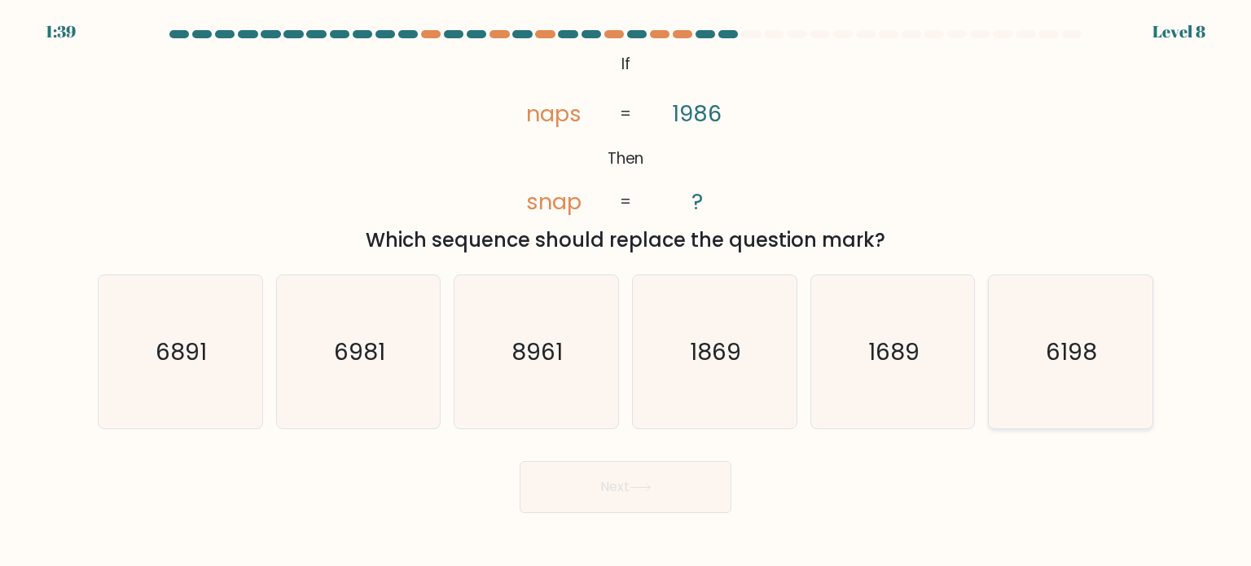
click at [1088, 379] on icon "6198" at bounding box center [1070, 351] width 153 height 153
click at [626, 292] on input "f. 6198" at bounding box center [625, 287] width 1 height 8
radio input "true"
click at [650, 489] on icon at bounding box center [640, 487] width 20 height 7
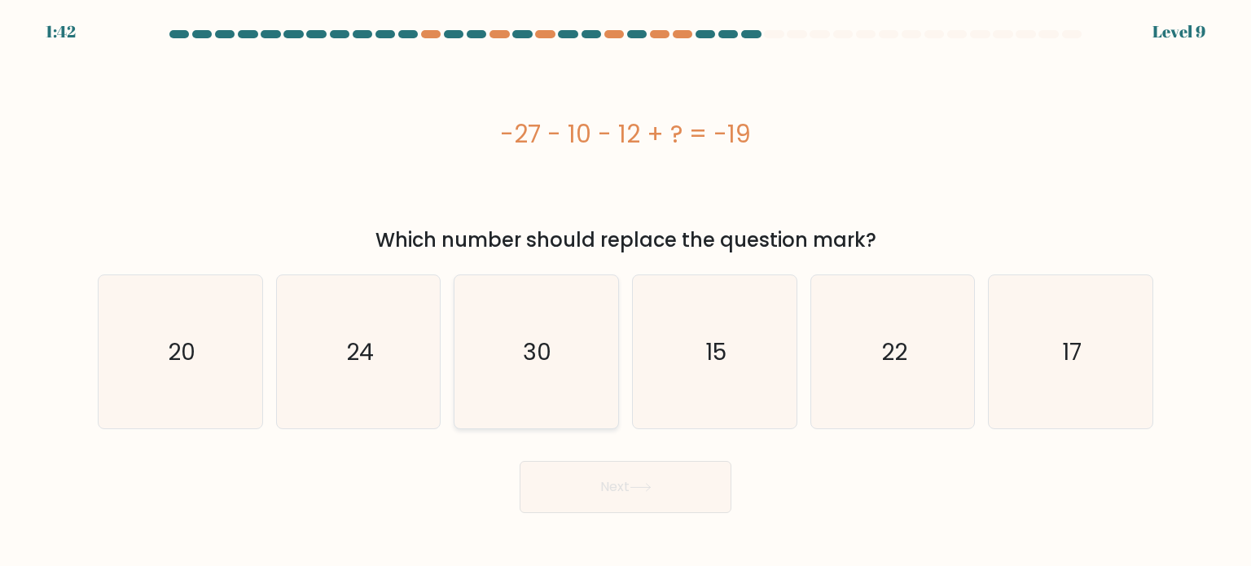
click at [533, 319] on icon "30" at bounding box center [535, 351] width 153 height 153
click at [625, 292] on input "c. 30" at bounding box center [625, 287] width 1 height 8
radio input "true"
click at [621, 493] on button "Next" at bounding box center [626, 487] width 212 height 52
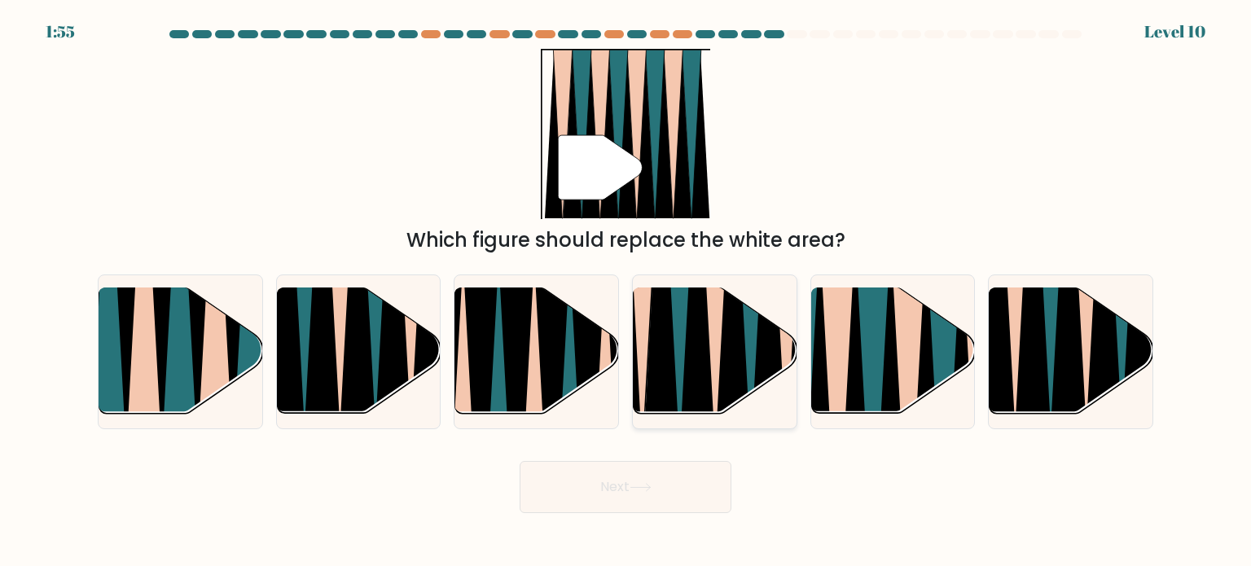
click at [640, 318] on icon at bounding box center [642, 285] width 37 height 327
click at [626, 292] on input "d." at bounding box center [625, 287] width 1 height 8
radio input "true"
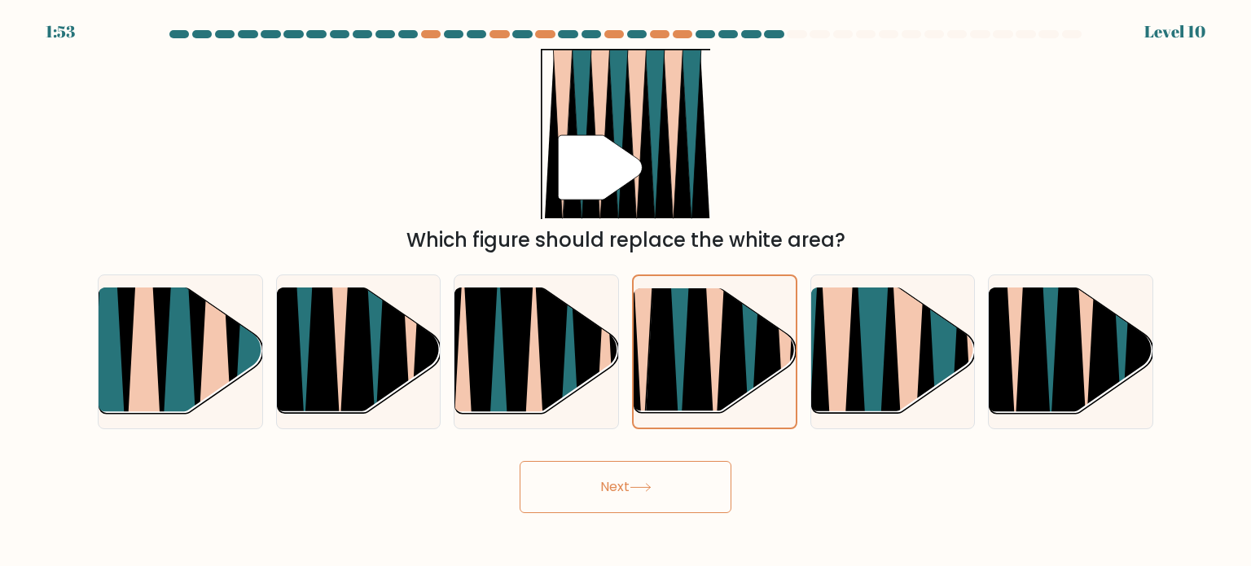
click at [691, 489] on button "Next" at bounding box center [626, 487] width 212 height 52
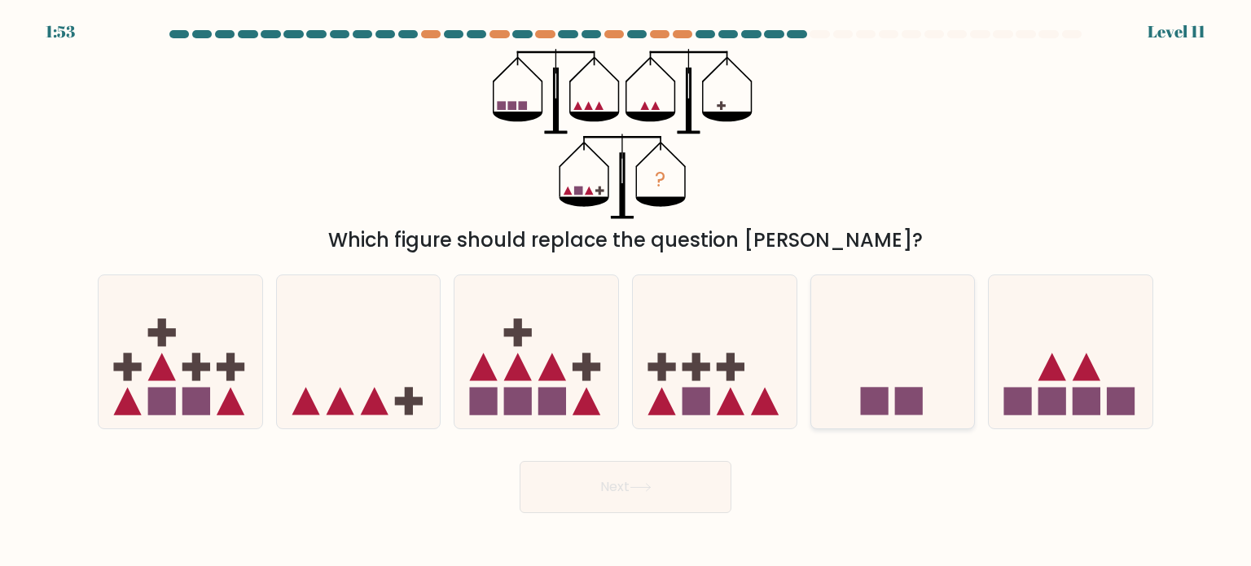
click at [892, 380] on icon at bounding box center [893, 351] width 164 height 135
click at [626, 292] on input "e." at bounding box center [625, 287] width 1 height 8
radio input "true"
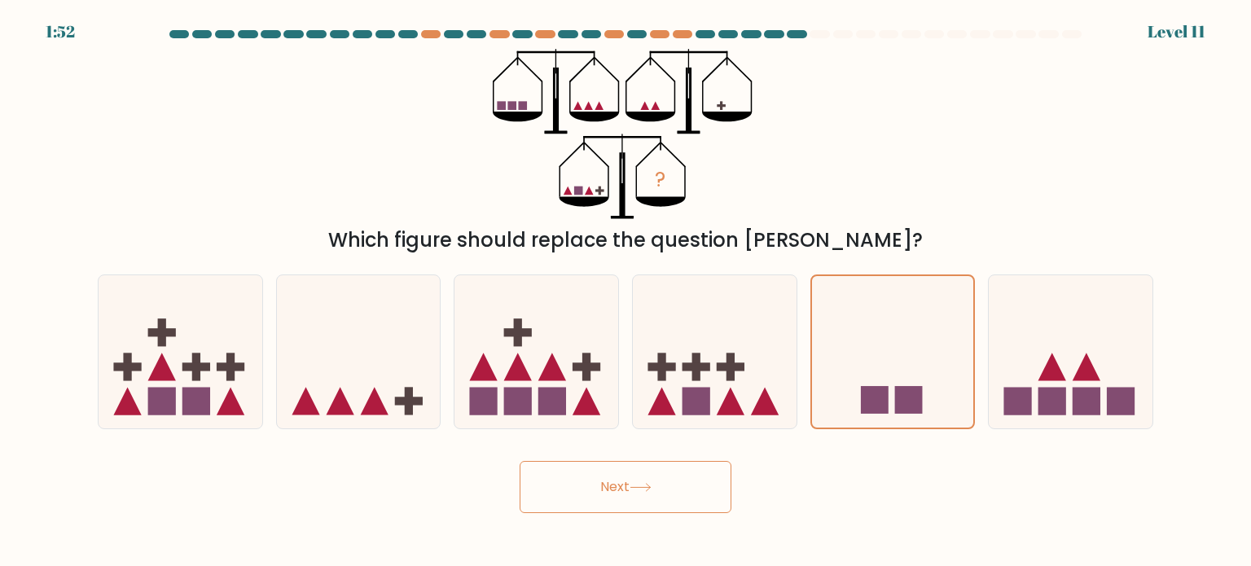
click at [601, 478] on button "Next" at bounding box center [626, 487] width 212 height 52
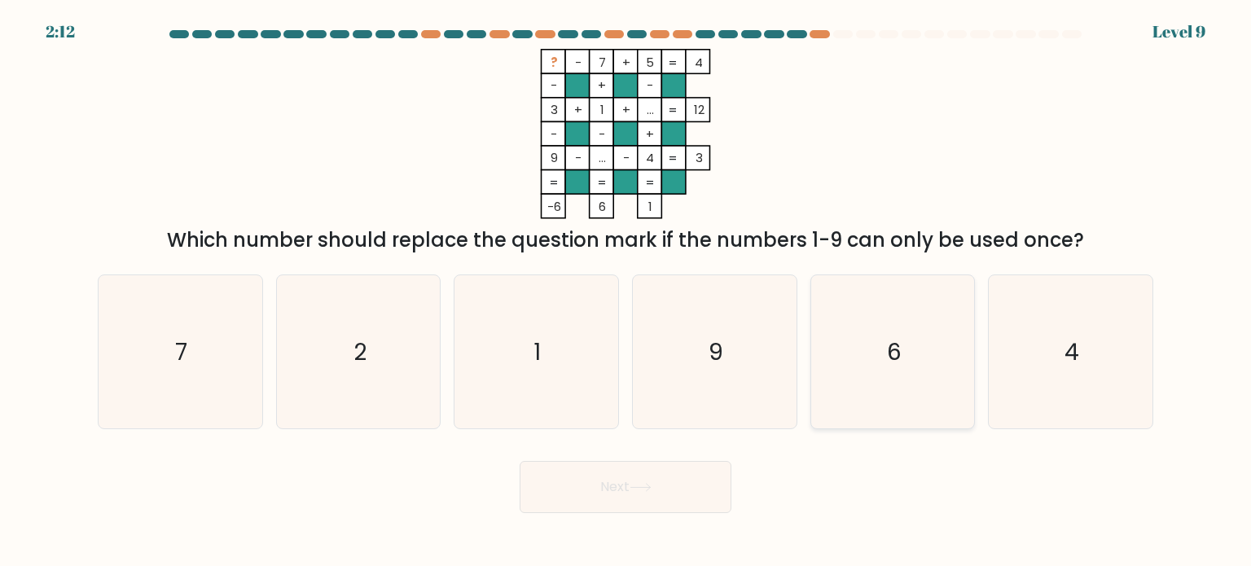
click at [898, 335] on icon "6" at bounding box center [892, 351] width 153 height 153
click at [626, 292] on input "e. 6" at bounding box center [625, 287] width 1 height 8
radio input "true"
click at [697, 492] on button "Next" at bounding box center [626, 487] width 212 height 52
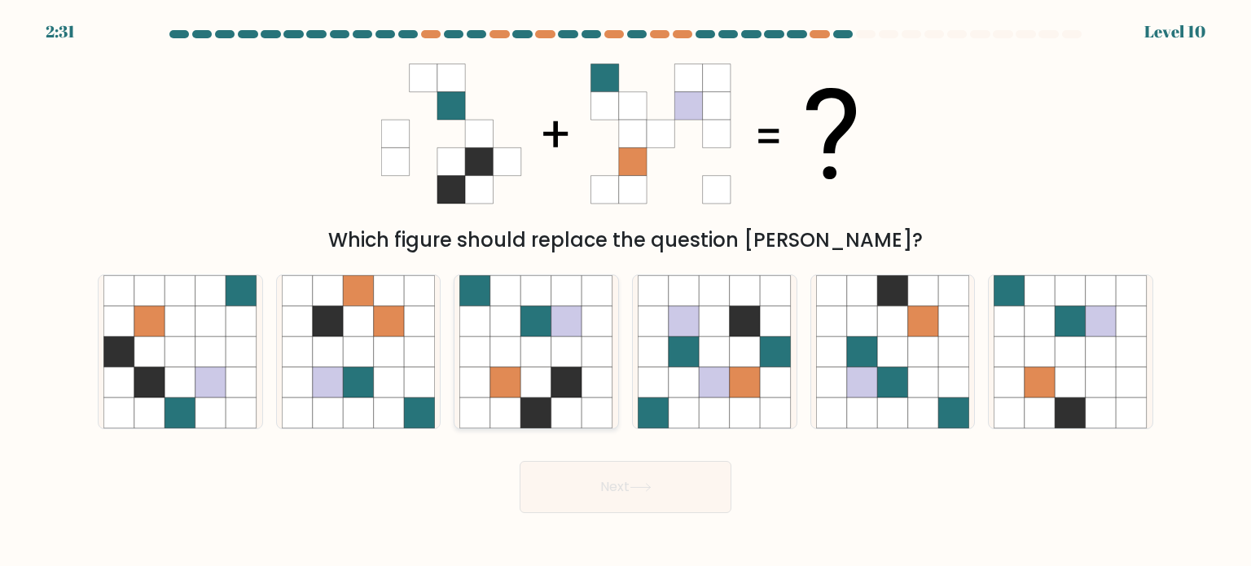
click at [535, 392] on icon at bounding box center [536, 381] width 31 height 31
click at [625, 292] on input "c." at bounding box center [625, 287] width 1 height 8
radio input "true"
click at [611, 489] on button "Next" at bounding box center [626, 487] width 212 height 52
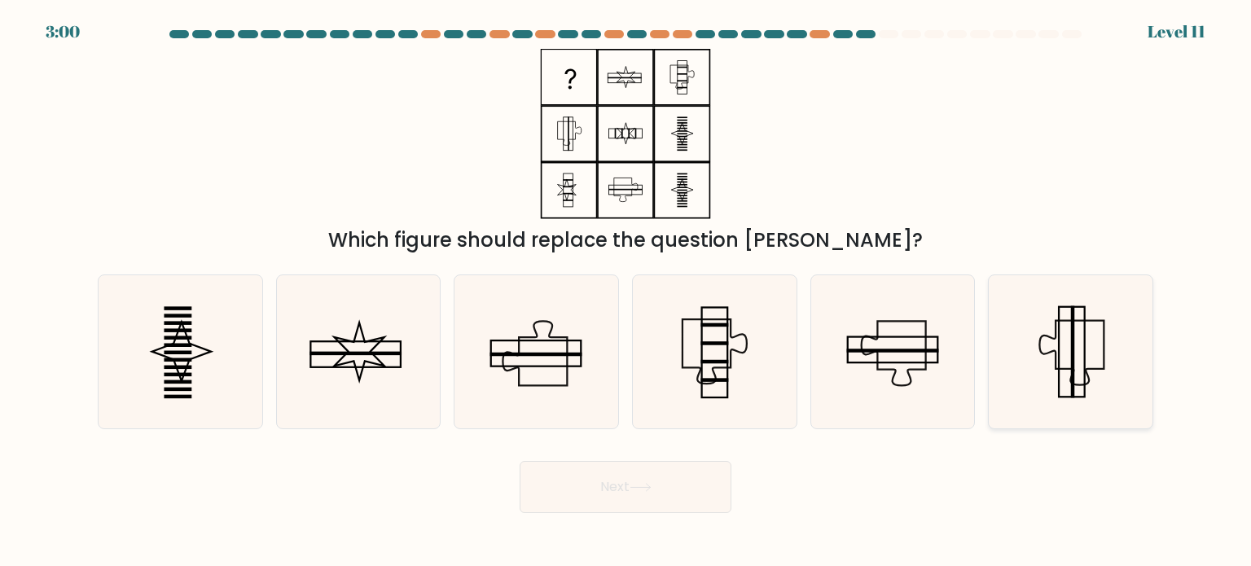
click at [1099, 349] on icon at bounding box center [1070, 351] width 153 height 153
click at [626, 292] on input "f." at bounding box center [625, 287] width 1 height 8
radio input "true"
click at [704, 475] on button "Next" at bounding box center [626, 487] width 212 height 52
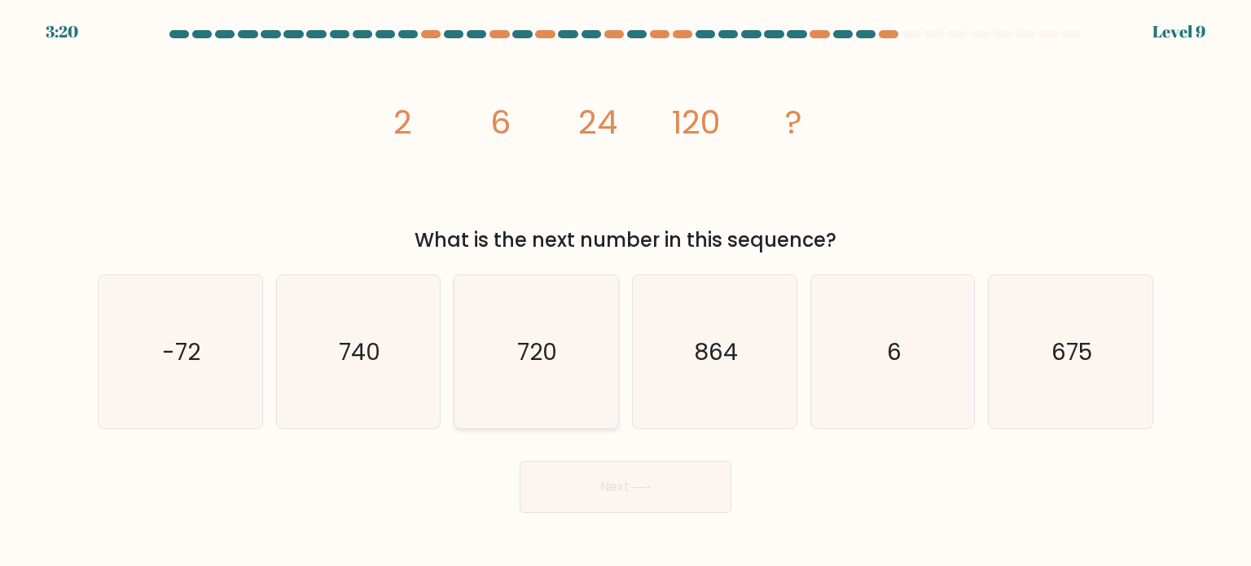
click at [586, 341] on icon "720" at bounding box center [535, 351] width 153 height 153
click at [625, 292] on input "c. 720" at bounding box center [625, 287] width 1 height 8
radio input "true"
click at [615, 480] on button "Next" at bounding box center [626, 487] width 212 height 52
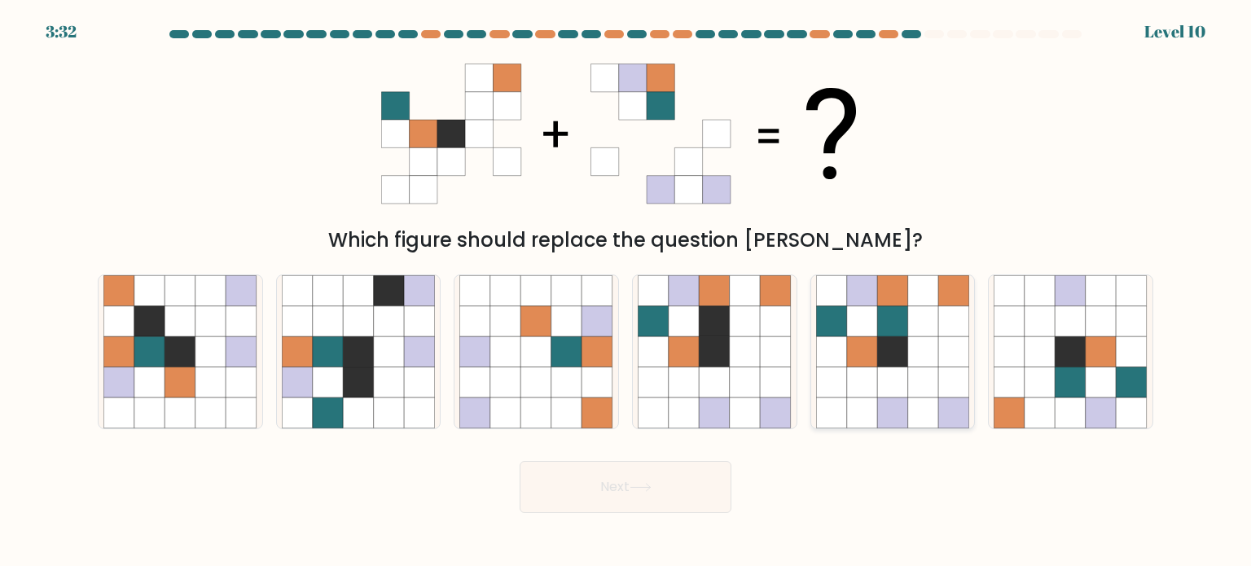
click at [894, 366] on icon at bounding box center [892, 351] width 31 height 31
click at [626, 292] on input "e." at bounding box center [625, 287] width 1 height 8
radio input "true"
click at [671, 494] on button "Next" at bounding box center [626, 487] width 212 height 52
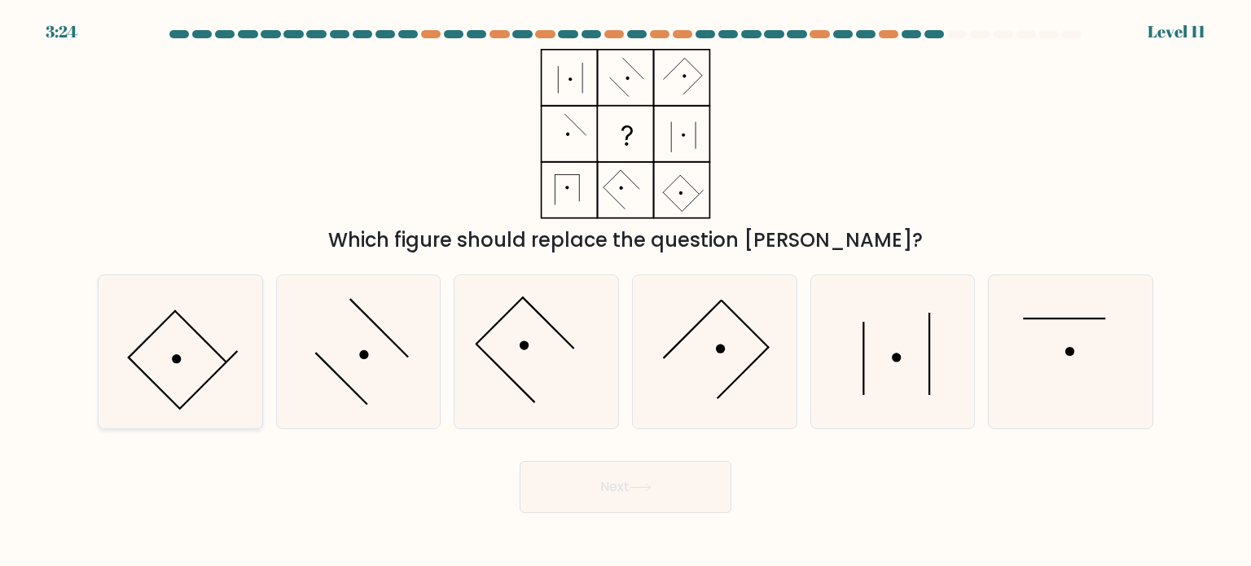
click at [244, 357] on icon at bounding box center [179, 351] width 153 height 153
click at [625, 292] on input "a." at bounding box center [625, 287] width 1 height 8
radio input "true"
click at [665, 481] on button "Next" at bounding box center [626, 487] width 212 height 52
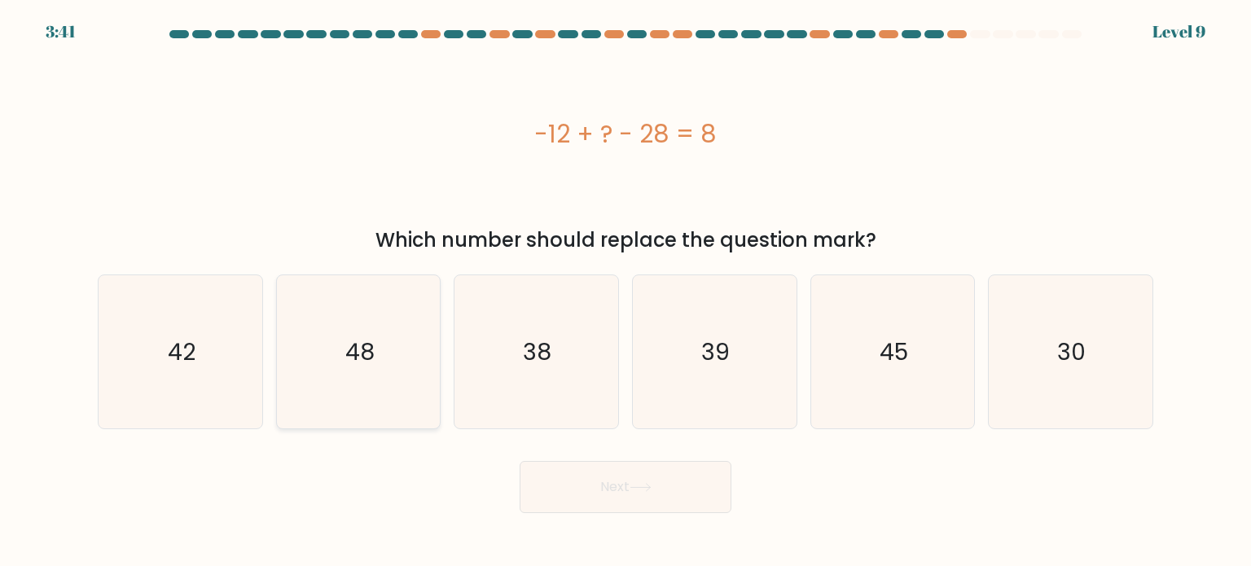
click at [385, 373] on icon "48" at bounding box center [358, 351] width 153 height 153
click at [625, 292] on input "b. 48" at bounding box center [625, 287] width 1 height 8
radio input "true"
click at [610, 490] on button "Next" at bounding box center [626, 487] width 212 height 52
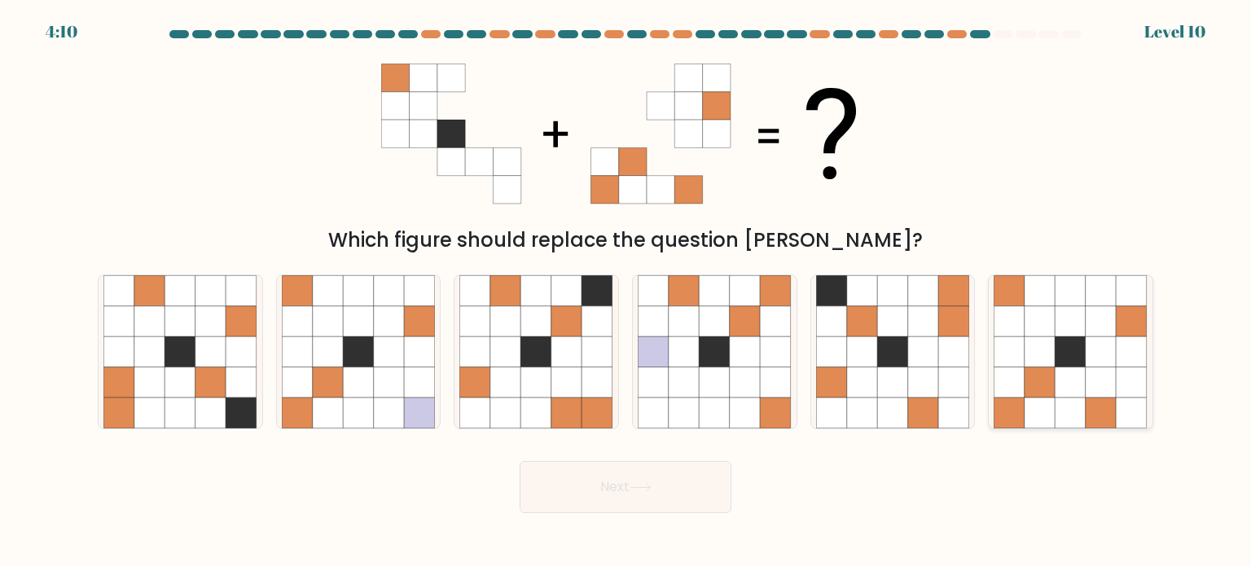
click at [1082, 406] on icon at bounding box center [1071, 412] width 31 height 31
click at [626, 292] on input "f." at bounding box center [625, 287] width 1 height 8
radio input "true"
click at [596, 476] on button "Next" at bounding box center [626, 487] width 212 height 52
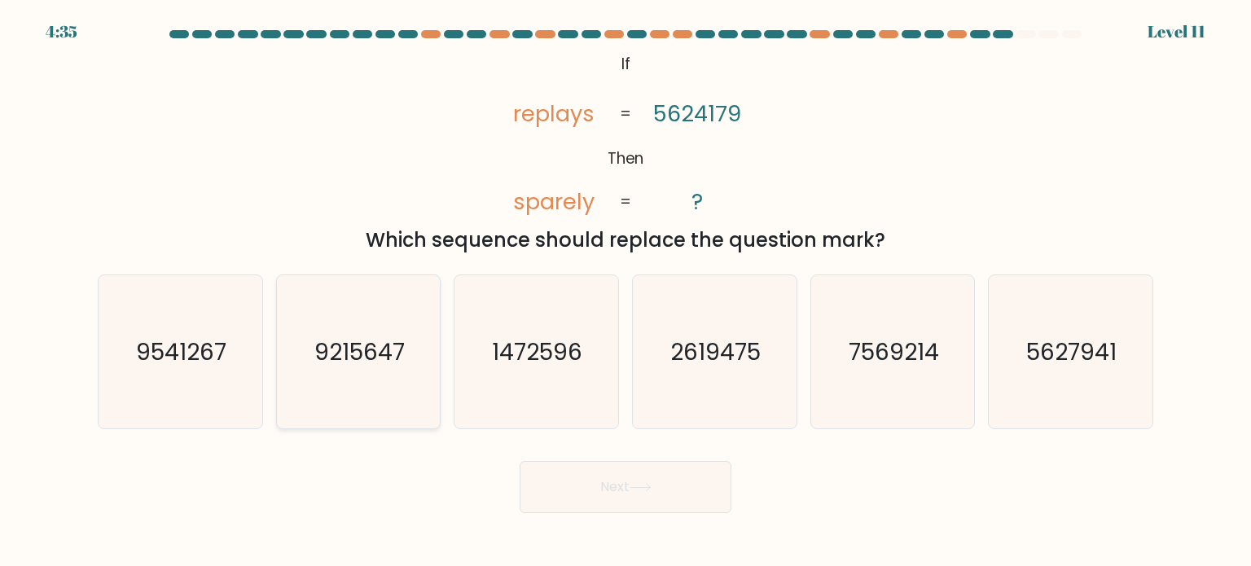
click at [313, 353] on icon "9215647" at bounding box center [358, 351] width 153 height 153
click at [625, 292] on input "b. 9215647" at bounding box center [625, 287] width 1 height 8
radio input "true"
click at [599, 485] on button "Next" at bounding box center [626, 487] width 212 height 52
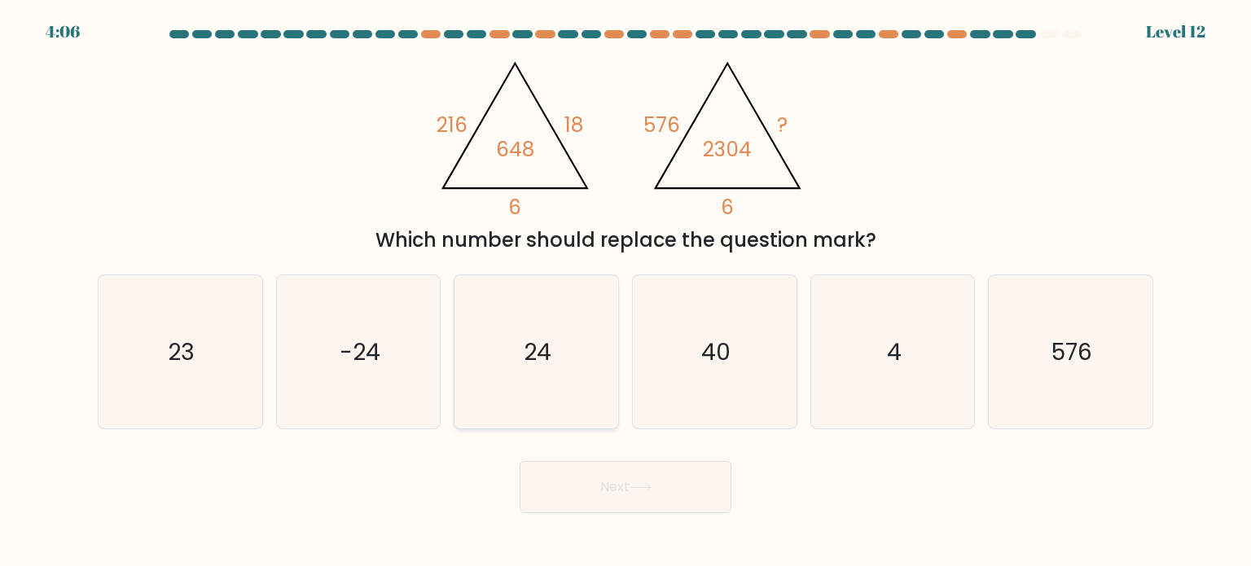
click at [573, 355] on icon "24" at bounding box center [535, 351] width 153 height 153
click at [625, 292] on input "c. 24" at bounding box center [625, 287] width 1 height 8
radio input "true"
click at [642, 493] on button "Next" at bounding box center [626, 487] width 212 height 52
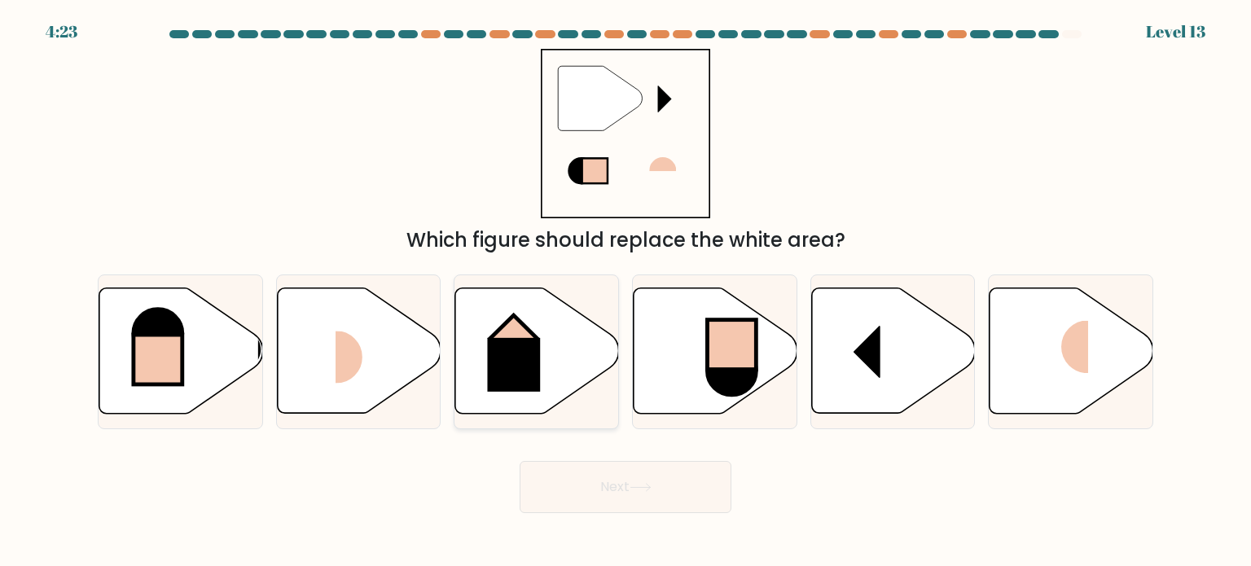
click at [525, 358] on rect at bounding box center [514, 365] width 53 height 54
click at [625, 292] on input "c." at bounding box center [625, 287] width 1 height 8
radio input "true"
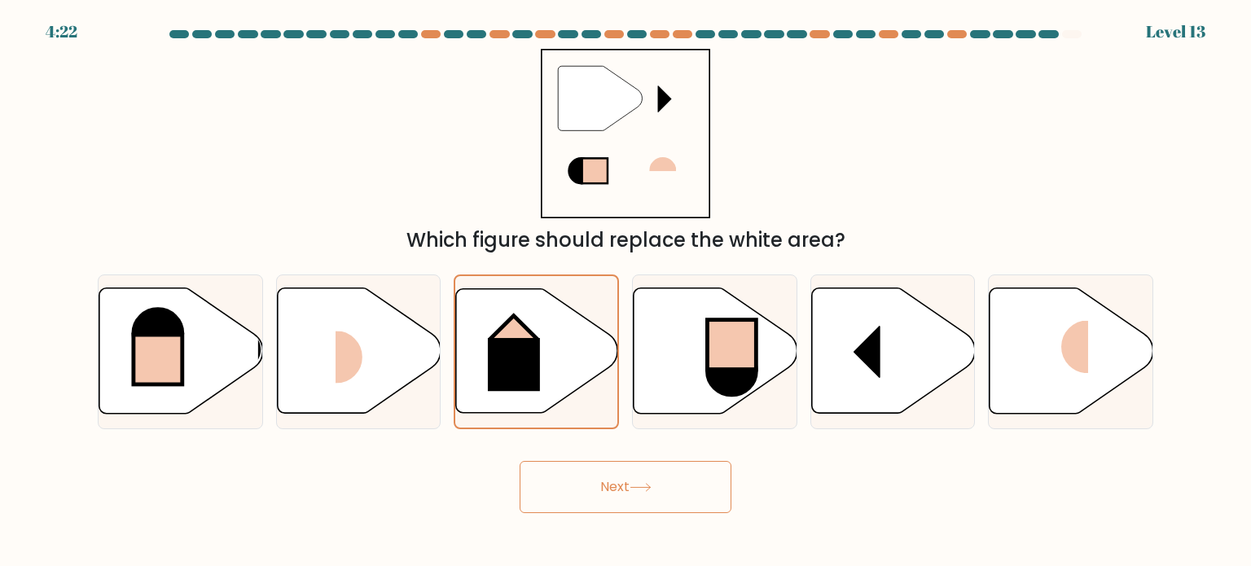
click at [589, 479] on button "Next" at bounding box center [626, 487] width 212 height 52
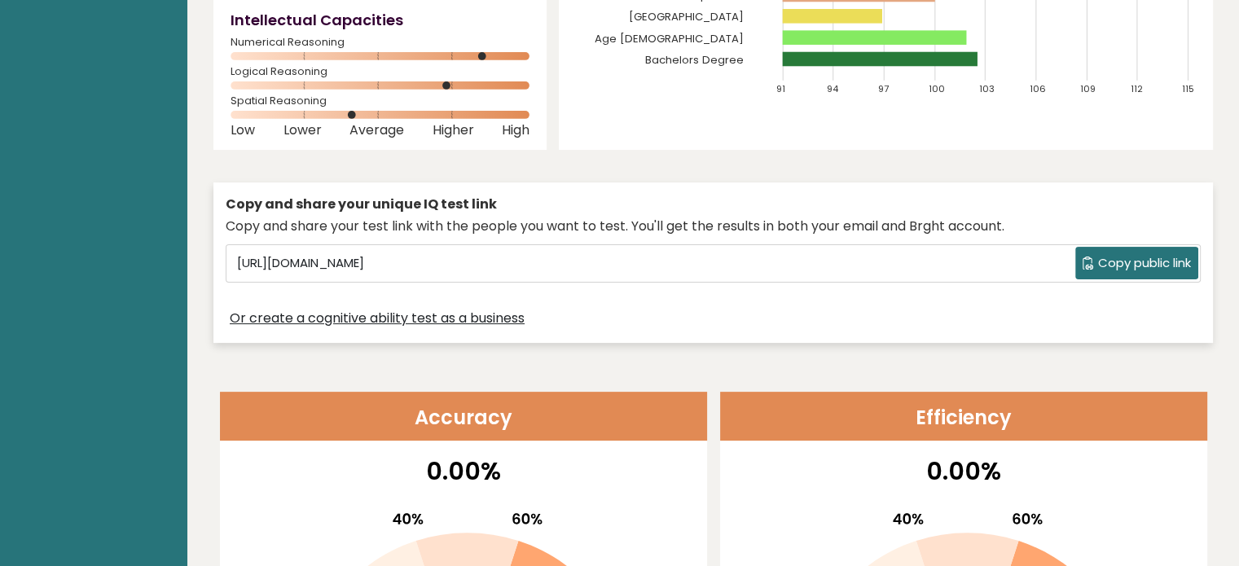
scroll to position [407, 0]
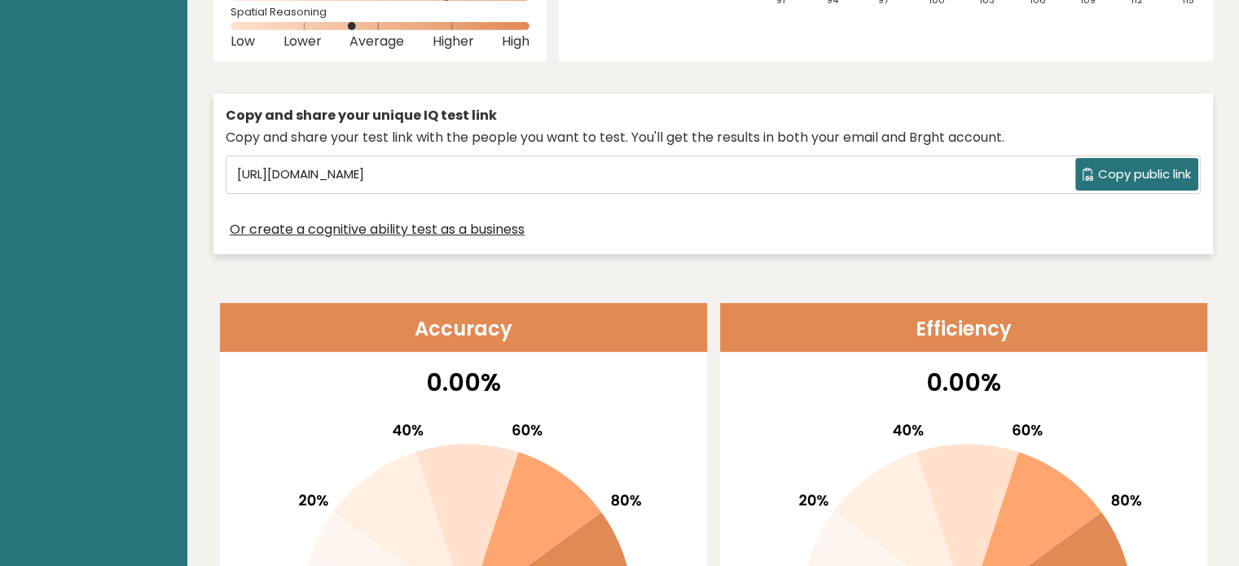
click at [1127, 180] on span "Copy public link" at bounding box center [1144, 174] width 93 height 19
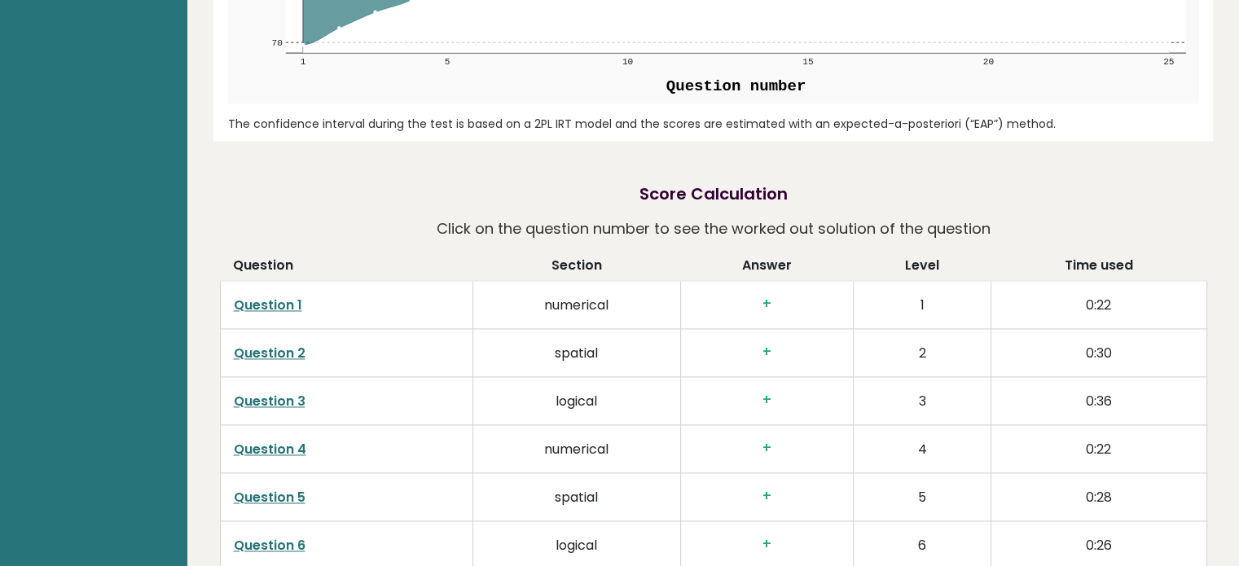
scroll to position [2036, 0]
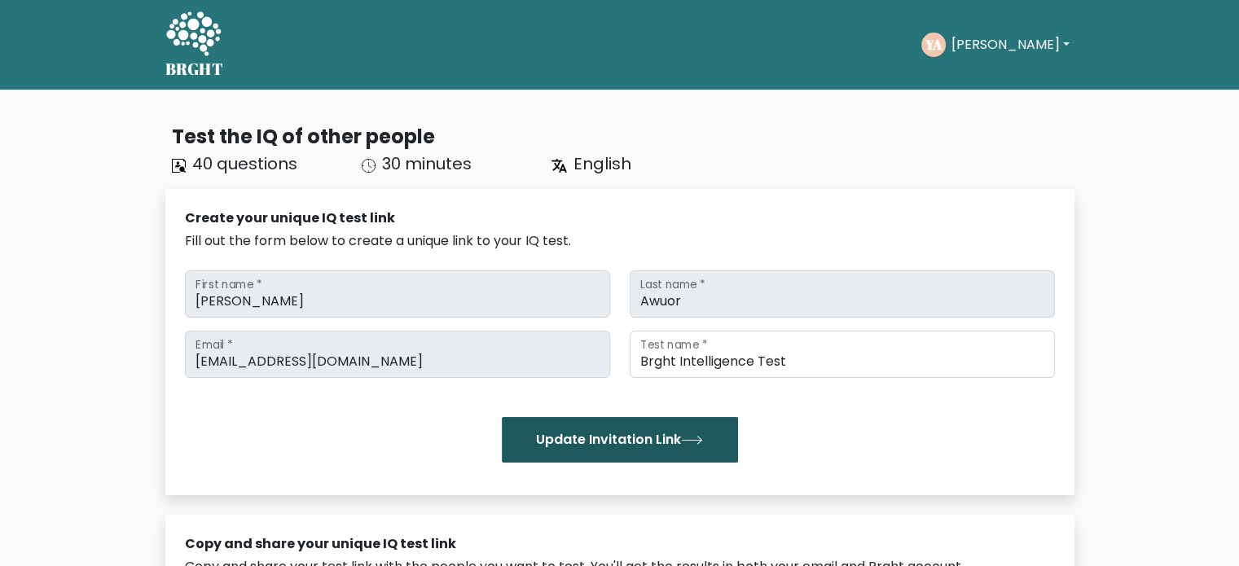
click at [633, 439] on button "Update Invitation Link" at bounding box center [620, 440] width 236 height 46
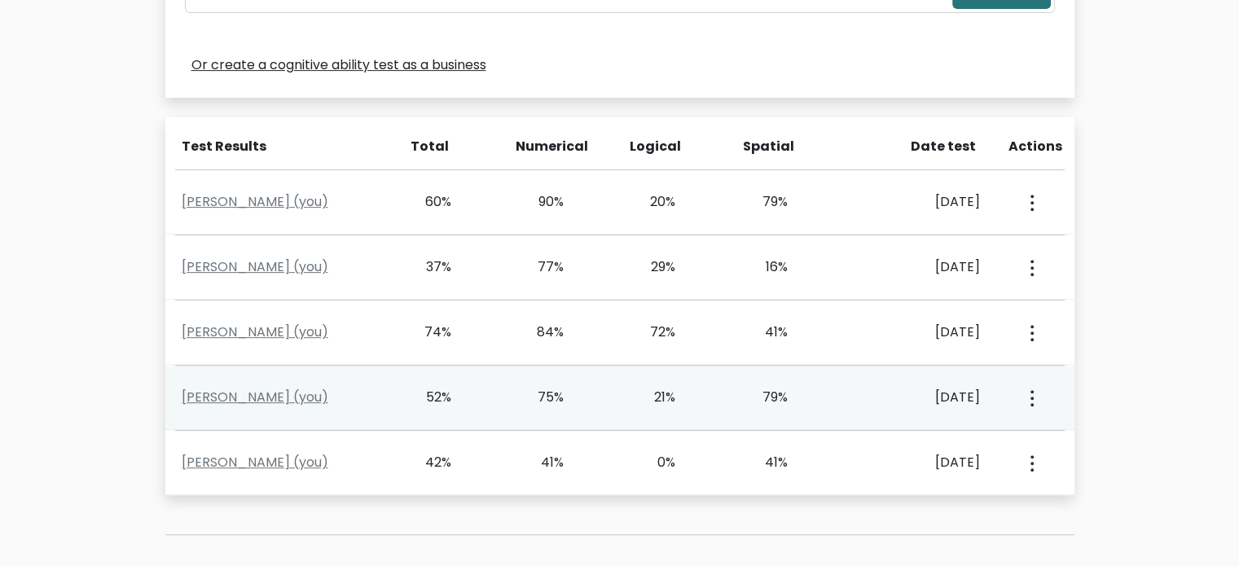
scroll to position [629, 0]
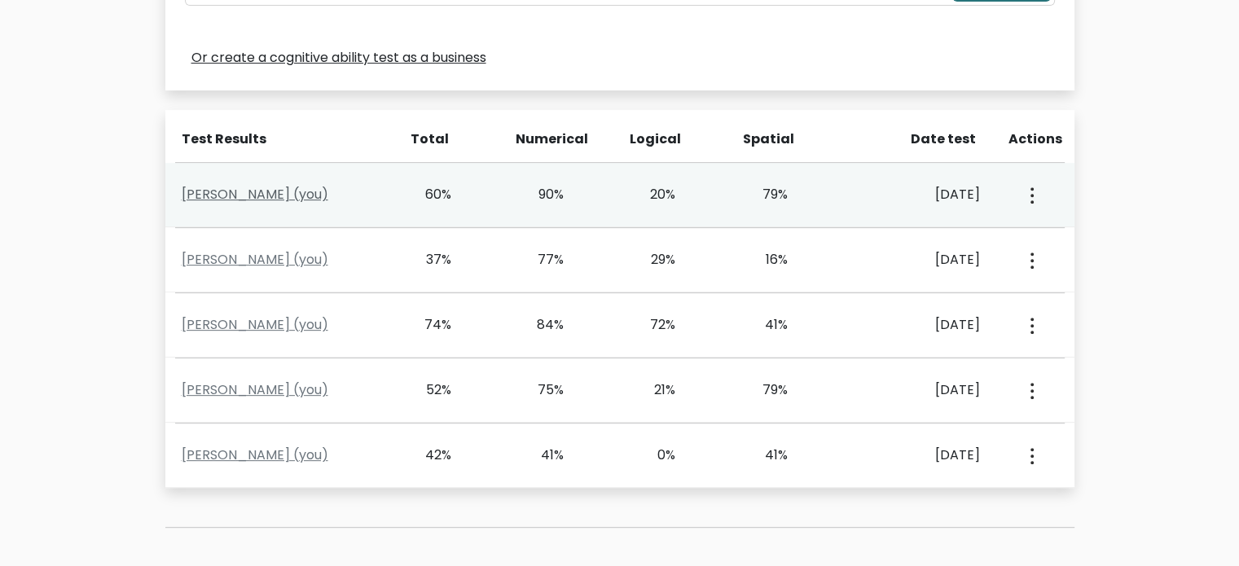
click at [296, 194] on link "[PERSON_NAME] (you)" at bounding box center [255, 194] width 147 height 19
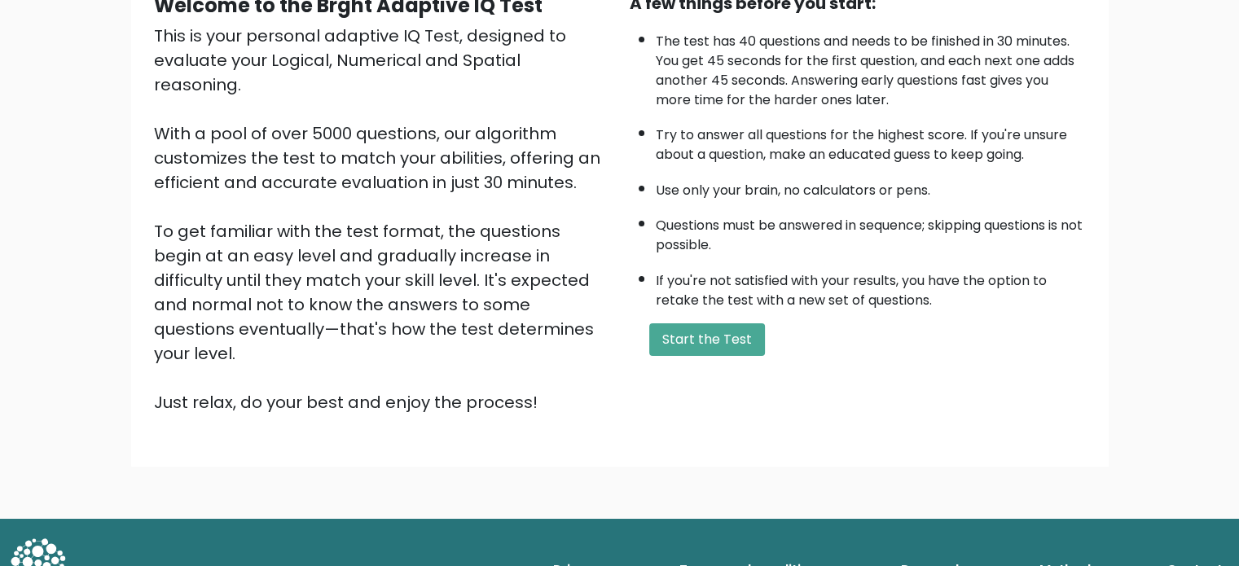
scroll to position [179, 0]
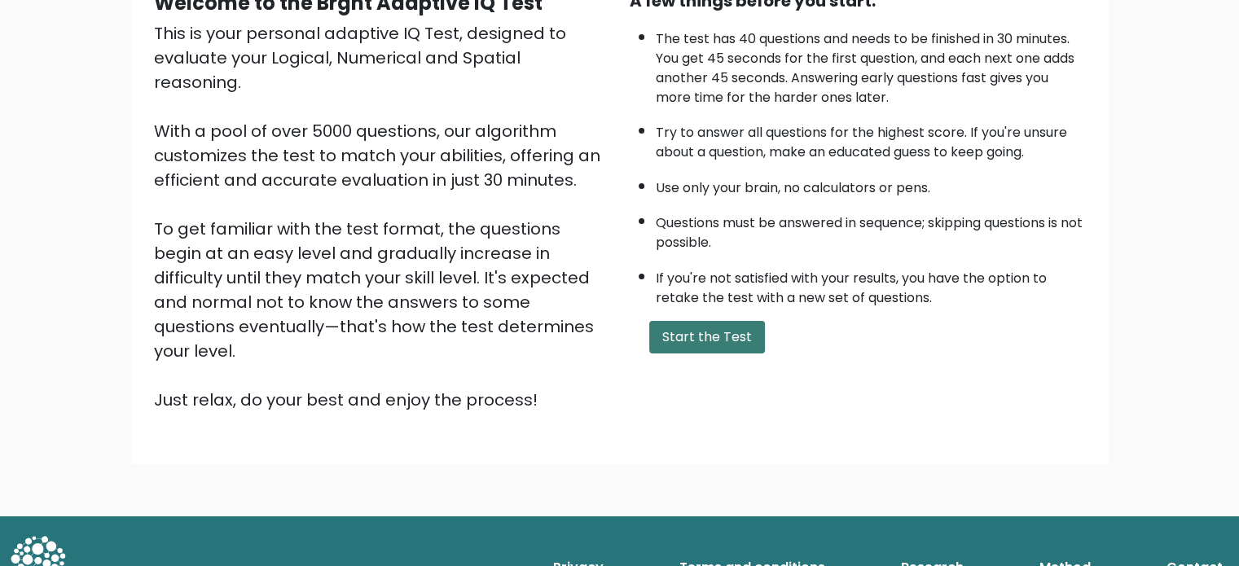
click at [695, 331] on button "Start the Test" at bounding box center [707, 337] width 116 height 33
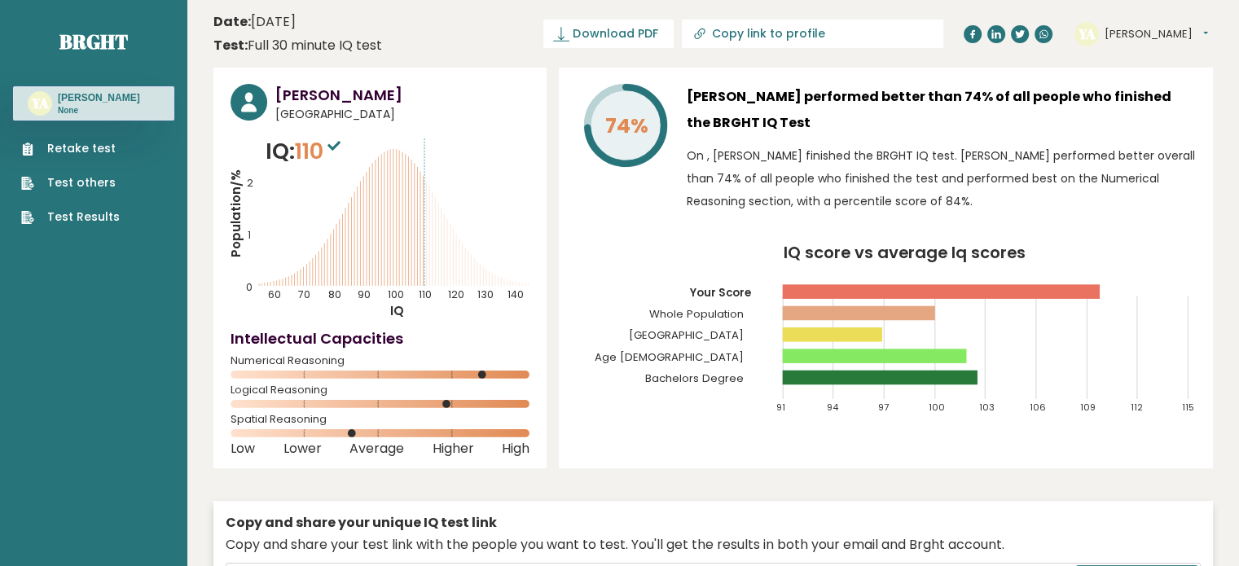
click at [257, 32] on div "Date: [DATE] Test: Full 30 minute IQ test" at bounding box center [297, 33] width 169 height 43
click at [85, 210] on link "Test Results" at bounding box center [70, 216] width 99 height 17
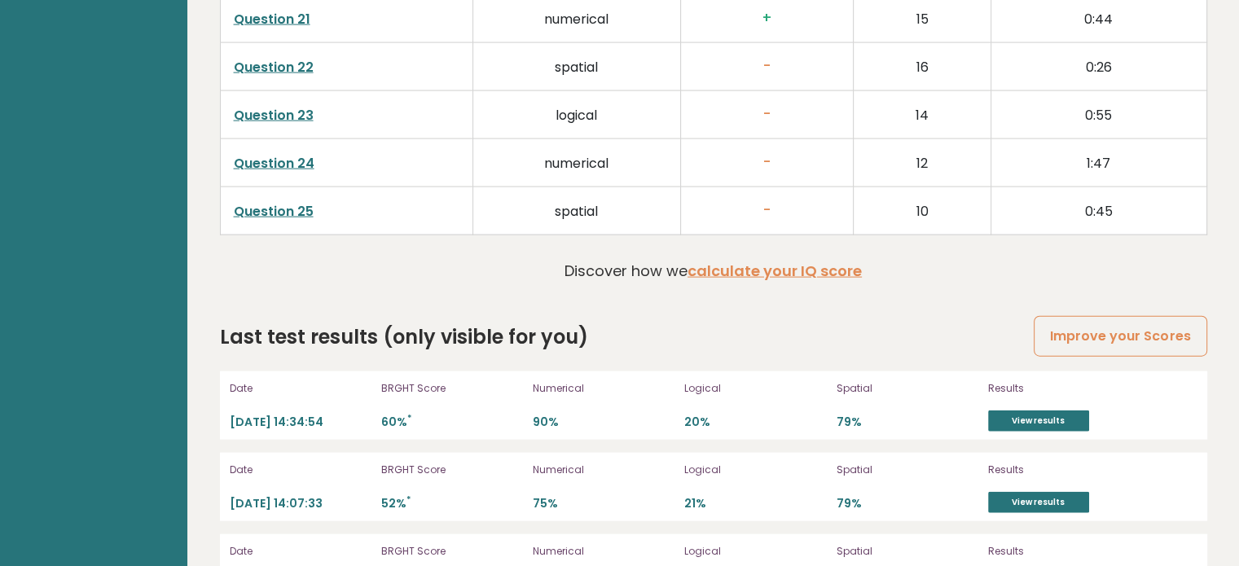
scroll to position [3632, 0]
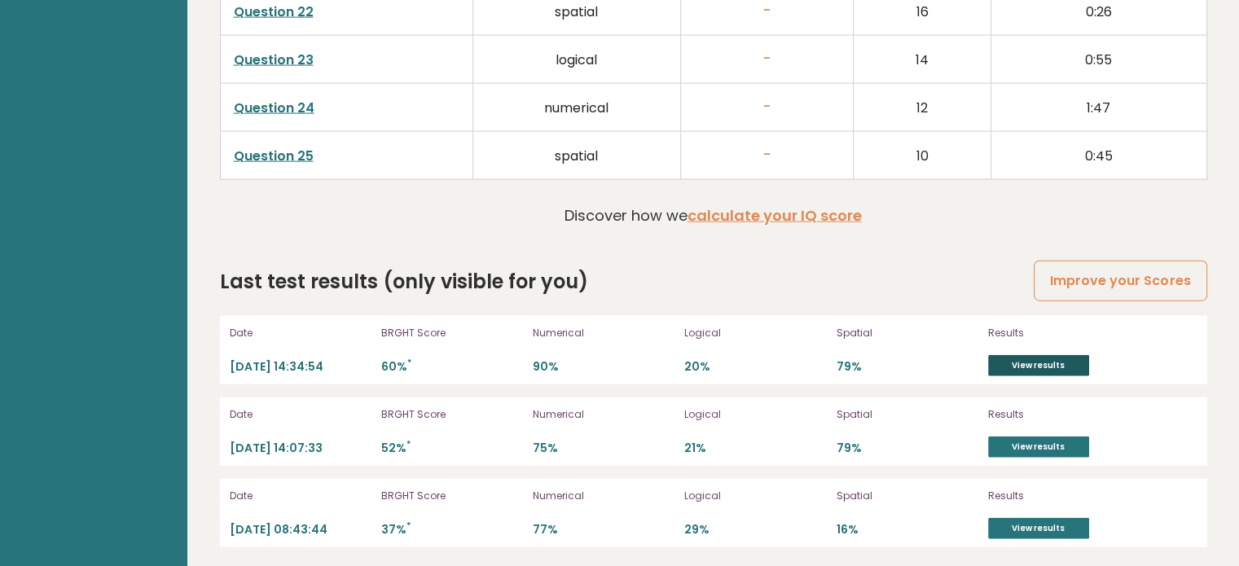
click at [1026, 360] on link "View results" at bounding box center [1038, 365] width 101 height 21
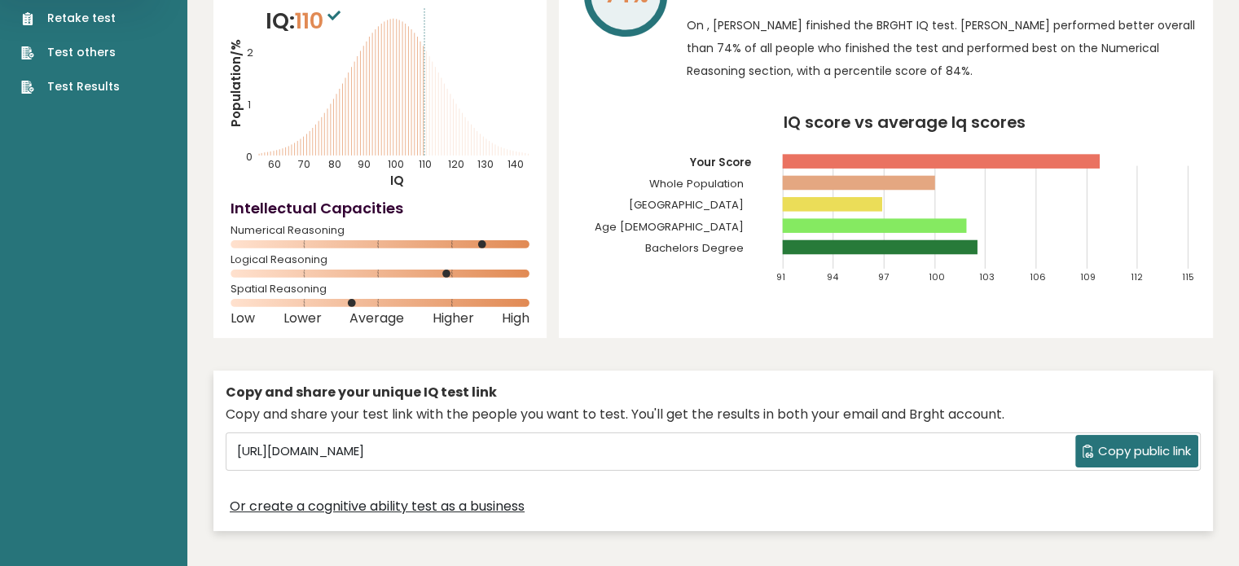
scroll to position [0, 0]
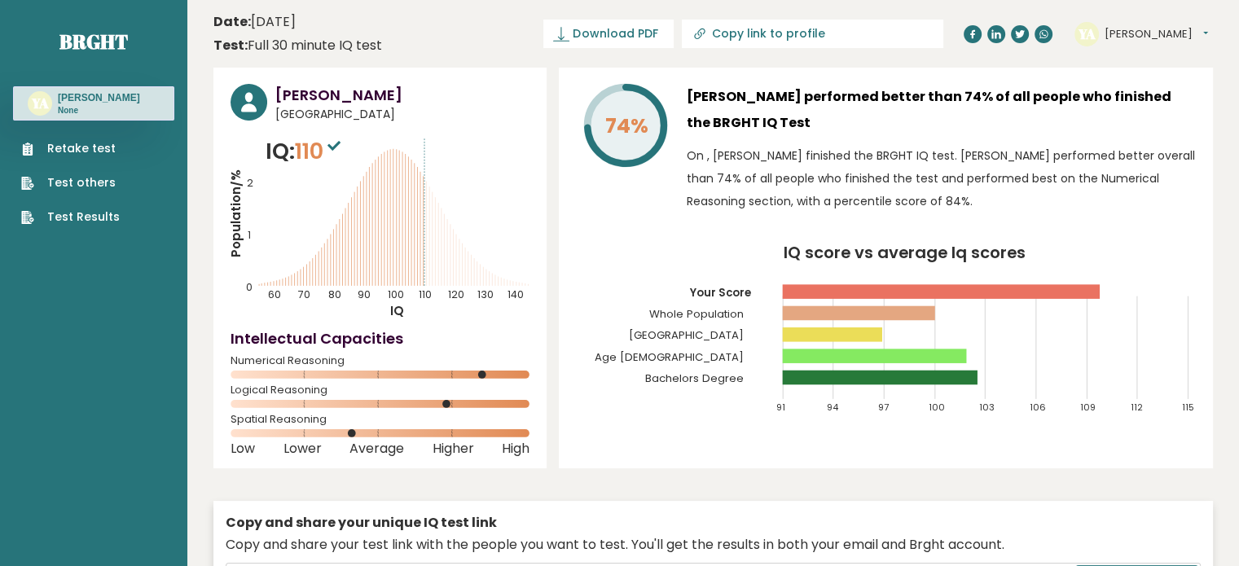
click at [393, 210] on icon "Population/% IQ 0 1 2 60 70 80 90 100 110 120 130 140" at bounding box center [379, 227] width 299 height 184
click at [340, 143] on icon at bounding box center [333, 146] width 13 height 10
drag, startPoint x: 707, startPoint y: 126, endPoint x: 703, endPoint y: 163, distance: 36.9
click at [707, 134] on h3 "[PERSON_NAME] performed better than 74% of all people who finished the BRGHT IQ…" at bounding box center [941, 110] width 509 height 52
click at [1111, 31] on button "[PERSON_NAME]" at bounding box center [1155, 34] width 103 height 16
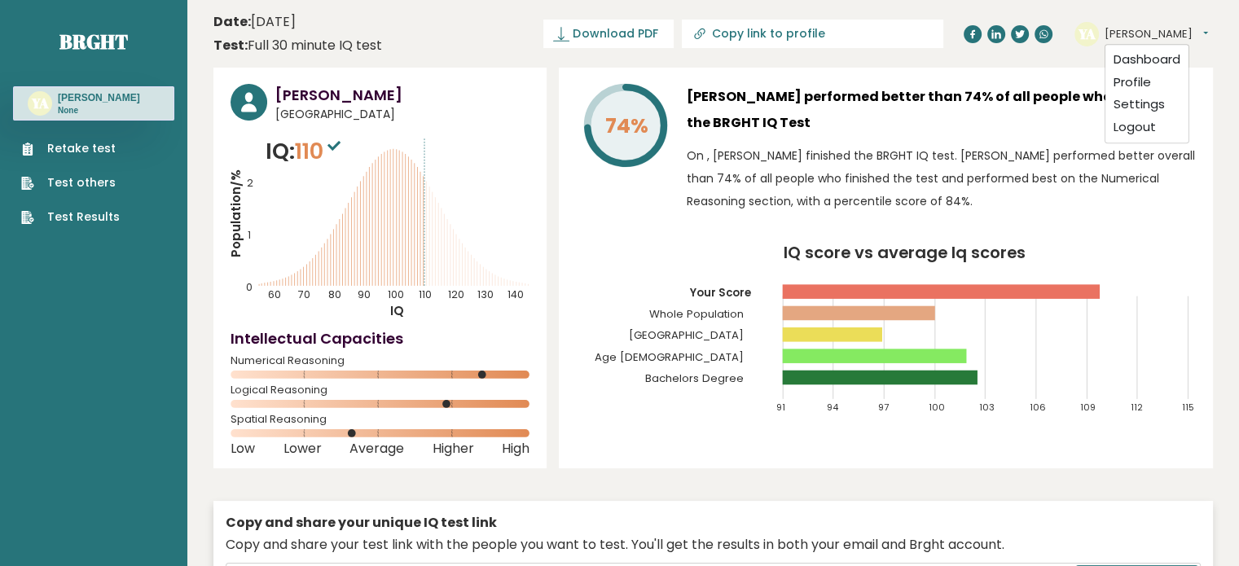
click at [1037, 112] on h3 "Yvonne Awuor performed better than 74% of all people who finished the BRGHT IQ …" at bounding box center [941, 110] width 509 height 52
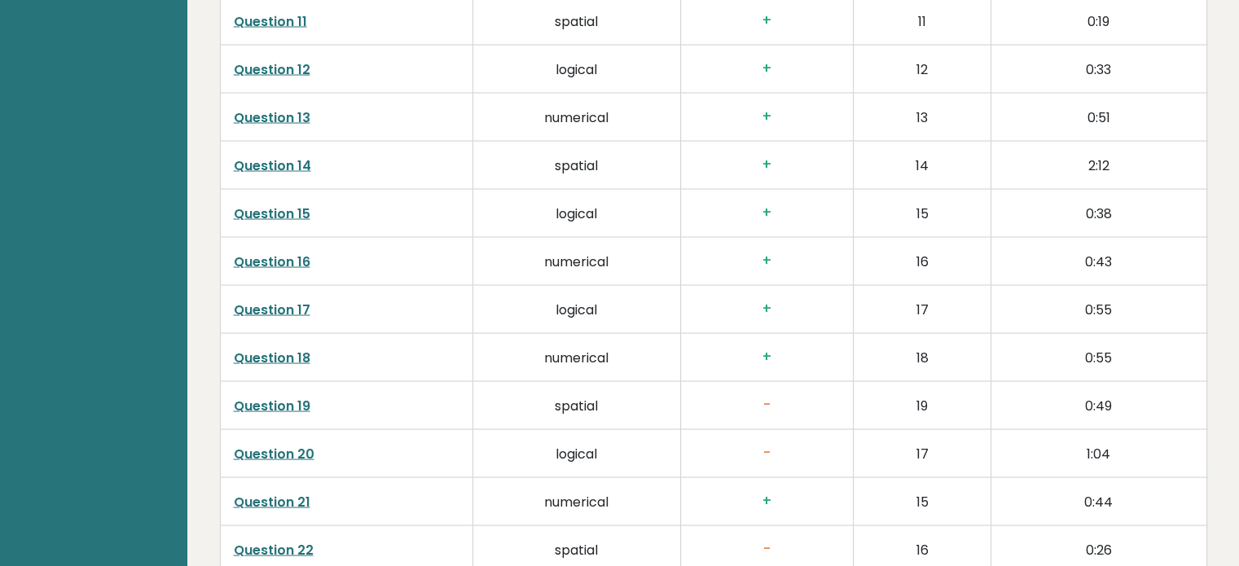
scroll to position [3632, 0]
